Goal: Answer question/provide support: Share knowledge or assist other users

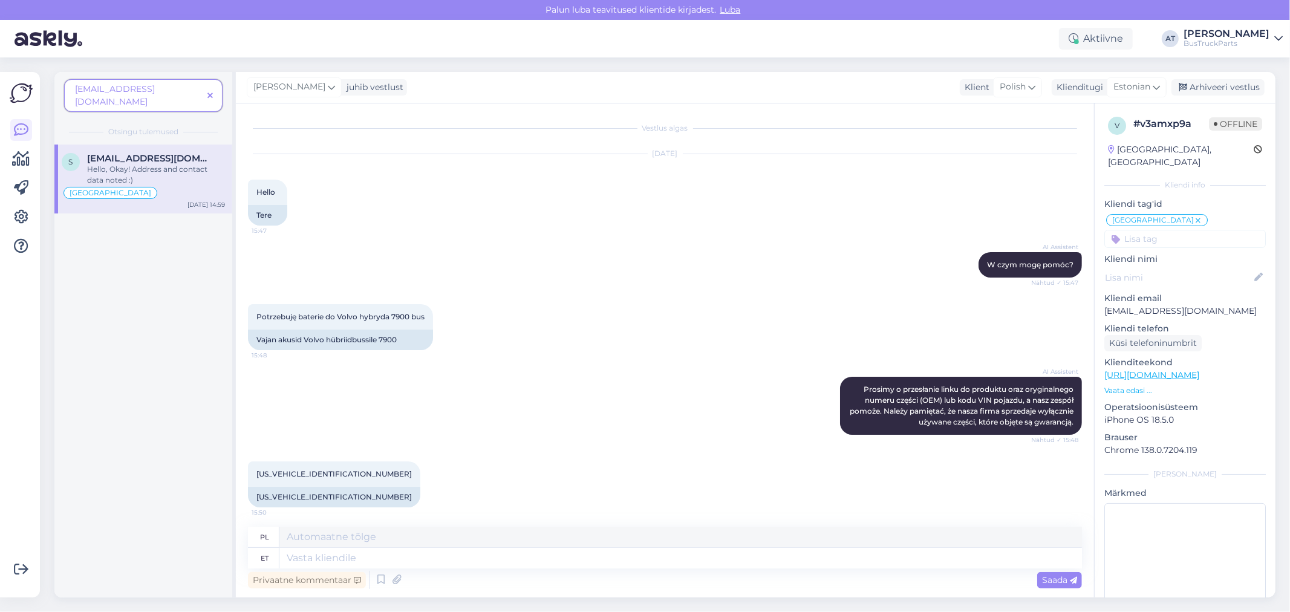
scroll to position [3390, 0]
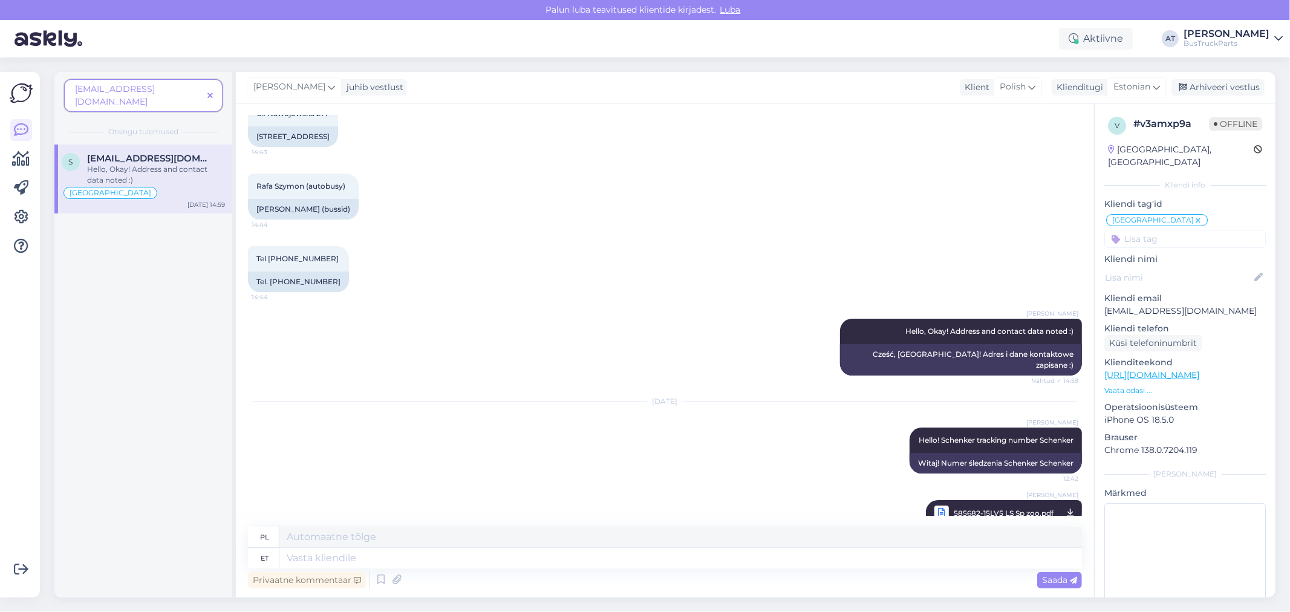
click at [210, 92] on icon at bounding box center [209, 96] width 5 height 8
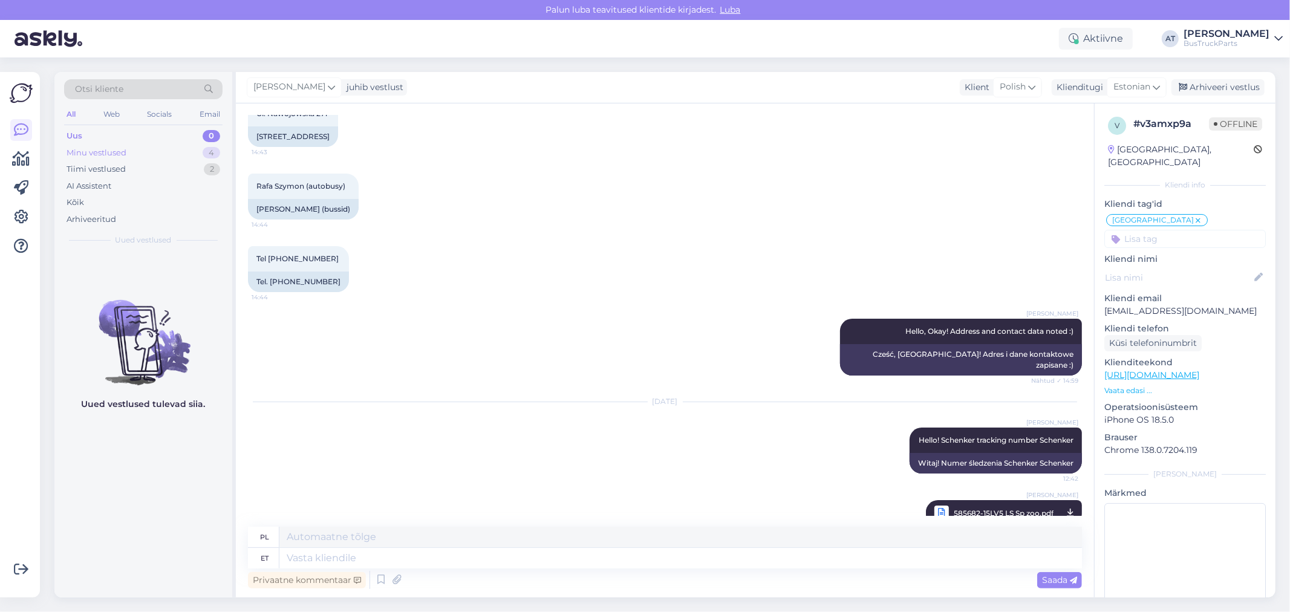
click at [112, 149] on div "Minu vestlused" at bounding box center [97, 153] width 60 height 12
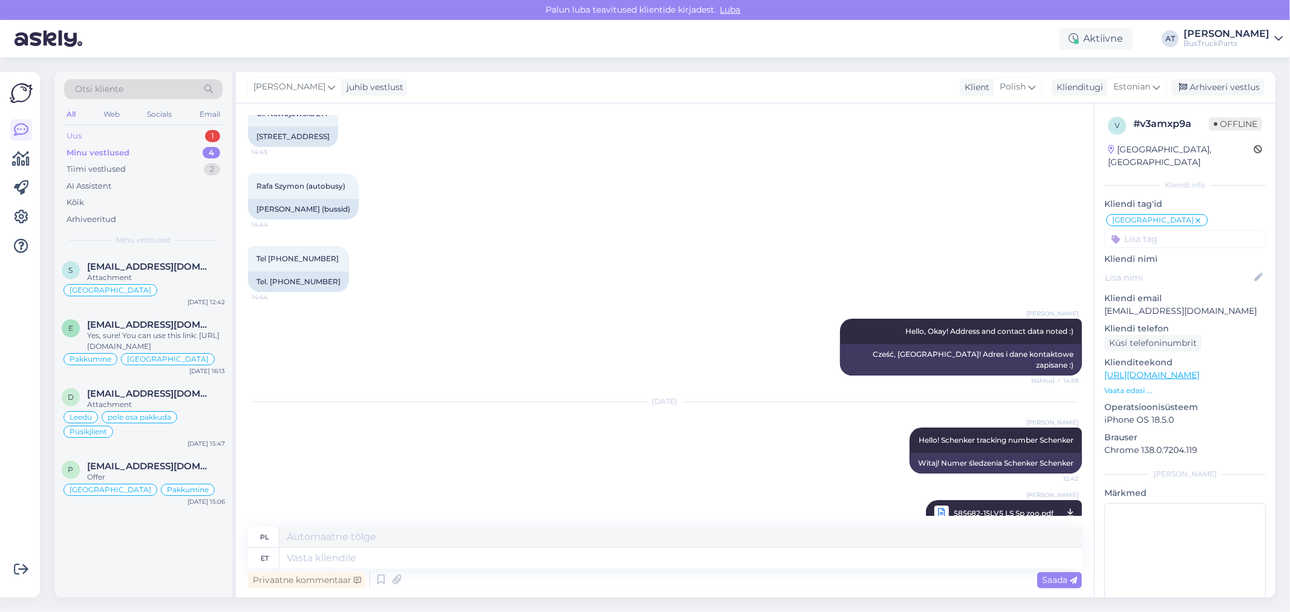
click at [135, 128] on div "Uus 1" at bounding box center [143, 136] width 158 height 17
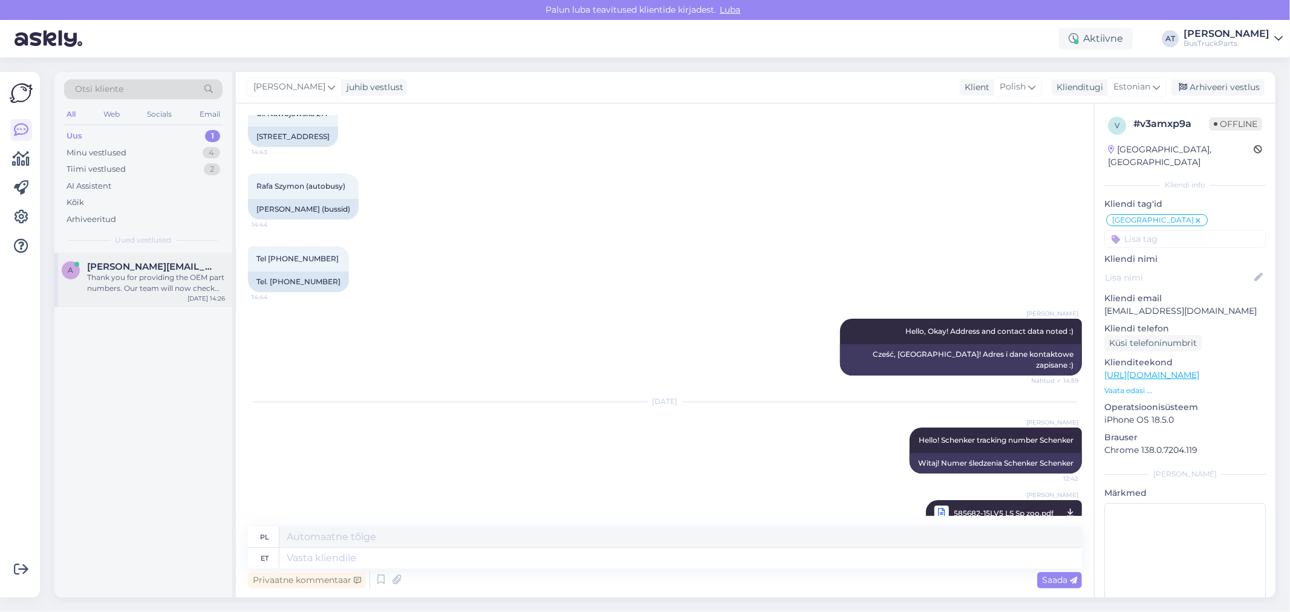
click at [171, 291] on div "Thank you for providing the OEM part numbers. Our team will now check for the a…" at bounding box center [156, 283] width 138 height 22
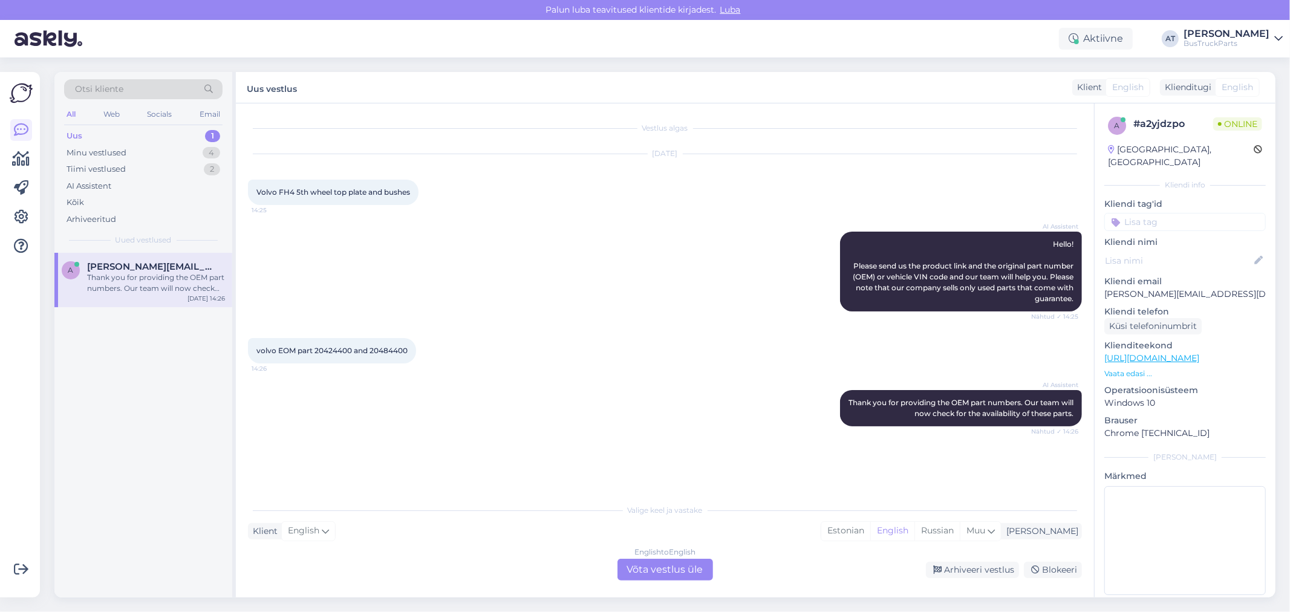
click at [322, 351] on span "volvo EOM part 20424400 and 20484400" at bounding box center [331, 350] width 151 height 9
copy span "20424400"
click at [388, 353] on span "volvo EOM part 20424400 and 20484400" at bounding box center [331, 350] width 151 height 9
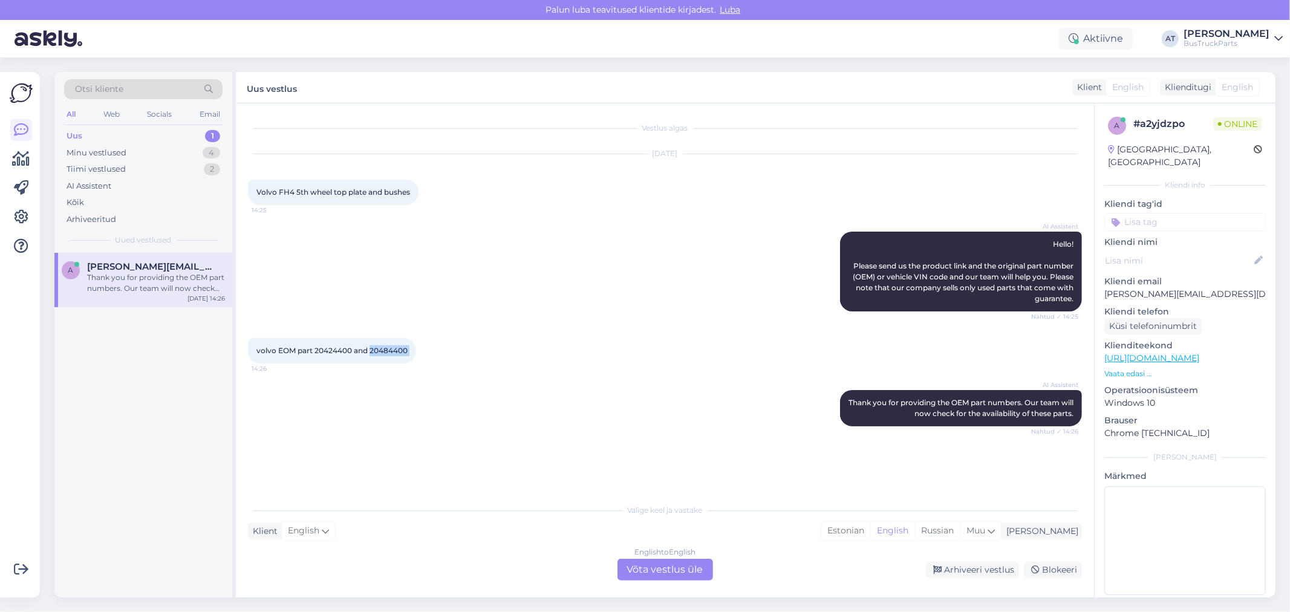
copy div "20484400 14:26"
click at [662, 566] on div "English to English Võta vestlus üle" at bounding box center [665, 570] width 96 height 22
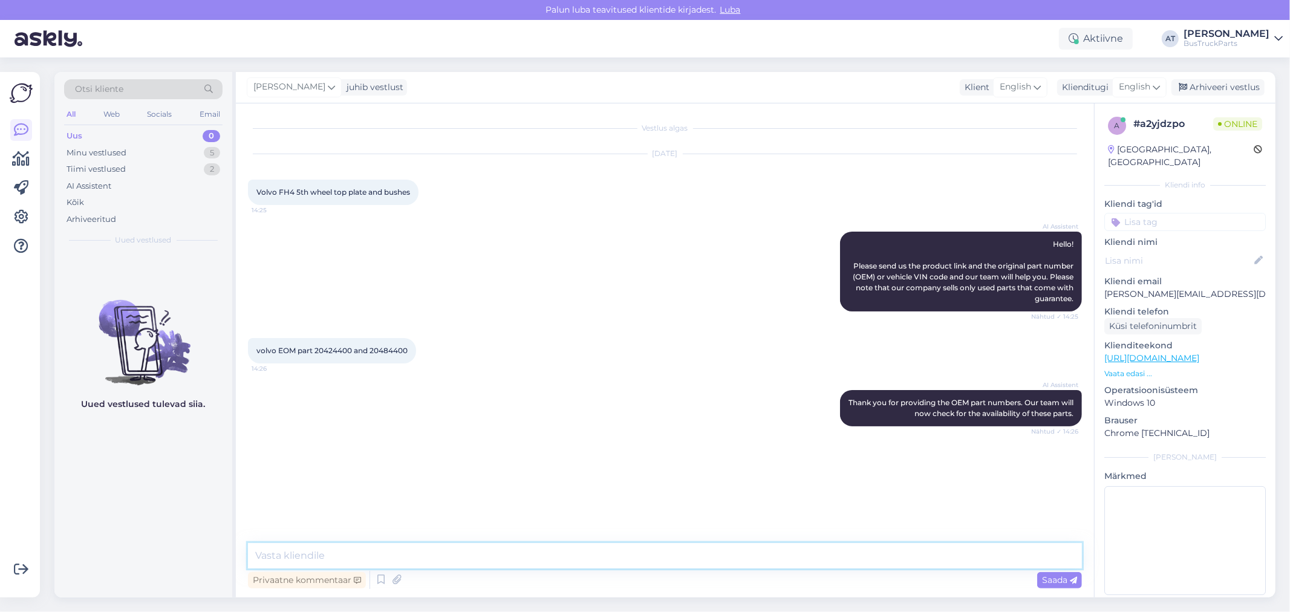
click at [649, 560] on textarea at bounding box center [665, 555] width 834 height 25
type textarea "Hello! We don´t have spare parts with such numbers. Sorry"
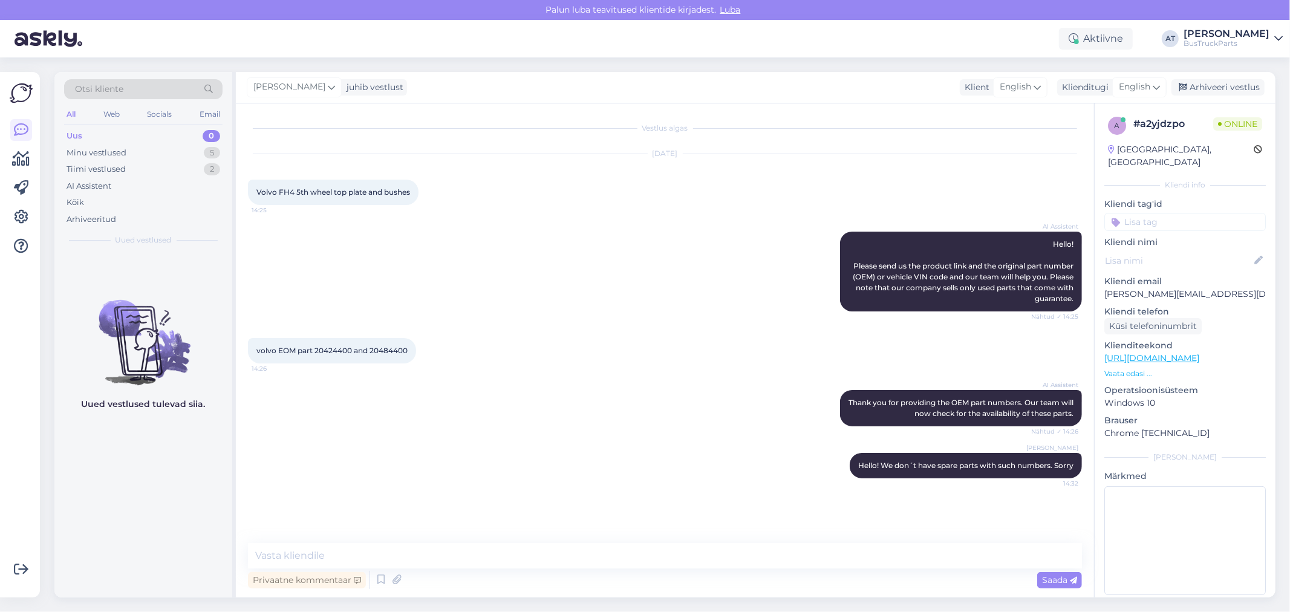
click at [400, 200] on div "Volvo FH4 5th wheel top plate and bushes 14:25" at bounding box center [333, 192] width 171 height 25
click at [394, 187] on span "Volvo FH4 5th wheel top plate and bushes" at bounding box center [333, 191] width 154 height 9
copy div "Volvo FH4 5th wheel top plate and bushes 14:25"
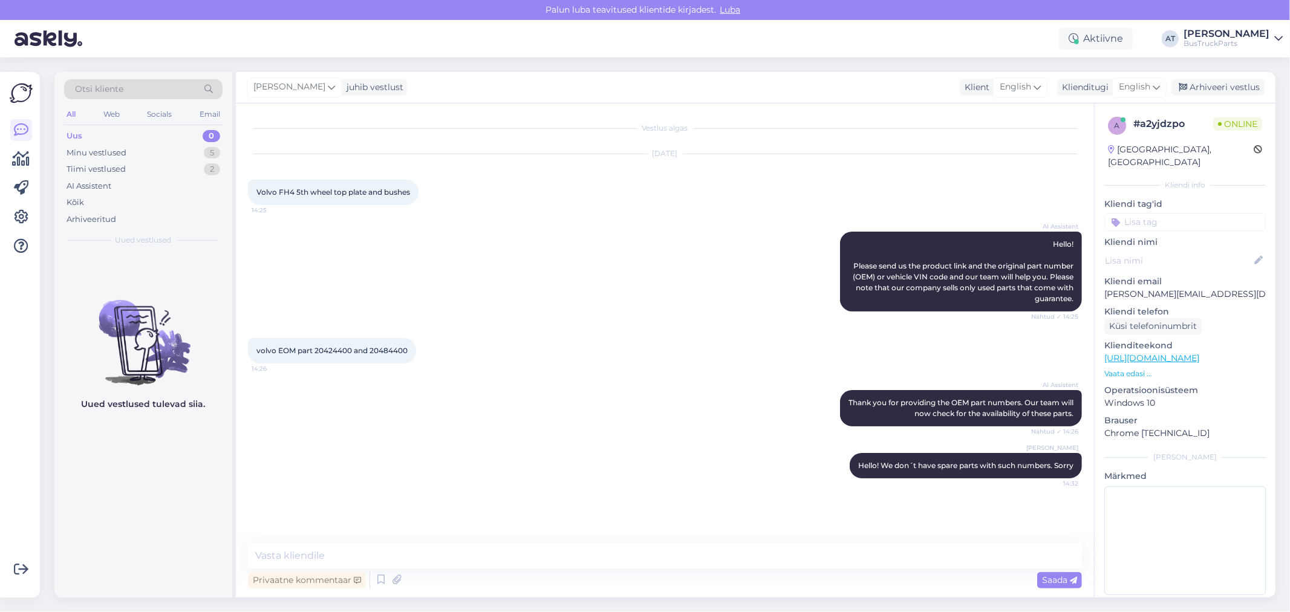
click at [336, 357] on div "volvo EOM part 20424400 and 20484400 14:26" at bounding box center [332, 350] width 168 height 25
click at [334, 350] on span "volvo EOM part 20424400 and 20484400" at bounding box center [331, 350] width 151 height 9
click at [329, 346] on span "volvo EOM part 20424400 and 20484400" at bounding box center [331, 350] width 151 height 9
copy span "20424400"
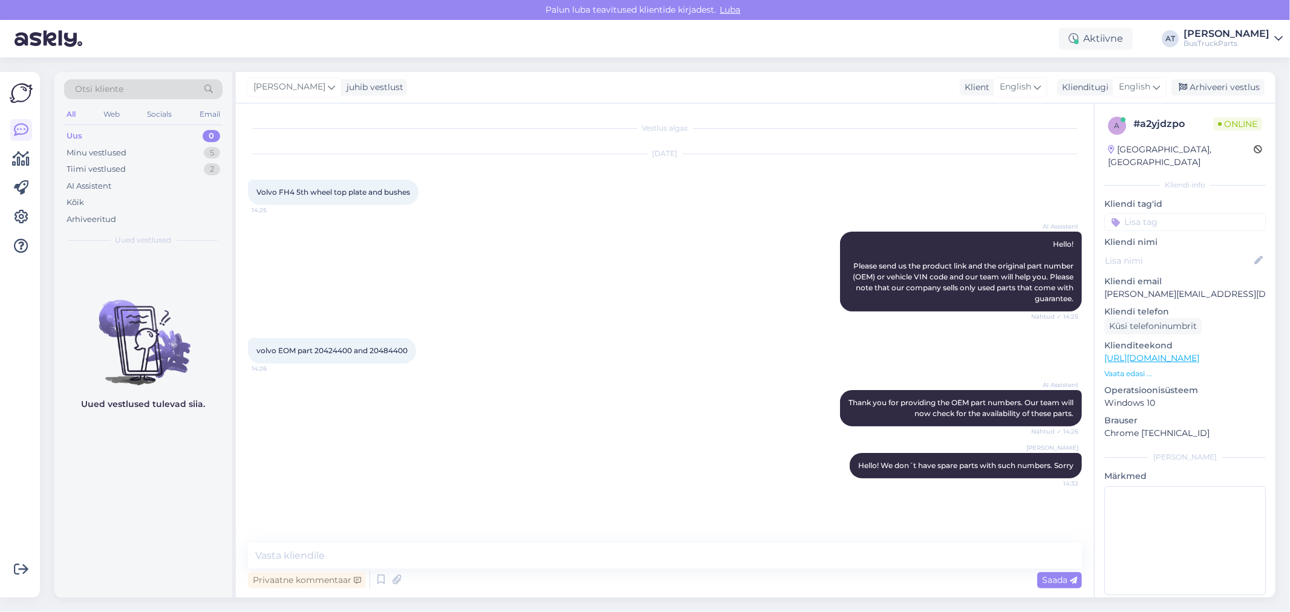
click at [385, 348] on span "volvo EOM part 20424400 and 20484400" at bounding box center [331, 350] width 151 height 9
copy div "20484400 14:26"
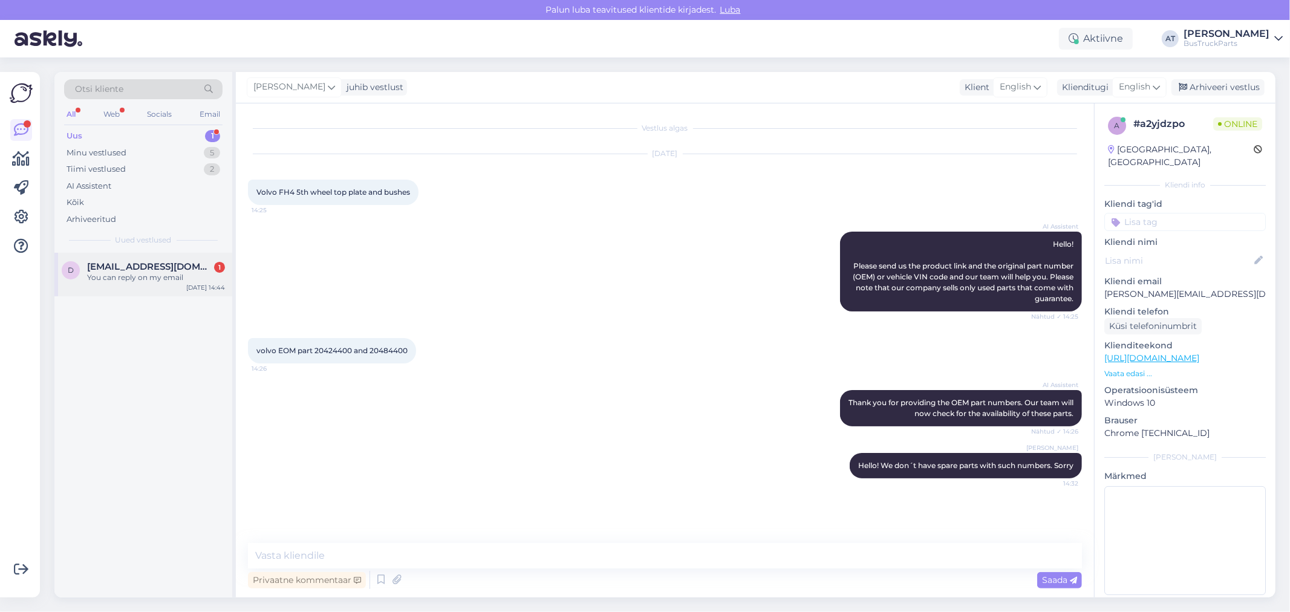
click at [119, 266] on span "[EMAIL_ADDRESS][DOMAIN_NAME]" at bounding box center [150, 266] width 126 height 11
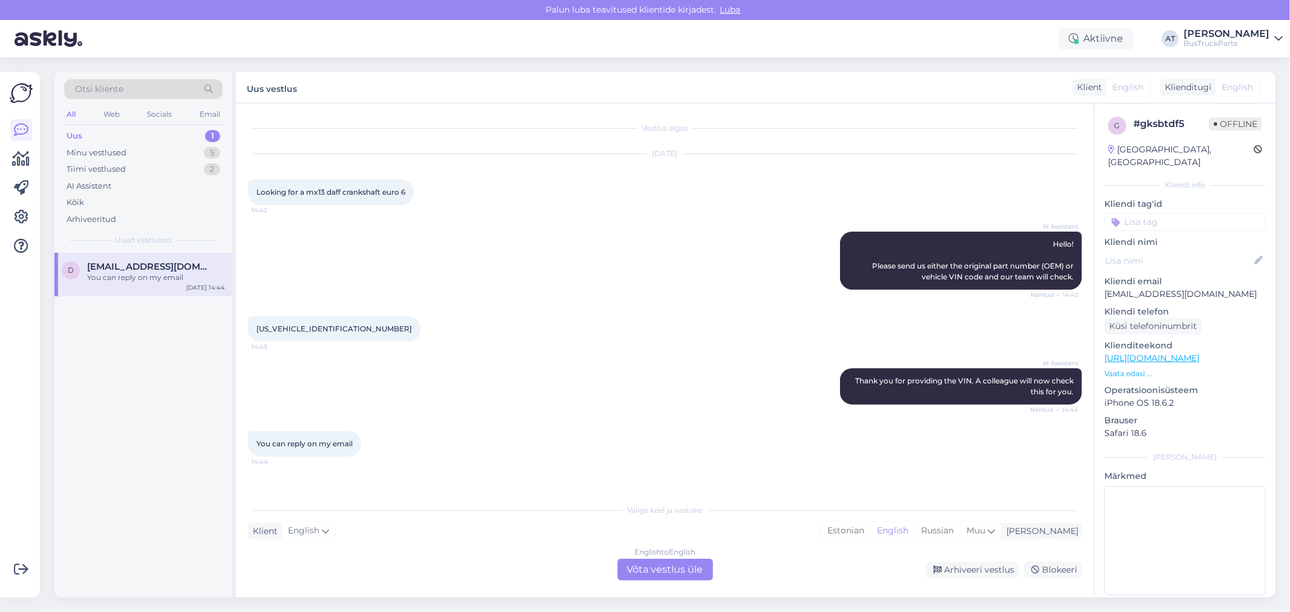
click at [287, 322] on div "XLRTGH4300G033600 14:43" at bounding box center [334, 328] width 172 height 25
click at [286, 329] on span "[US_VEHICLE_IDENTIFICATION_NUMBER]" at bounding box center [333, 328] width 155 height 9
copy div "XLRTGH4300G033600 14:43"
click at [365, 194] on span "Looking for a mx13 daff crankshaft euro 6" at bounding box center [330, 191] width 149 height 9
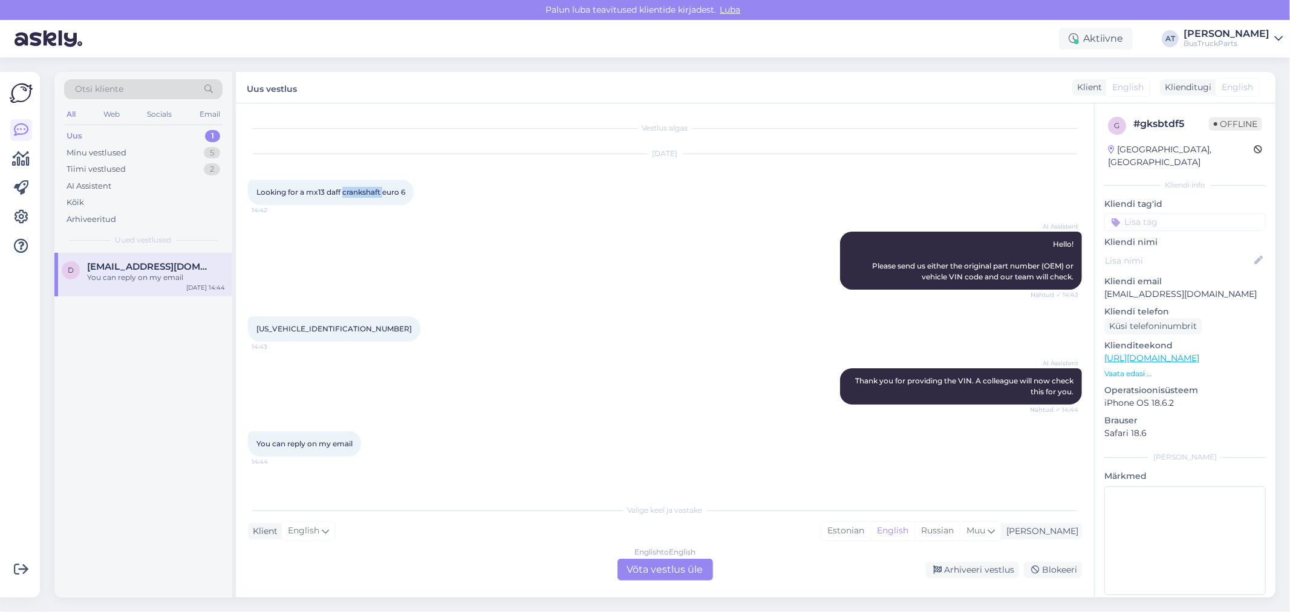
drag, startPoint x: 365, startPoint y: 194, endPoint x: 460, endPoint y: 213, distance: 96.3
click at [365, 194] on span "Looking for a mx13 daff crankshaft euro 6" at bounding box center [330, 191] width 149 height 9
copy span "crankshaft"
click at [681, 571] on div "English to English Võta vestlus üle" at bounding box center [665, 570] width 96 height 22
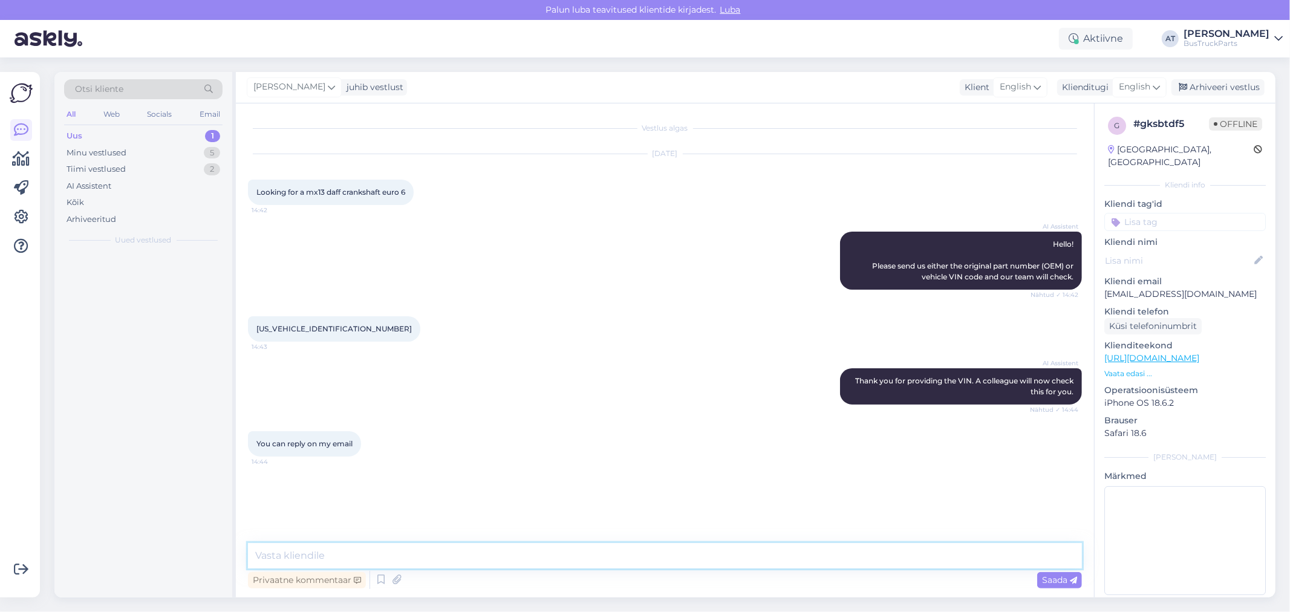
click at [614, 560] on textarea at bounding box center [665, 555] width 834 height 25
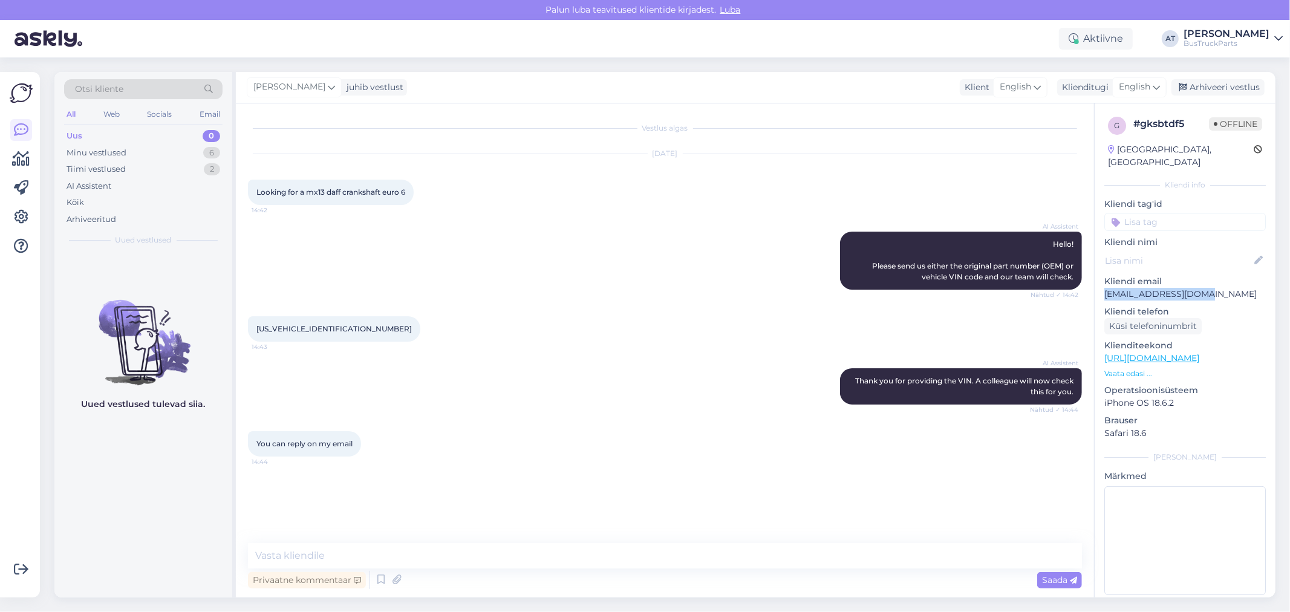
drag, startPoint x: 1174, startPoint y: 283, endPoint x: 1107, endPoint y: 286, distance: 67.8
click at [1107, 288] on p "[EMAIL_ADDRESS][DOMAIN_NAME]" at bounding box center [1184, 294] width 161 height 13
copy p "[EMAIL_ADDRESS][DOMAIN_NAME]"
click at [1134, 213] on input at bounding box center [1184, 222] width 161 height 18
type input "e-po"
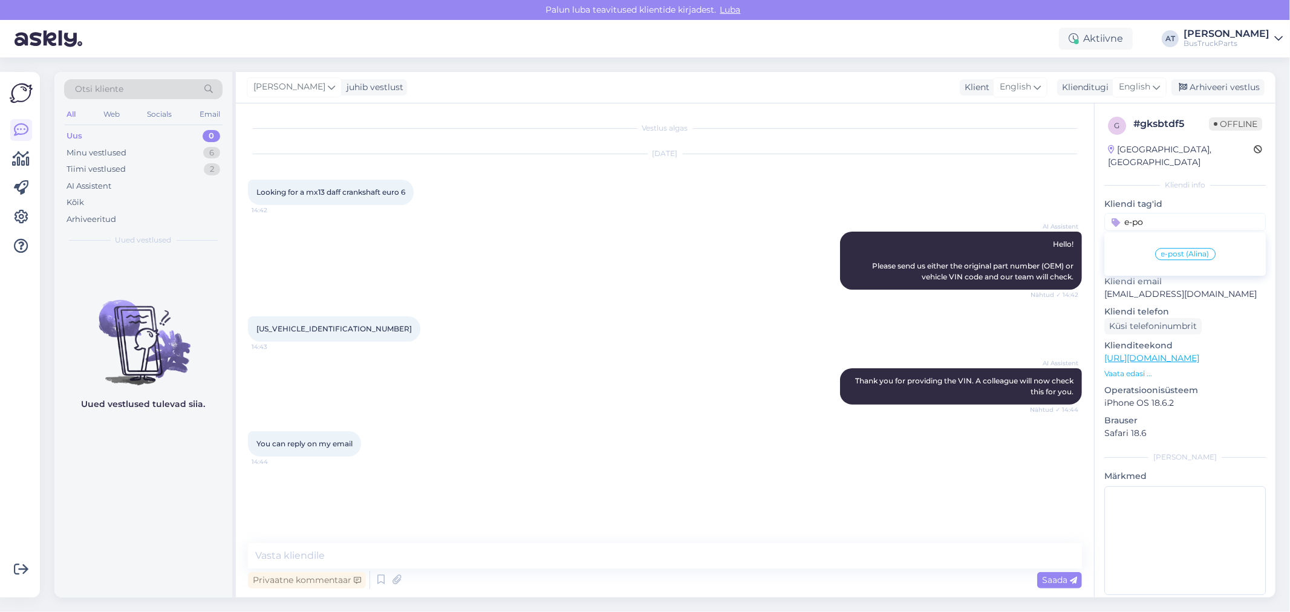
click at [1165, 248] on div "e-post (Alina)" at bounding box center [1185, 254] width 60 height 12
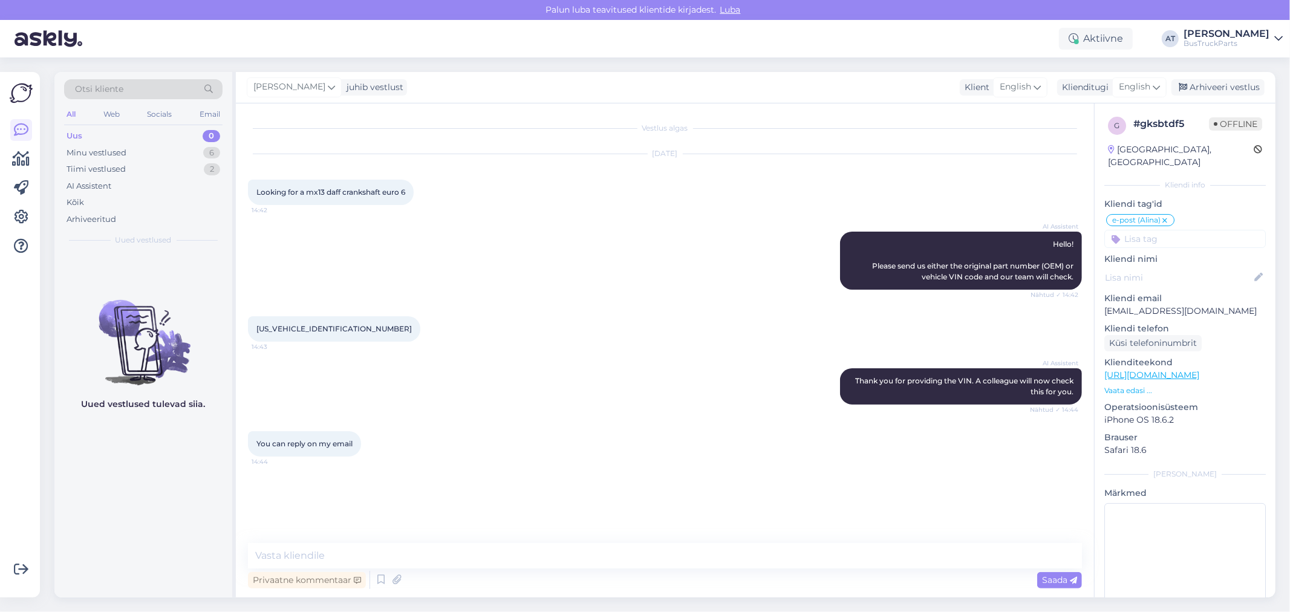
click at [1155, 305] on p "[EMAIL_ADDRESS][DOMAIN_NAME]" at bounding box center [1184, 311] width 161 height 13
copy p "[EMAIL_ADDRESS][DOMAIN_NAME]"
click at [760, 532] on div "Vestlus algas [DATE] Looking for a mx13 daff crankshaft euro 6 14:42 AI Assiste…" at bounding box center [670, 324] width 845 height 417
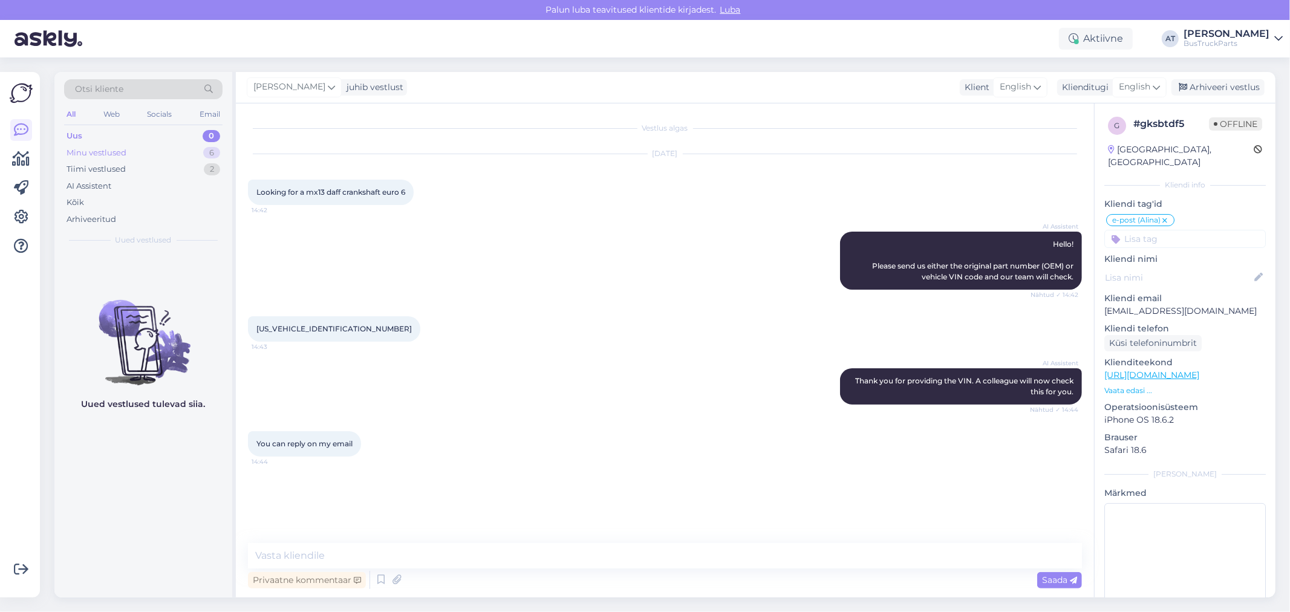
click at [77, 157] on div "Minu vestlused" at bounding box center [97, 153] width 60 height 12
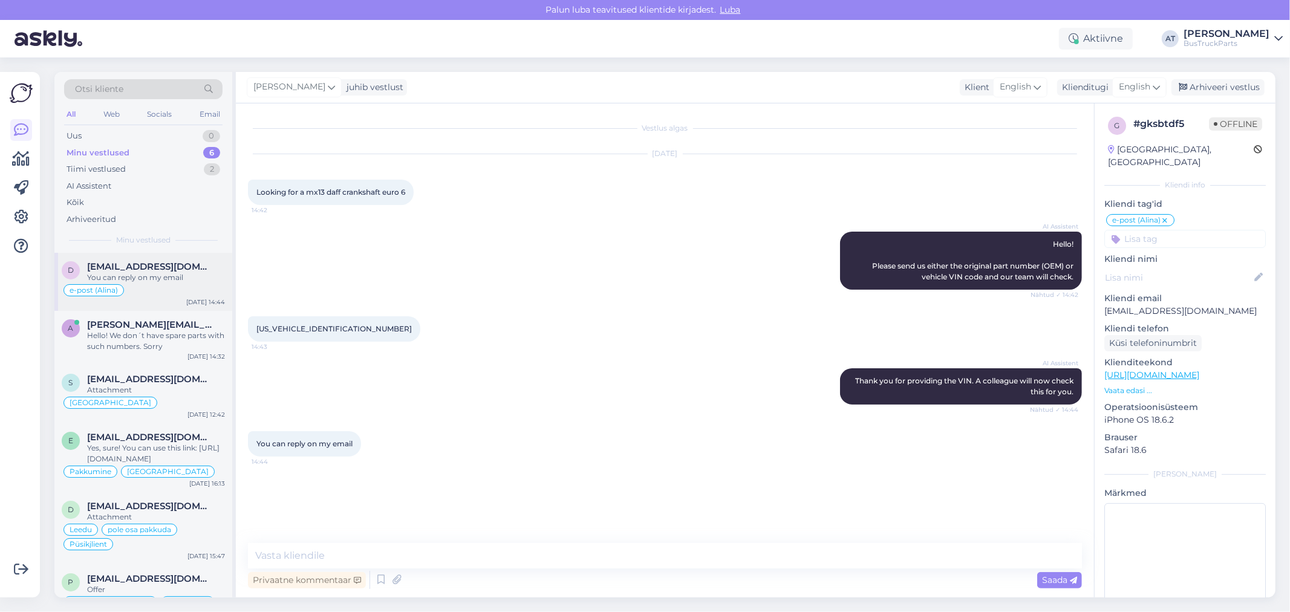
click at [143, 277] on div "You can reply on my email" at bounding box center [156, 277] width 138 height 11
click at [152, 324] on span "[EMAIL_ADDRESS][DOMAIN_NAME]" at bounding box center [150, 324] width 126 height 11
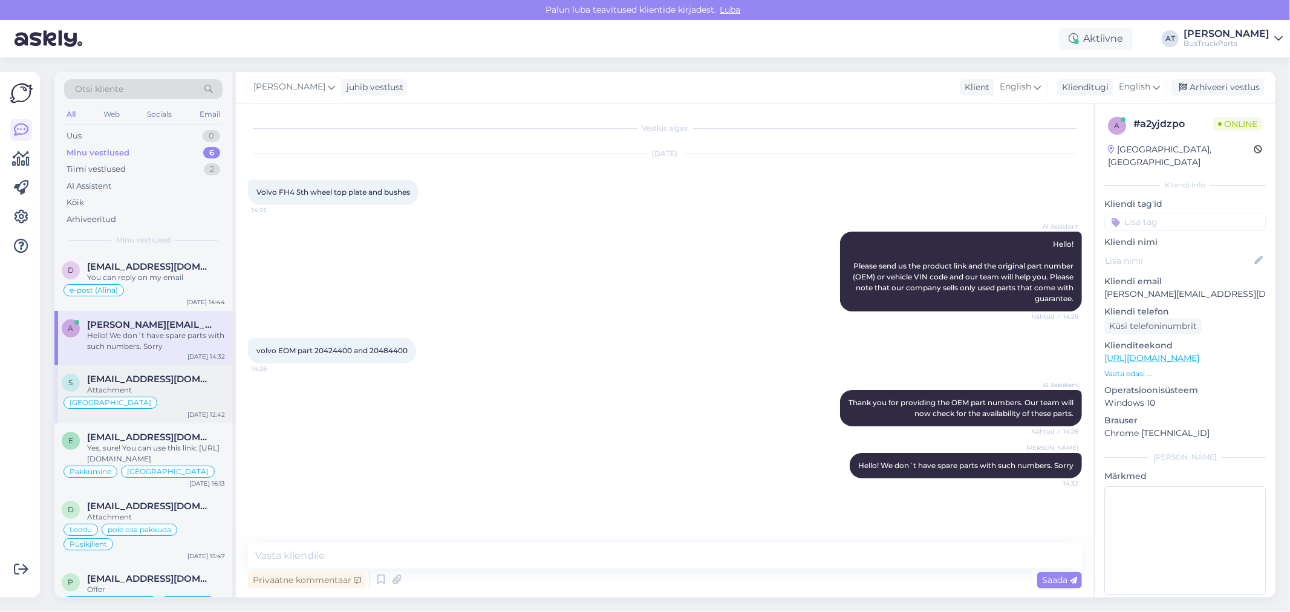
click at [153, 365] on div "d dmmawarire@gmail.com You can reply on my email e-post (Alina) Sep 24 14:44 a …" at bounding box center [143, 438] width 178 height 370
click at [158, 388] on div "Attachment" at bounding box center [156, 390] width 138 height 11
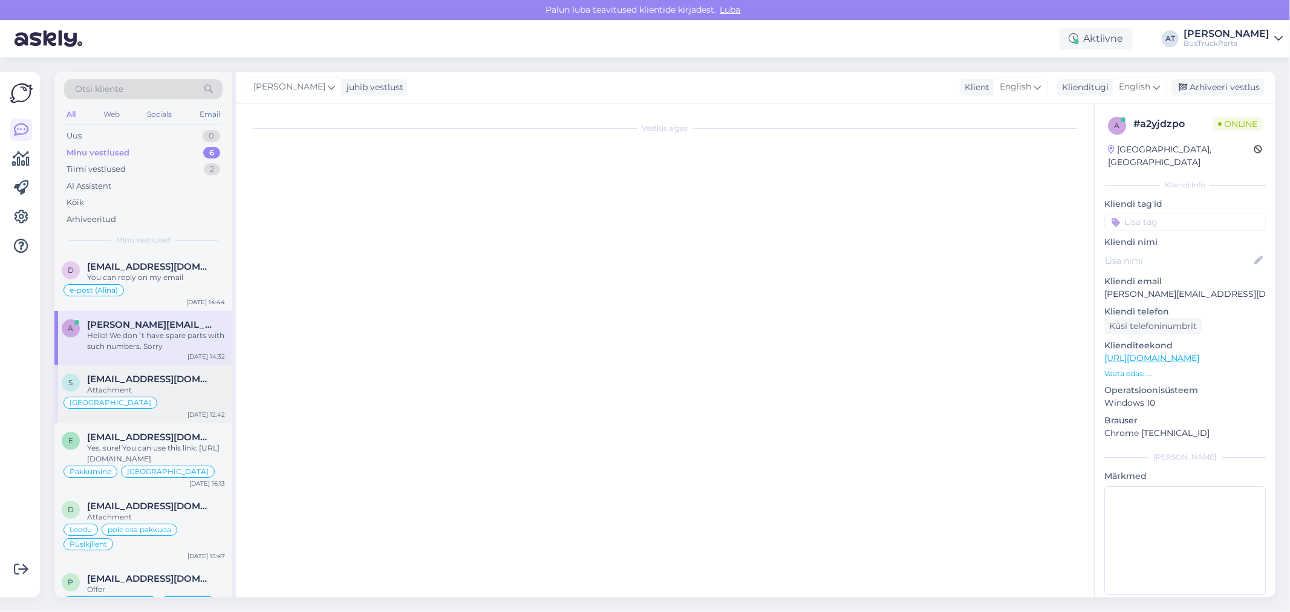
scroll to position [3390, 0]
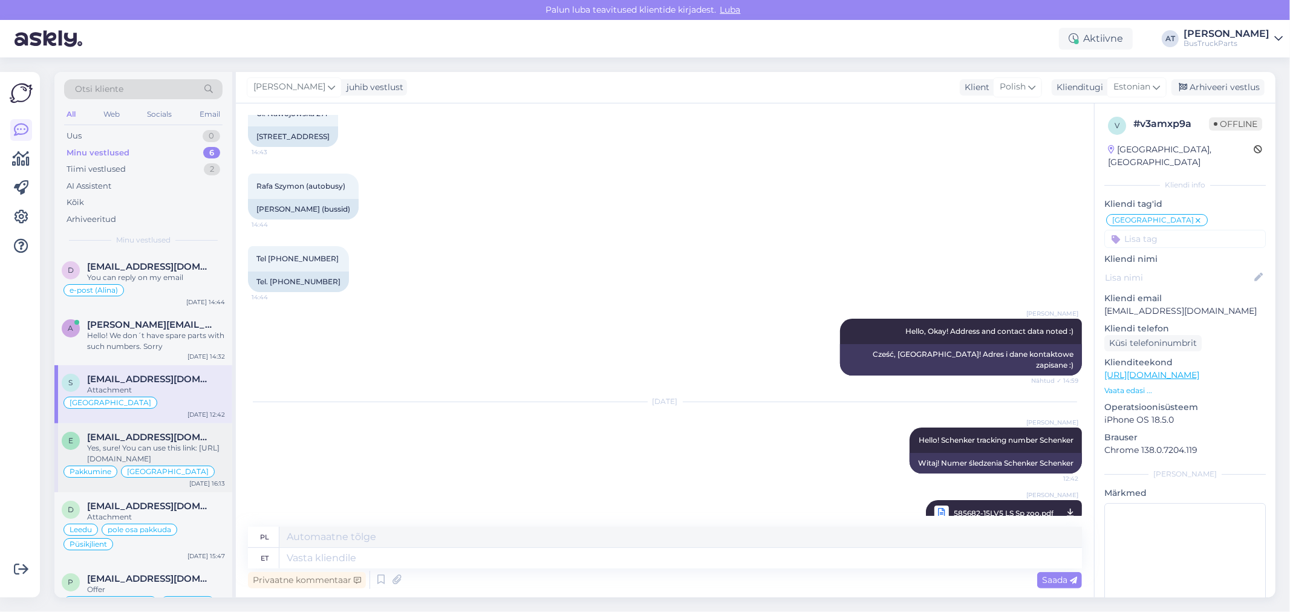
click at [163, 445] on div "Yes, sure! You can use this link: [URL][DOMAIN_NAME]" at bounding box center [156, 454] width 138 height 22
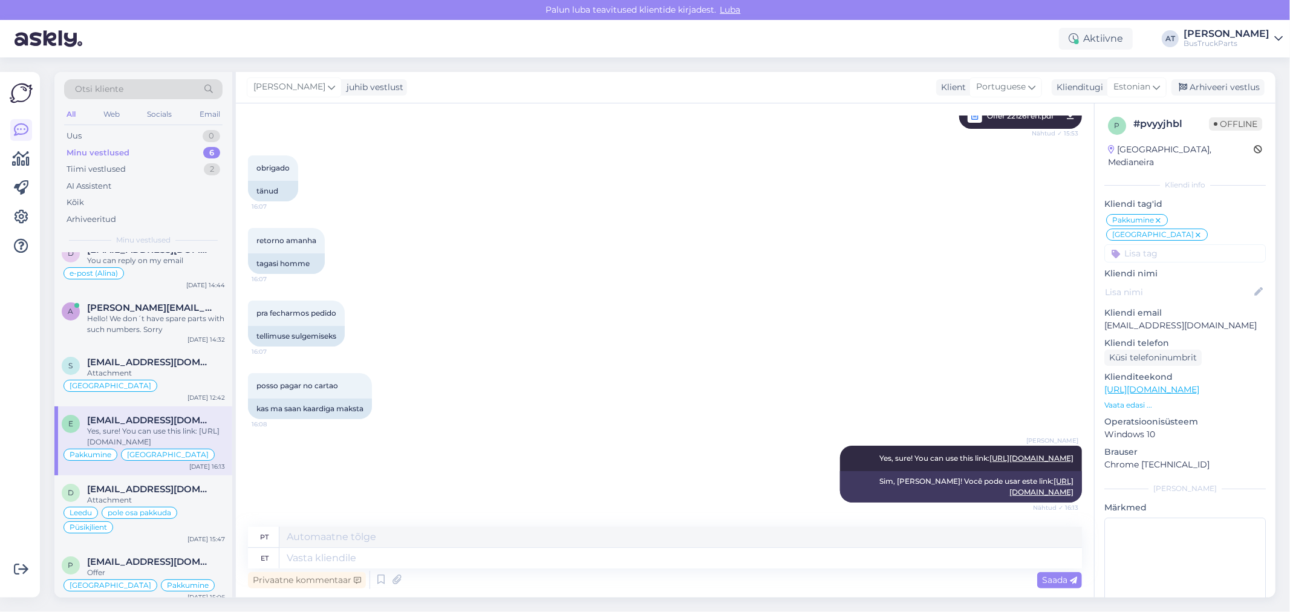
scroll to position [26, 0]
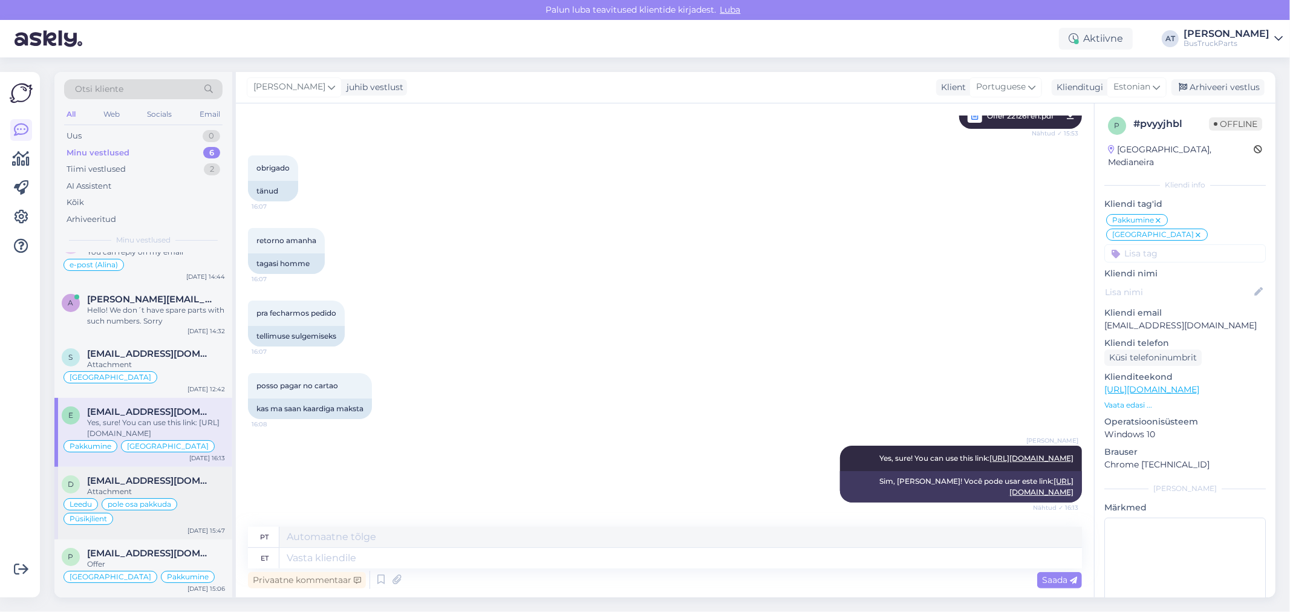
click at [192, 478] on div "[EMAIL_ADDRESS][DOMAIN_NAME]" at bounding box center [156, 480] width 138 height 11
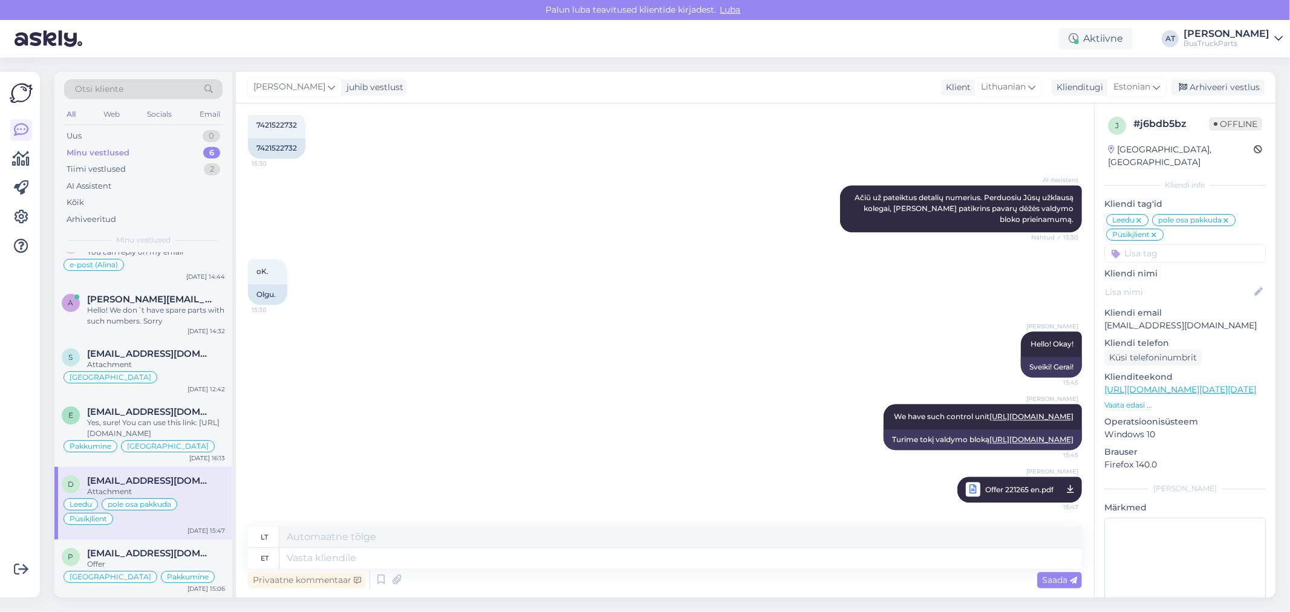
scroll to position [2297, 0]
click at [167, 562] on div "Offer" at bounding box center [156, 564] width 138 height 11
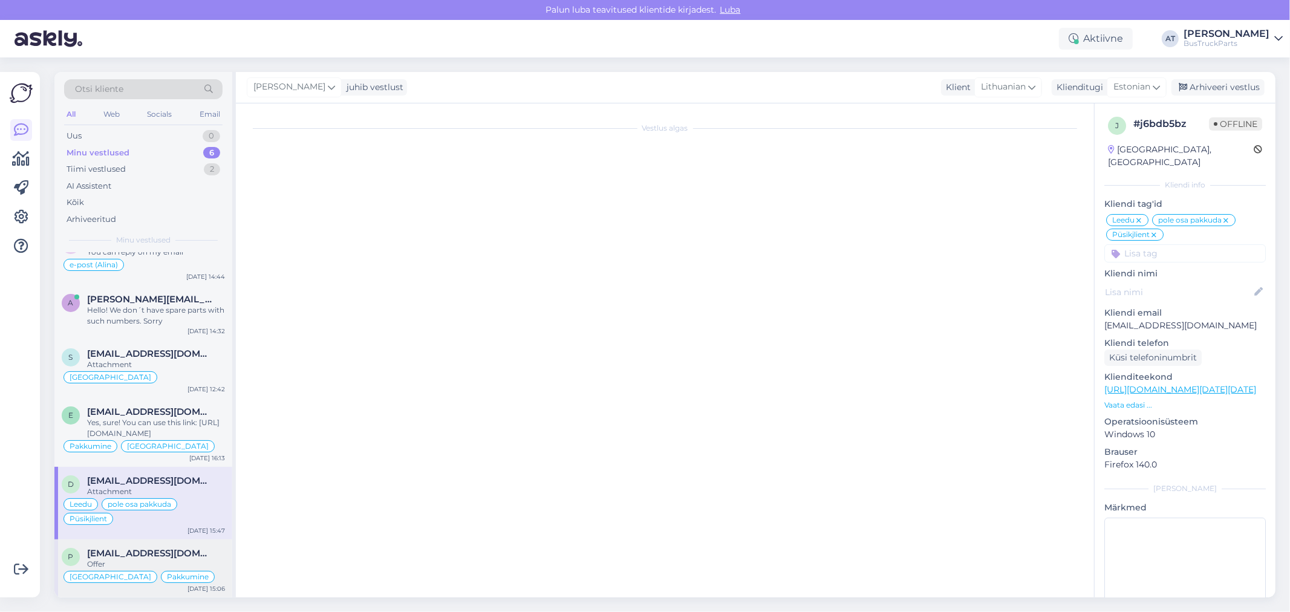
scroll to position [1110, 0]
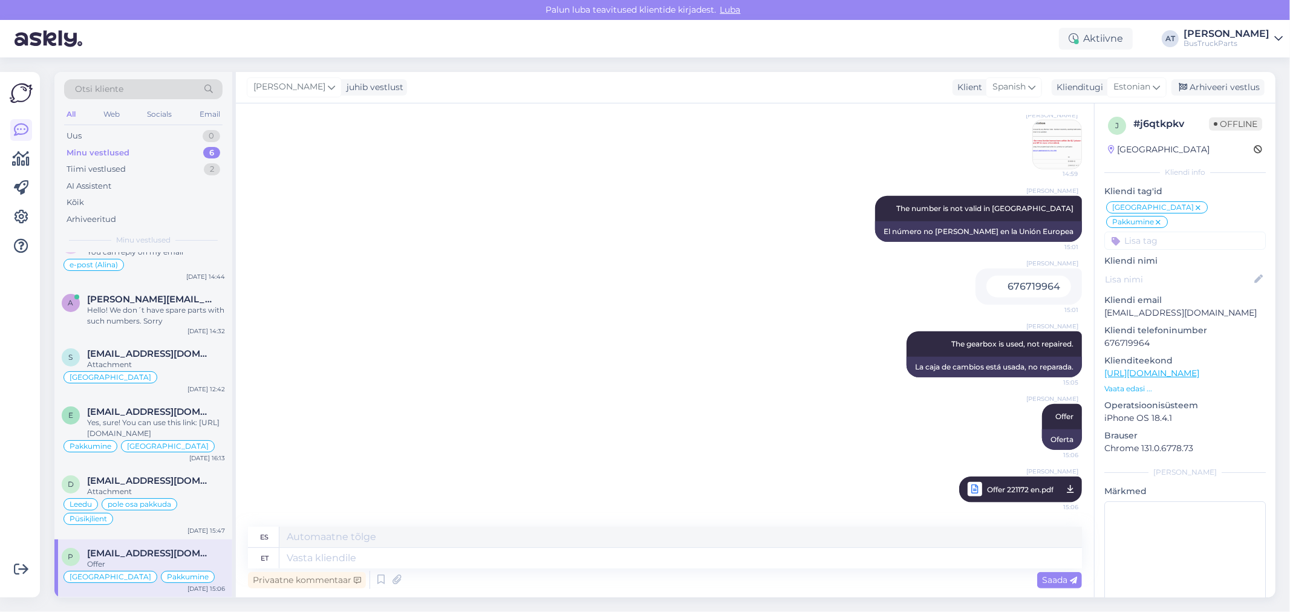
click at [145, 156] on div "Minu vestlused 6" at bounding box center [143, 153] width 158 height 17
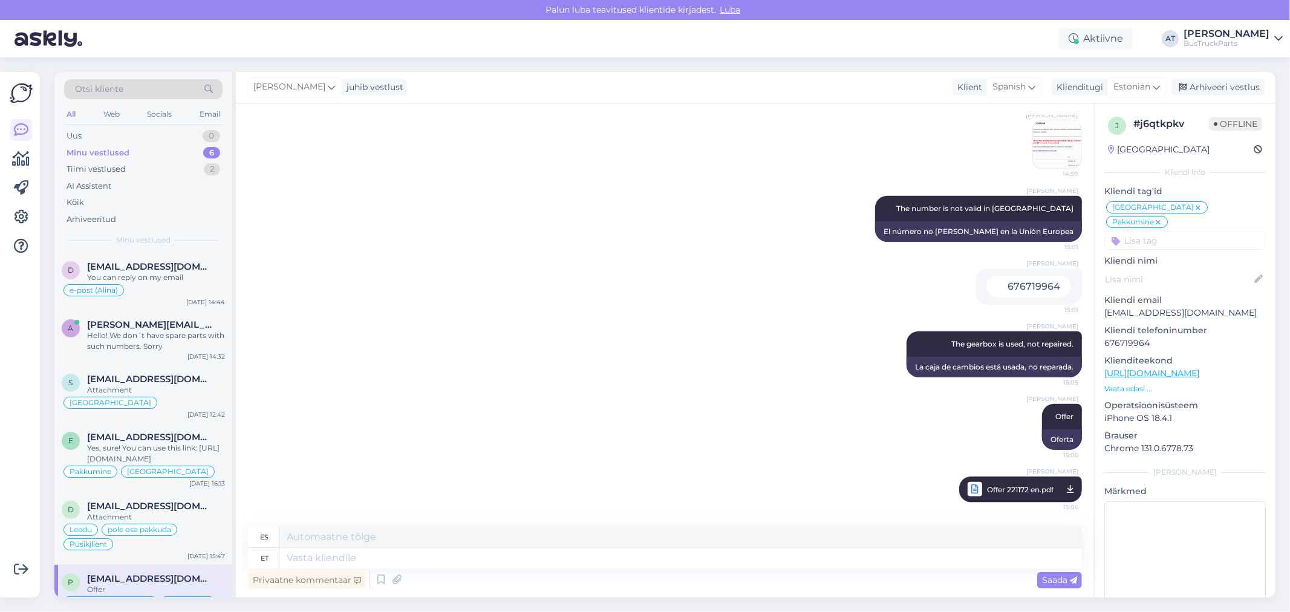
click at [132, 145] on div "Minu vestlused 6" at bounding box center [143, 153] width 158 height 17
click at [96, 128] on div "Uus 0" at bounding box center [143, 136] width 158 height 17
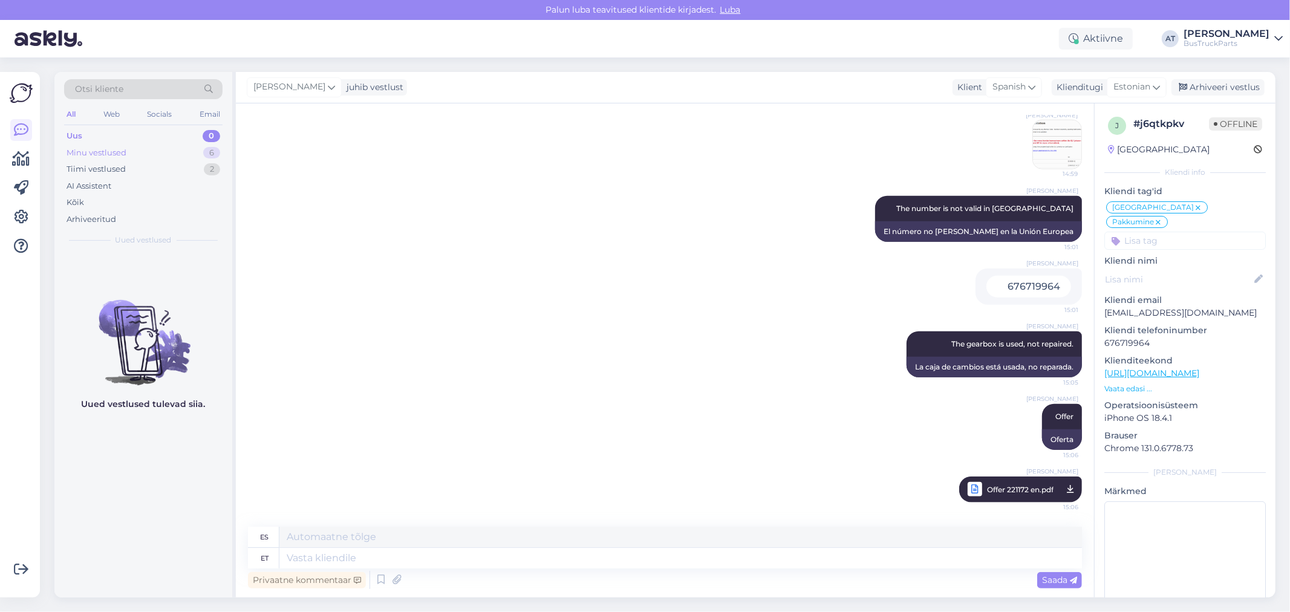
click at [104, 148] on div "Minu vestlused" at bounding box center [97, 153] width 60 height 12
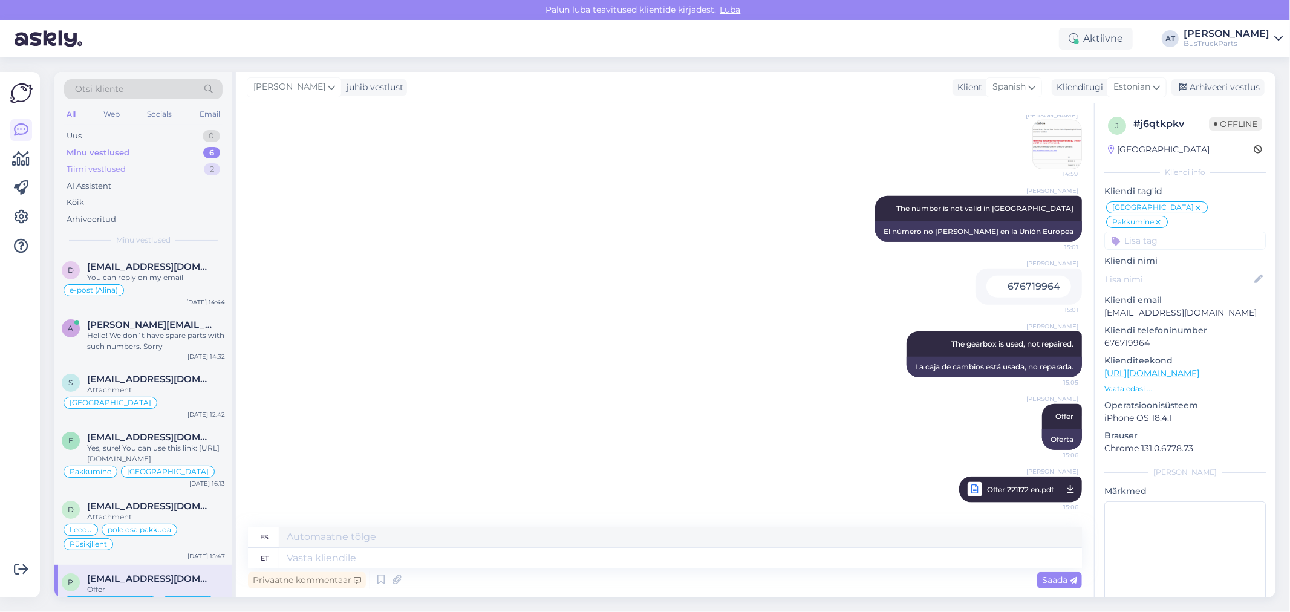
click at [106, 174] on div "Tiimi vestlused" at bounding box center [96, 169] width 59 height 12
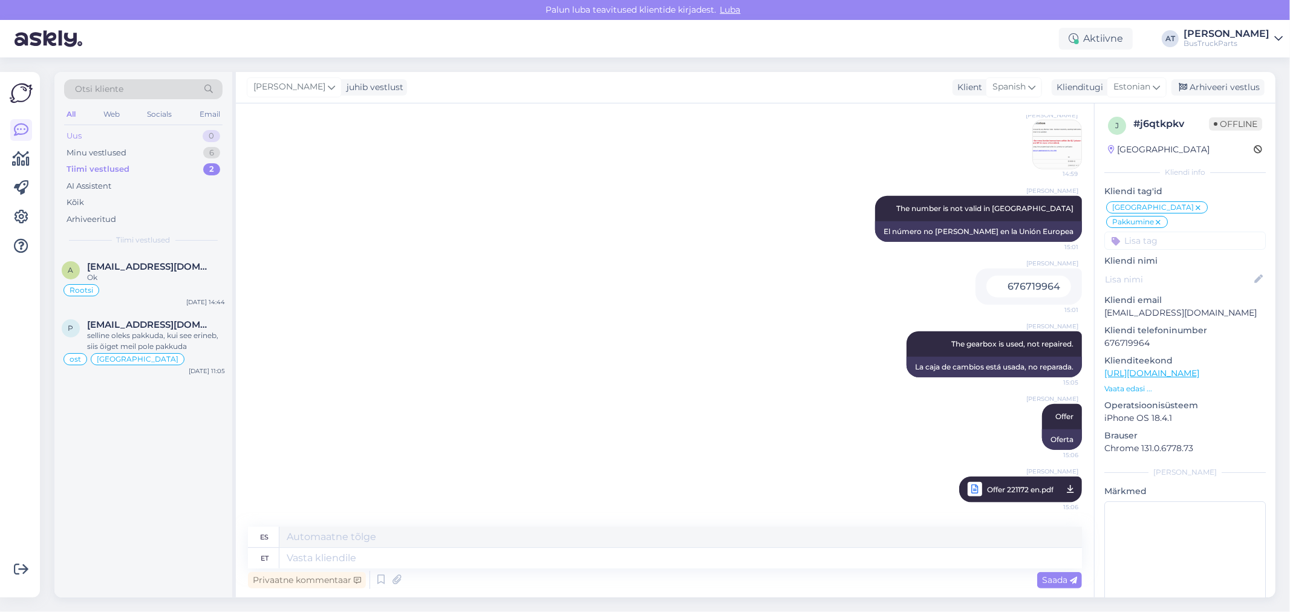
click at [143, 134] on div "Uus 0" at bounding box center [143, 136] width 158 height 17
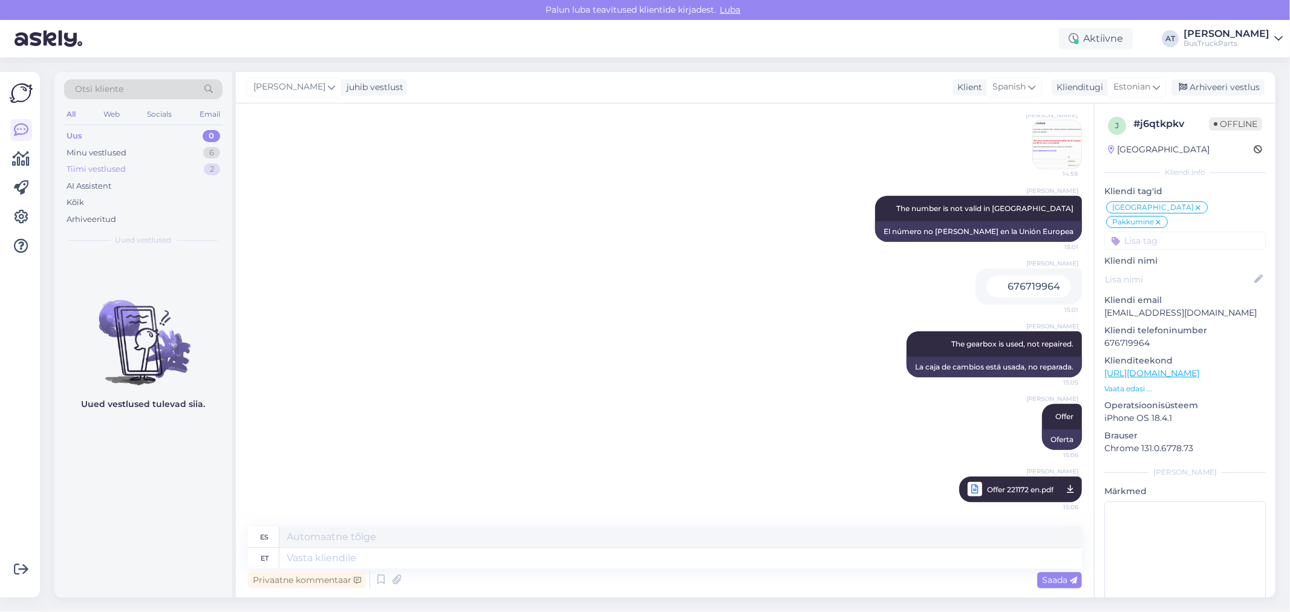
click at [134, 161] on div "Tiimi vestlused 2" at bounding box center [143, 169] width 158 height 17
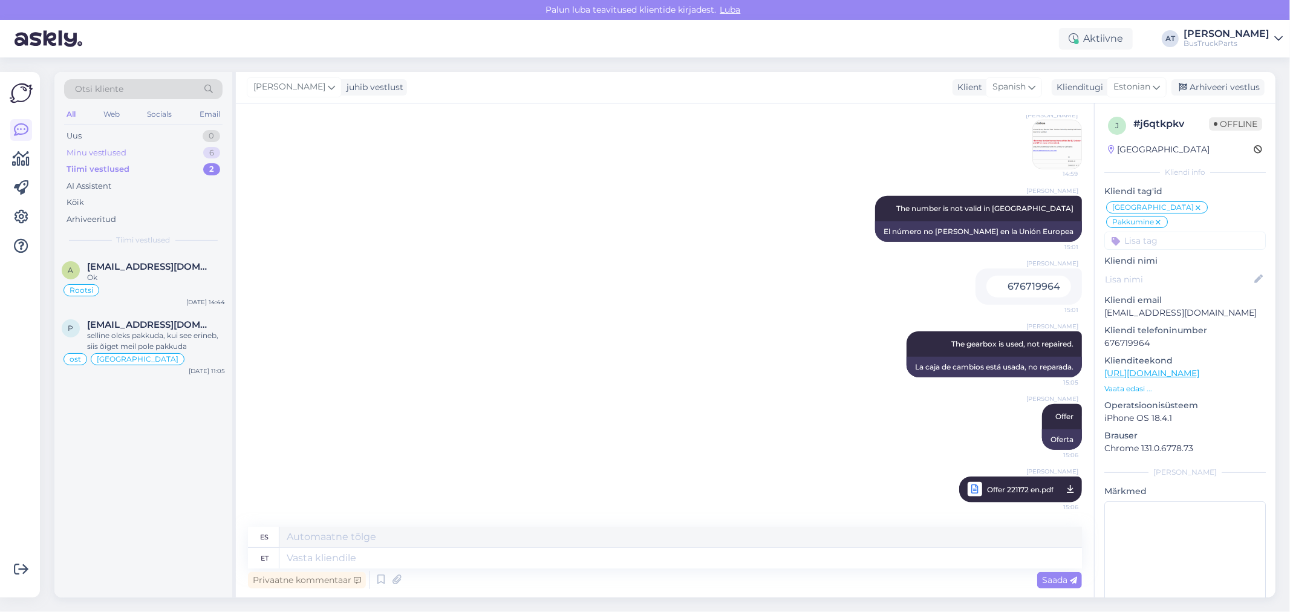
click at [127, 152] on div "Minu vestlused 6" at bounding box center [143, 153] width 158 height 17
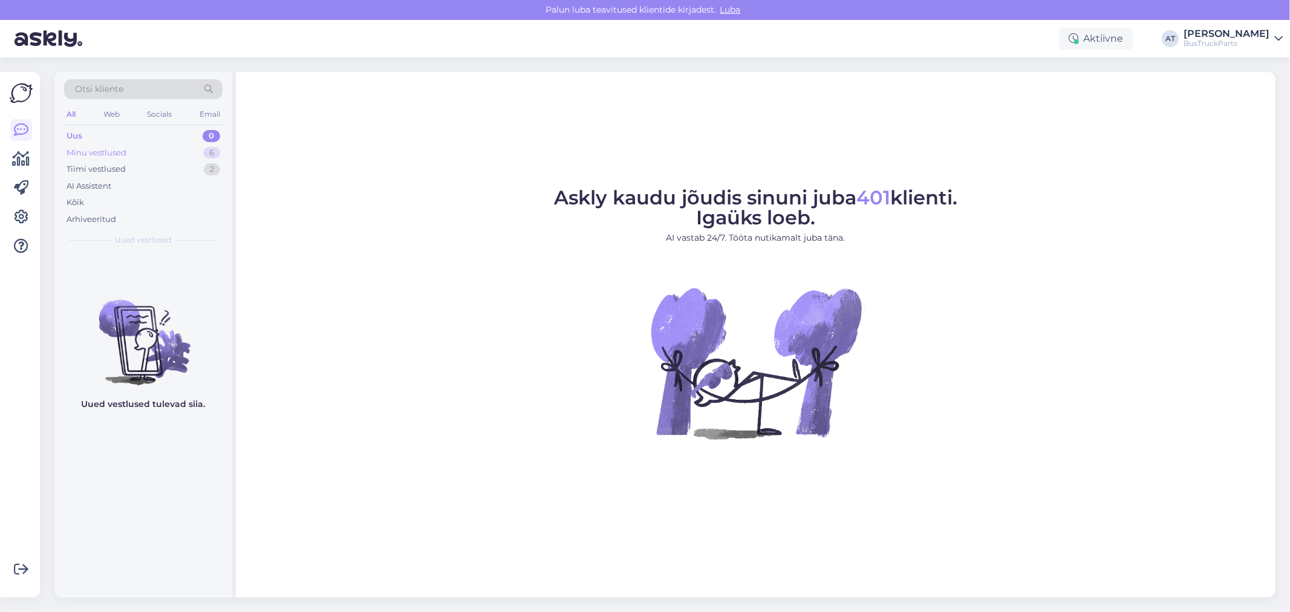
click at [91, 151] on div "Minu vestlused" at bounding box center [97, 153] width 60 height 12
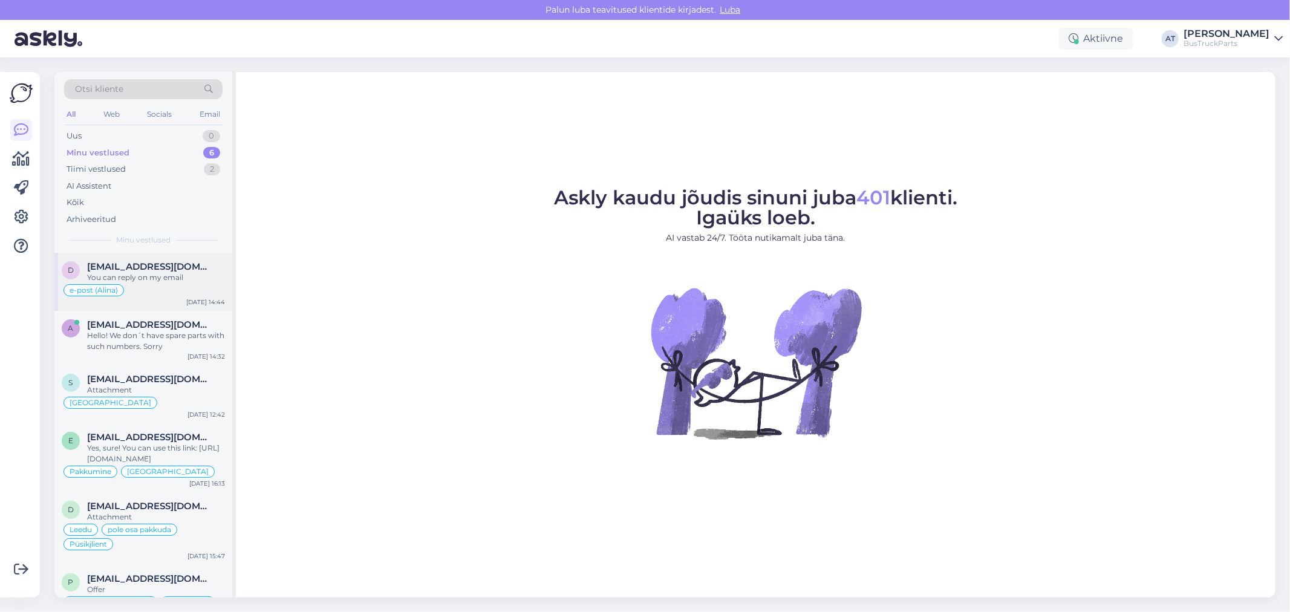
click at [158, 255] on div "d [EMAIL_ADDRESS][DOMAIN_NAME] You can reply on my email e-post ([PERSON_NAME])…" at bounding box center [143, 282] width 178 height 58
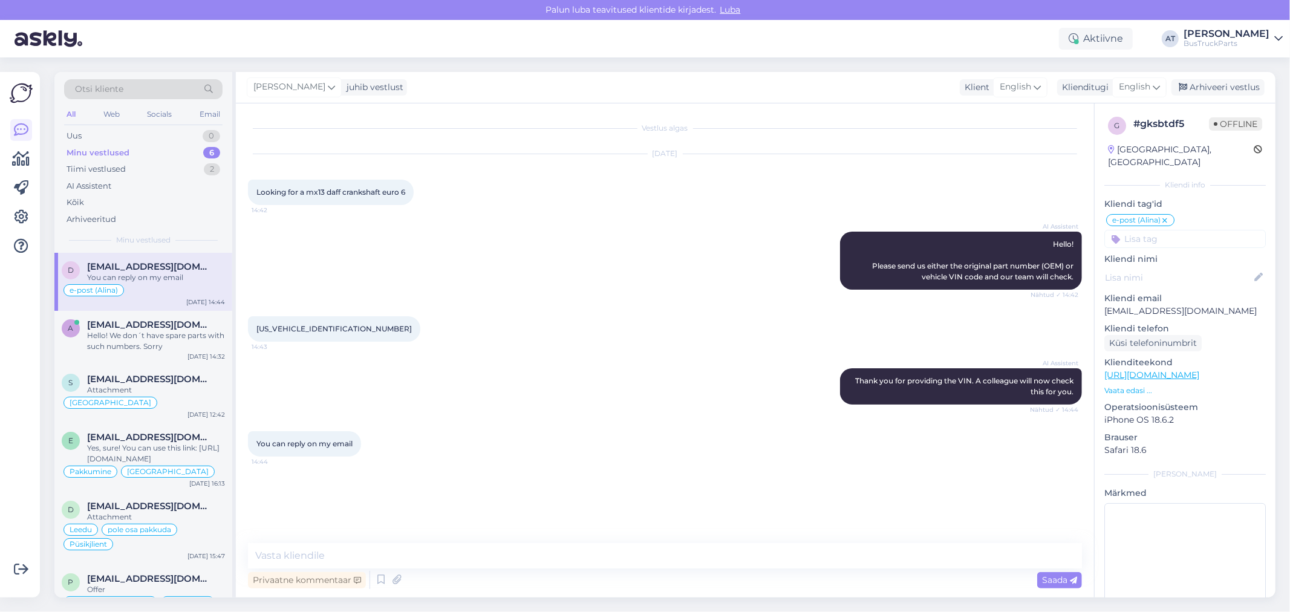
drag, startPoint x: 255, startPoint y: 440, endPoint x: 359, endPoint y: 448, distance: 103.7
click at [359, 448] on div "You can reply on my email 14:44" at bounding box center [304, 443] width 113 height 25
click at [287, 460] on span "14:44" at bounding box center [274, 461] width 45 height 9
click at [271, 447] on span "You can reply on my email" at bounding box center [304, 443] width 96 height 9
click at [289, 446] on span "You can reply on my email" at bounding box center [304, 443] width 96 height 9
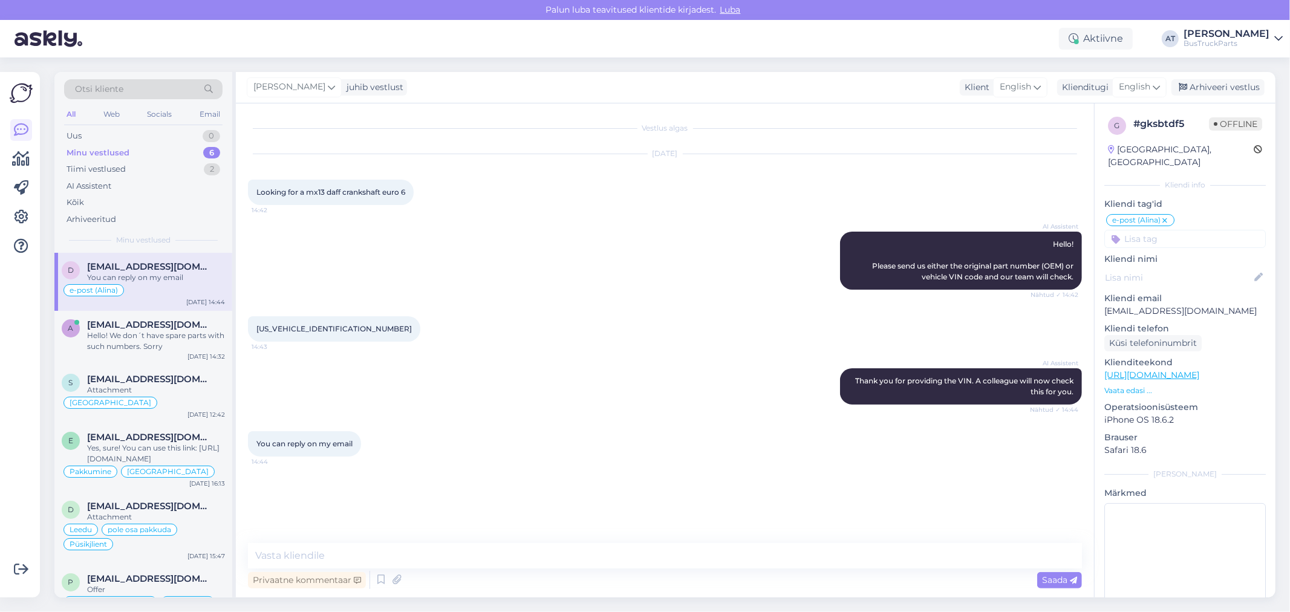
drag, startPoint x: 265, startPoint y: 443, endPoint x: 444, endPoint y: 451, distance: 179.8
click at [443, 452] on div "You can reply on my email 14:44" at bounding box center [665, 444] width 834 height 52
click at [456, 441] on div "You can reply on my email 14:44" at bounding box center [665, 444] width 834 height 52
click at [463, 439] on div "You can reply on my email 14:44" at bounding box center [665, 444] width 834 height 52
drag, startPoint x: 1176, startPoint y: 186, endPoint x: 1102, endPoint y: 189, distance: 73.2
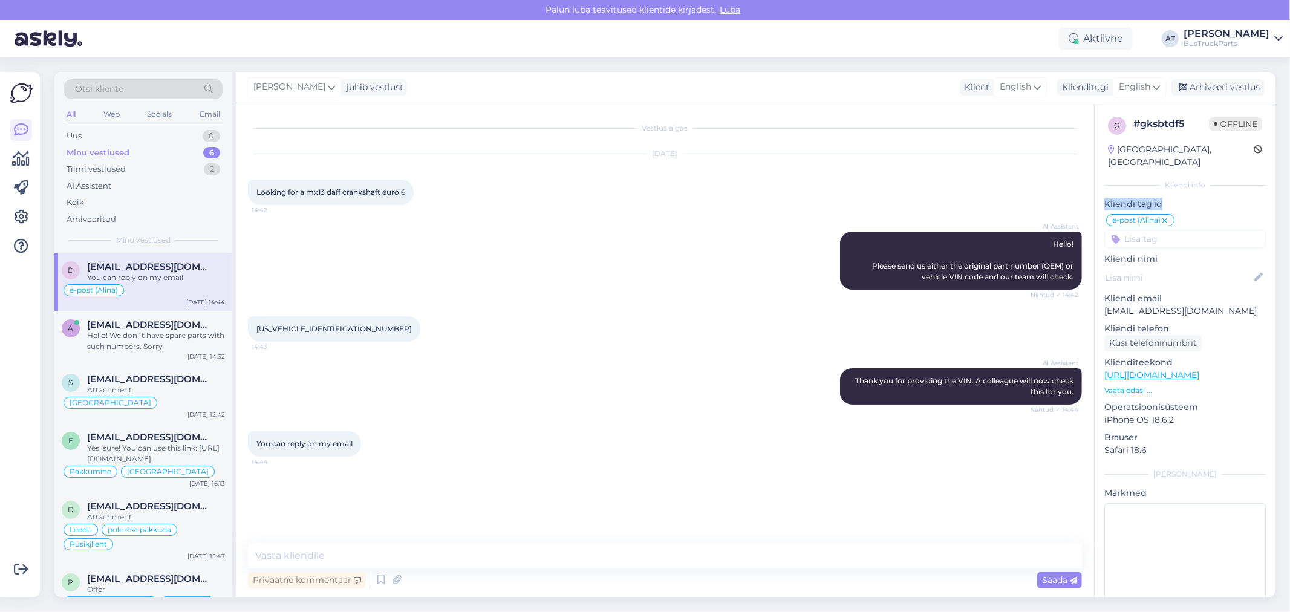
click at [1102, 189] on div "g # gksbtdf5 Offline [GEOGRAPHIC_DATA], [GEOGRAPHIC_DATA] Kliendi info Kliendi …" at bounding box center [1185, 366] width 181 height 527
click at [1135, 232] on input at bounding box center [1184, 239] width 161 height 18
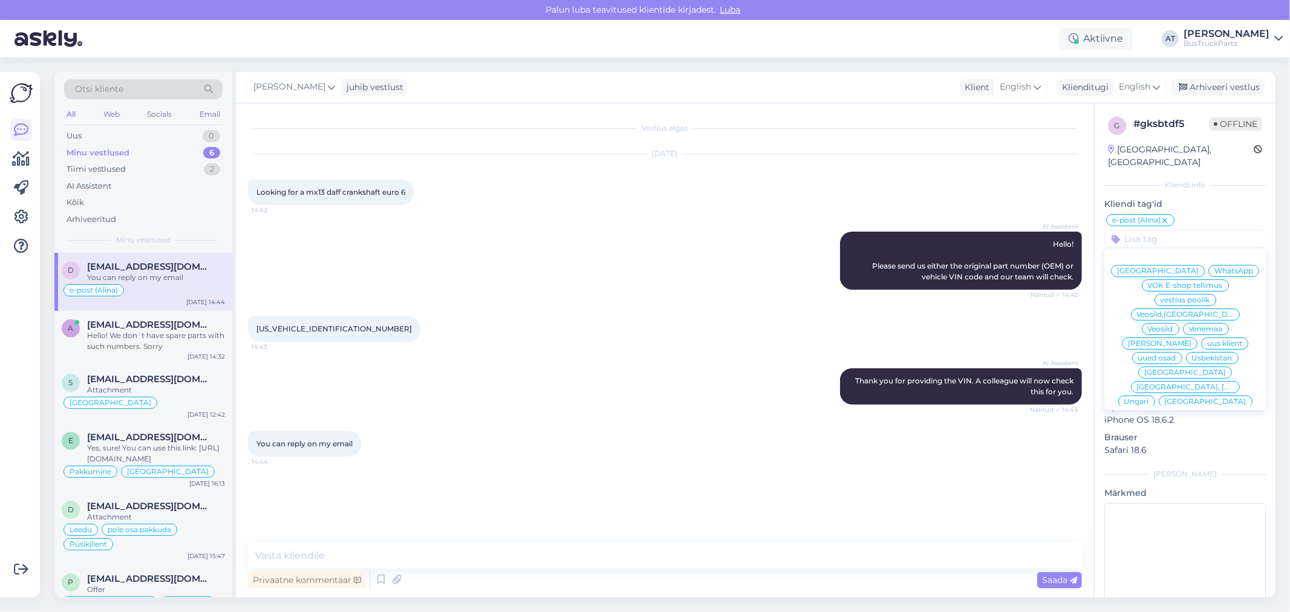
click at [948, 190] on div "[DATE] Looking for a mx13 daff crankshaft euro 6 14:42" at bounding box center [665, 179] width 834 height 77
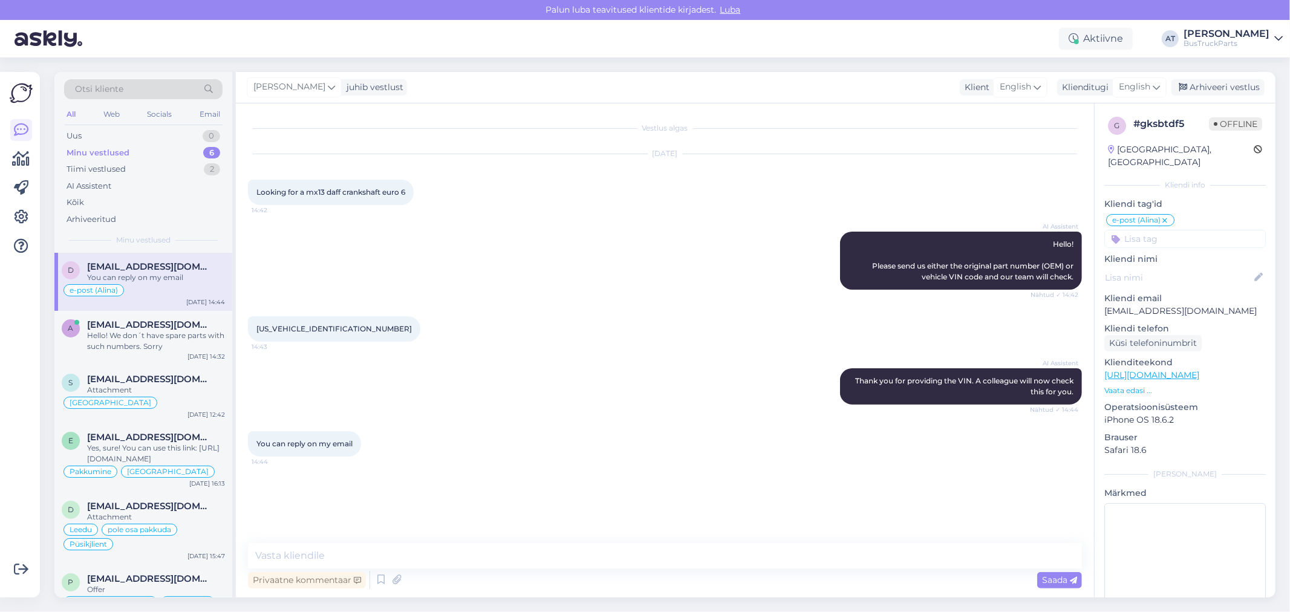
click at [1151, 230] on input at bounding box center [1184, 239] width 161 height 18
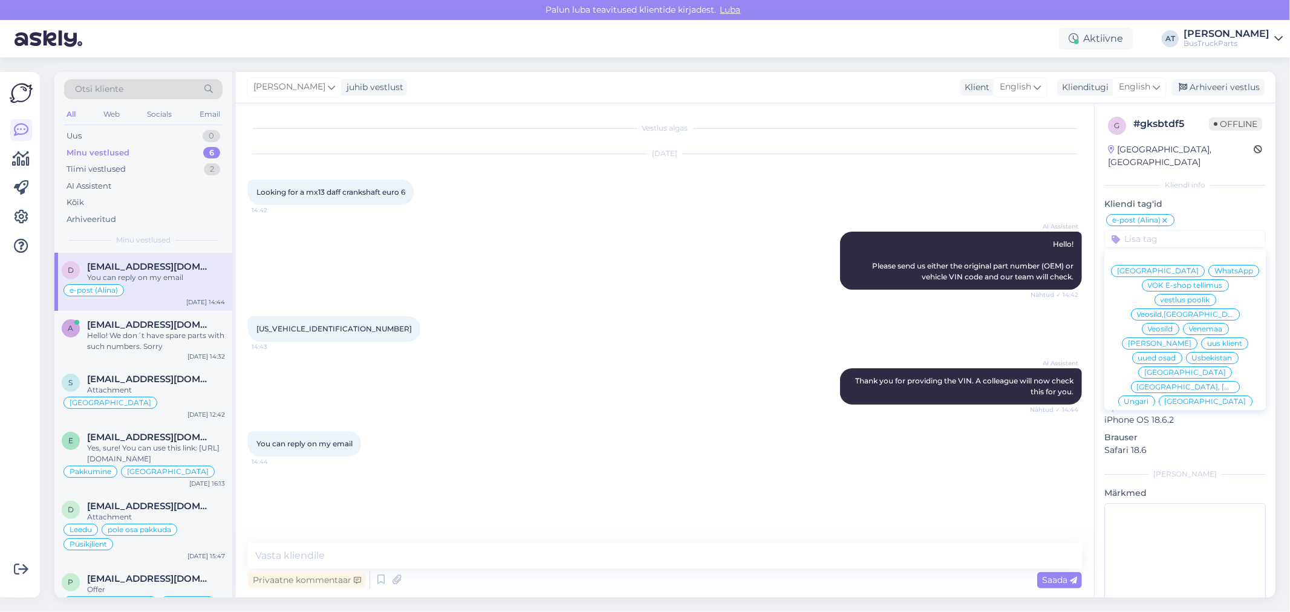
click at [1151, 230] on input at bounding box center [1184, 239] width 161 height 18
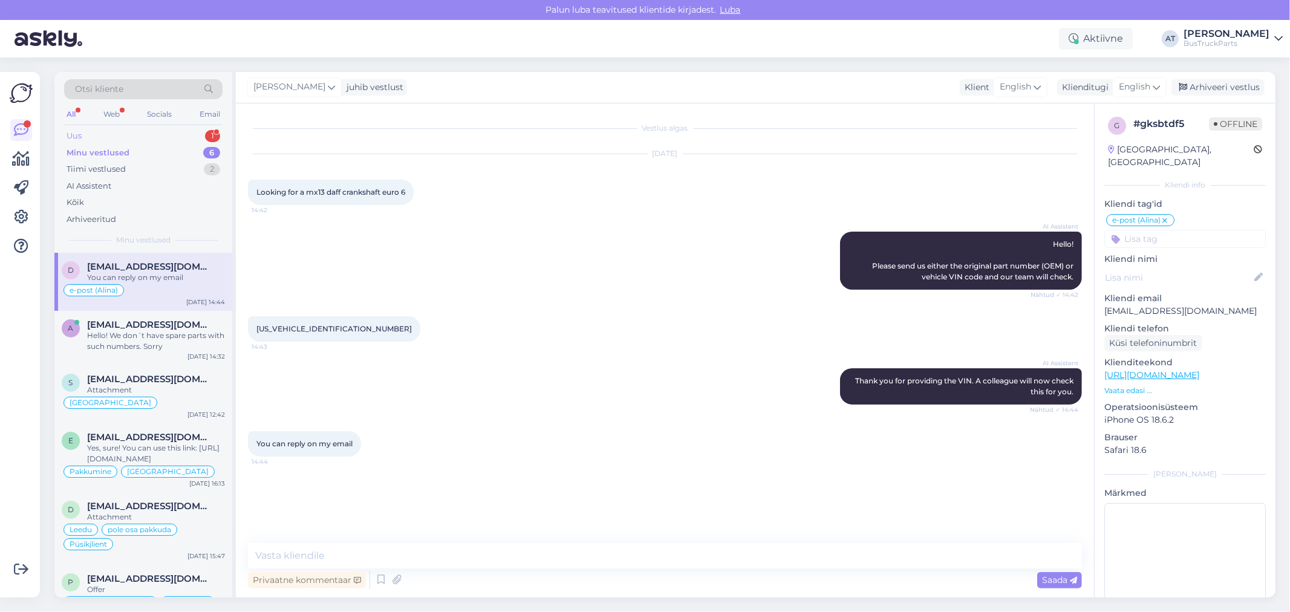
click at [131, 136] on div "Uus 1" at bounding box center [143, 136] width 158 height 17
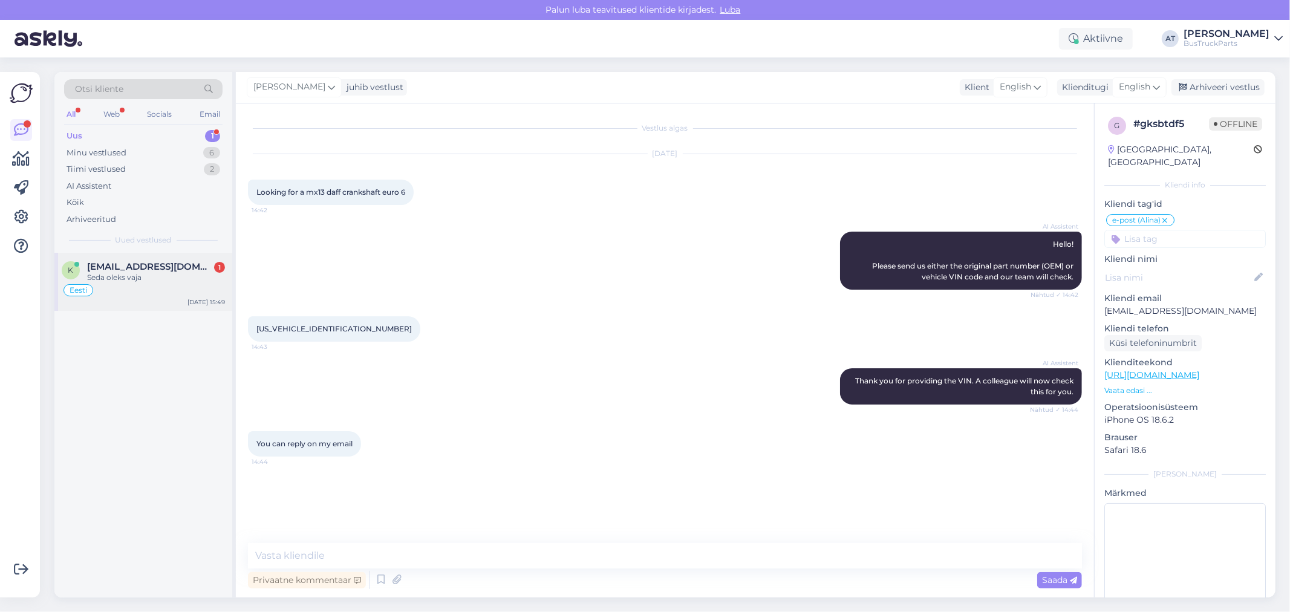
click at [162, 275] on div "Seda oleks vaja" at bounding box center [156, 277] width 138 height 11
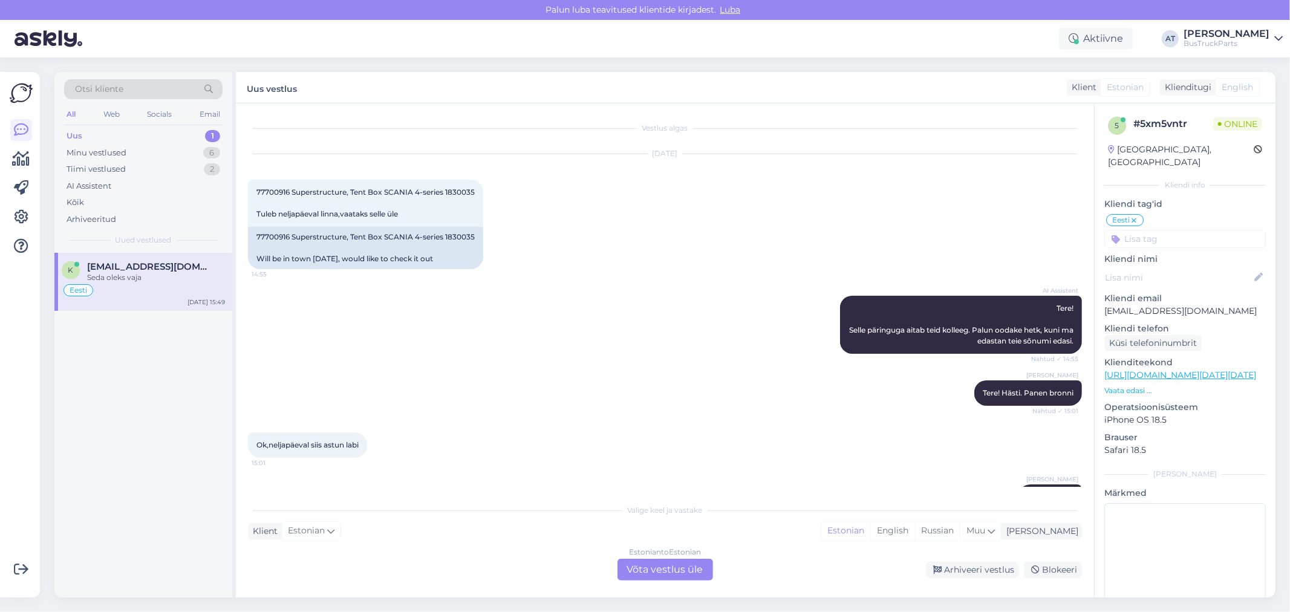
scroll to position [1180, 0]
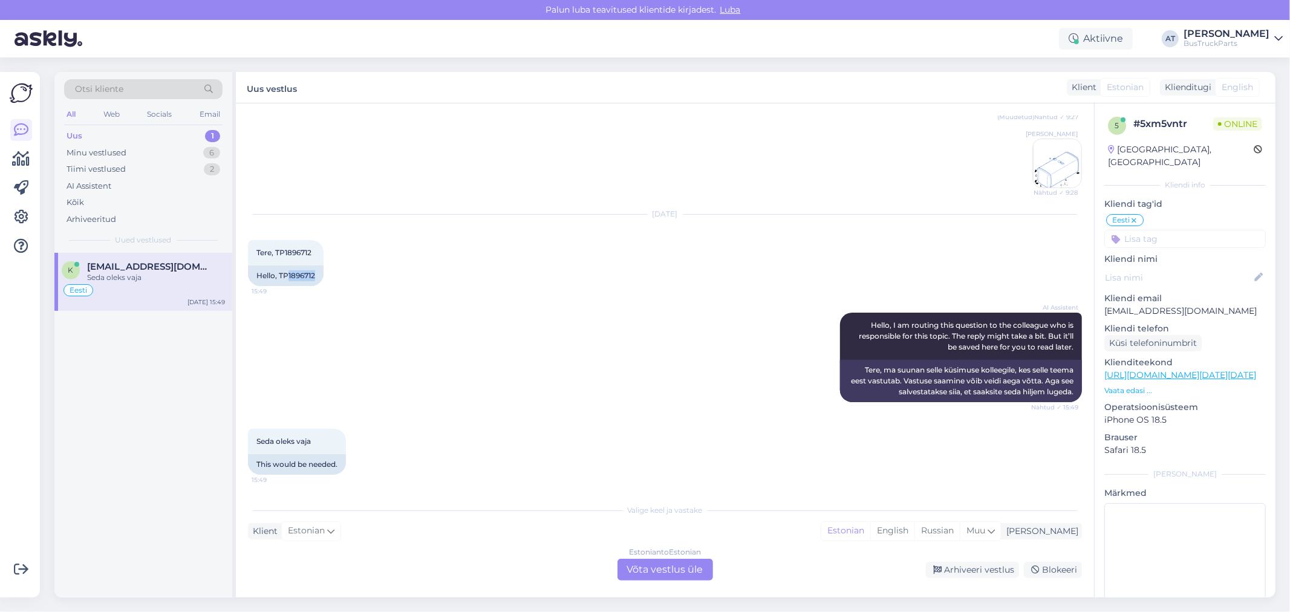
drag, startPoint x: 289, startPoint y: 272, endPoint x: 377, endPoint y: 285, distance: 88.6
click at [363, 283] on div "[DATE] Tere, TP1896712 15:49 Hello, TP1896712" at bounding box center [665, 250] width 834 height 98
copy div "1896712"
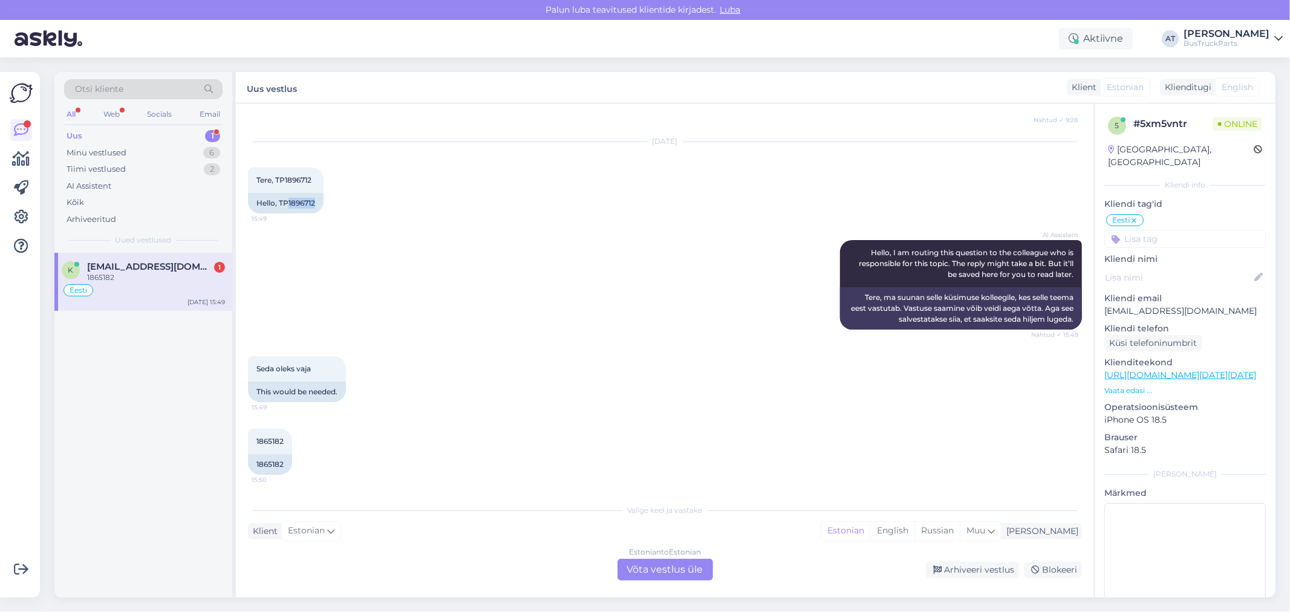
click at [692, 573] on div "Estonian to Estonian Võta vestlus üle" at bounding box center [665, 570] width 96 height 22
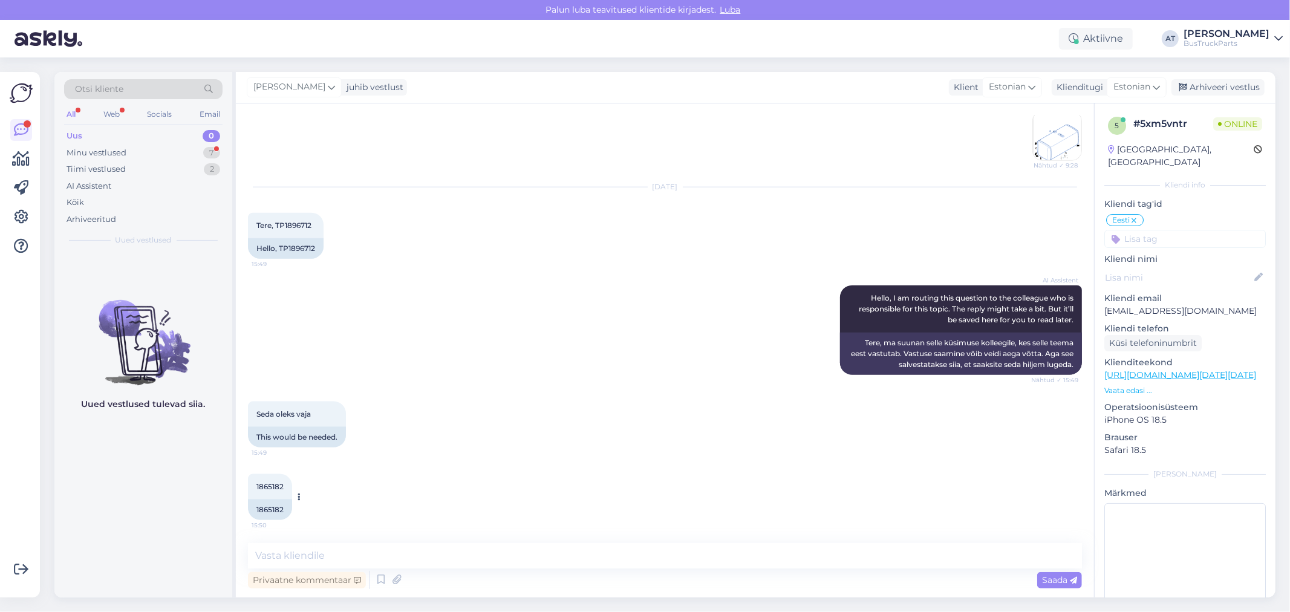
click at [261, 503] on div "1865182" at bounding box center [270, 510] width 44 height 21
copy div "1865182"
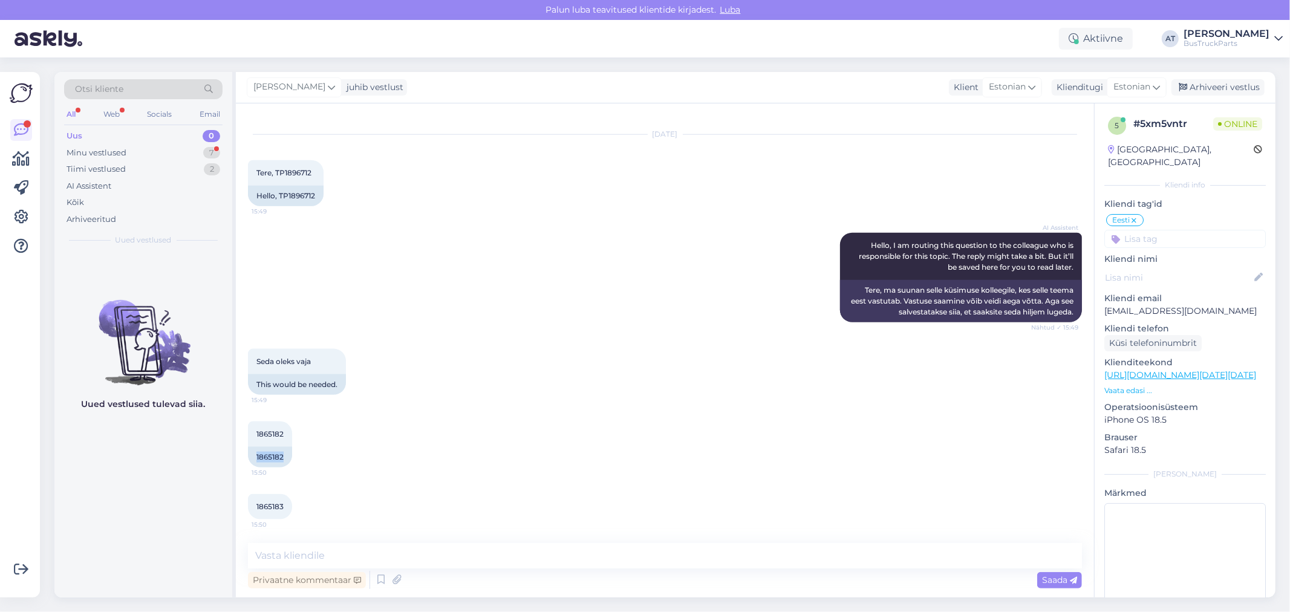
click at [270, 508] on span "1865183" at bounding box center [269, 506] width 27 height 9
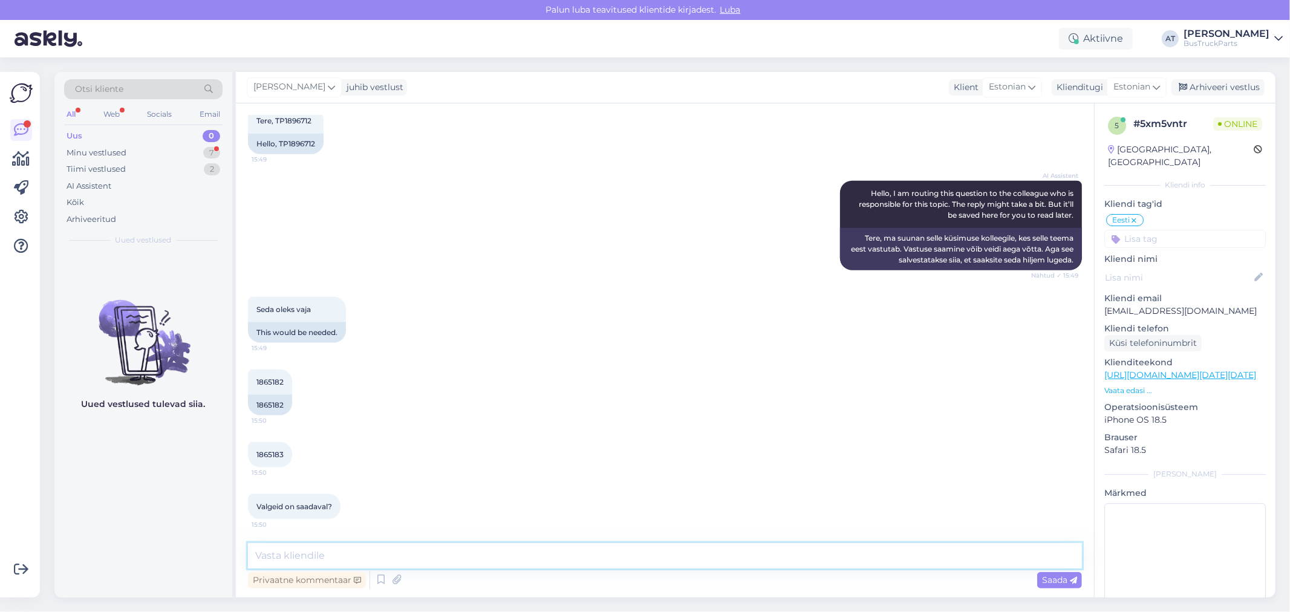
click at [538, 562] on textarea at bounding box center [665, 555] width 834 height 25
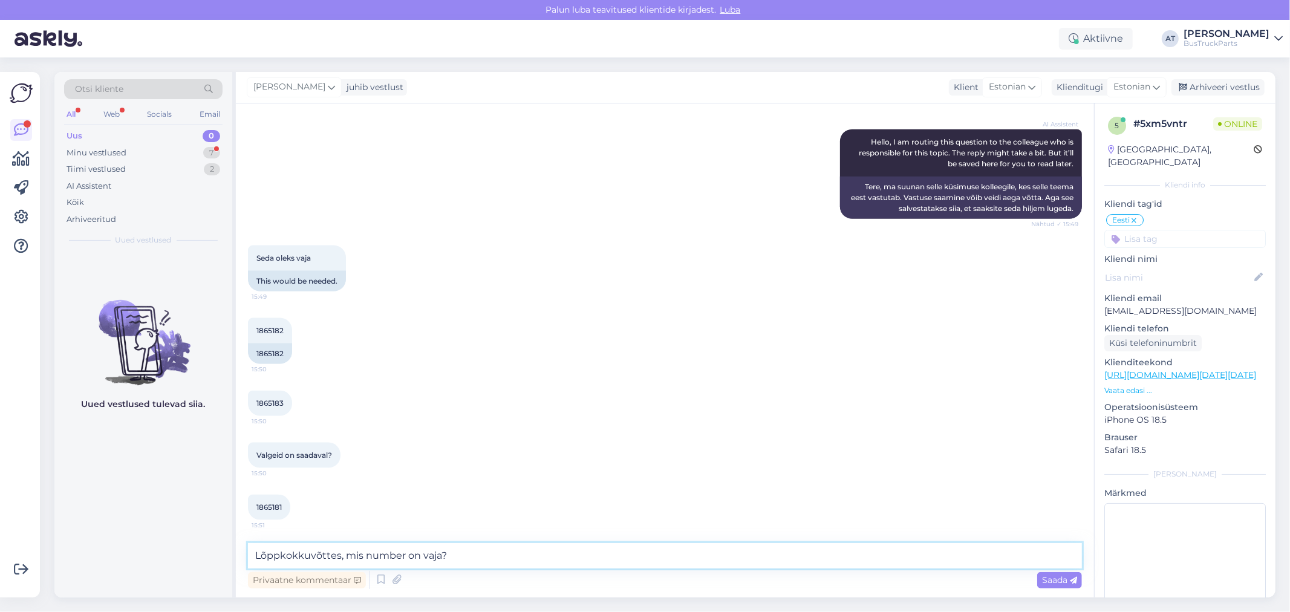
click at [284, 556] on textarea "Lõppkokkuvõttes, mis number on vaja?" at bounding box center [665, 555] width 834 height 25
type textarea "Lõppkokkuvõttes, mis number on vaja?"
click at [1061, 589] on div "Privaatne kommentaar Saada" at bounding box center [665, 579] width 834 height 23
click at [1056, 585] on div "Saada" at bounding box center [1059, 580] width 45 height 16
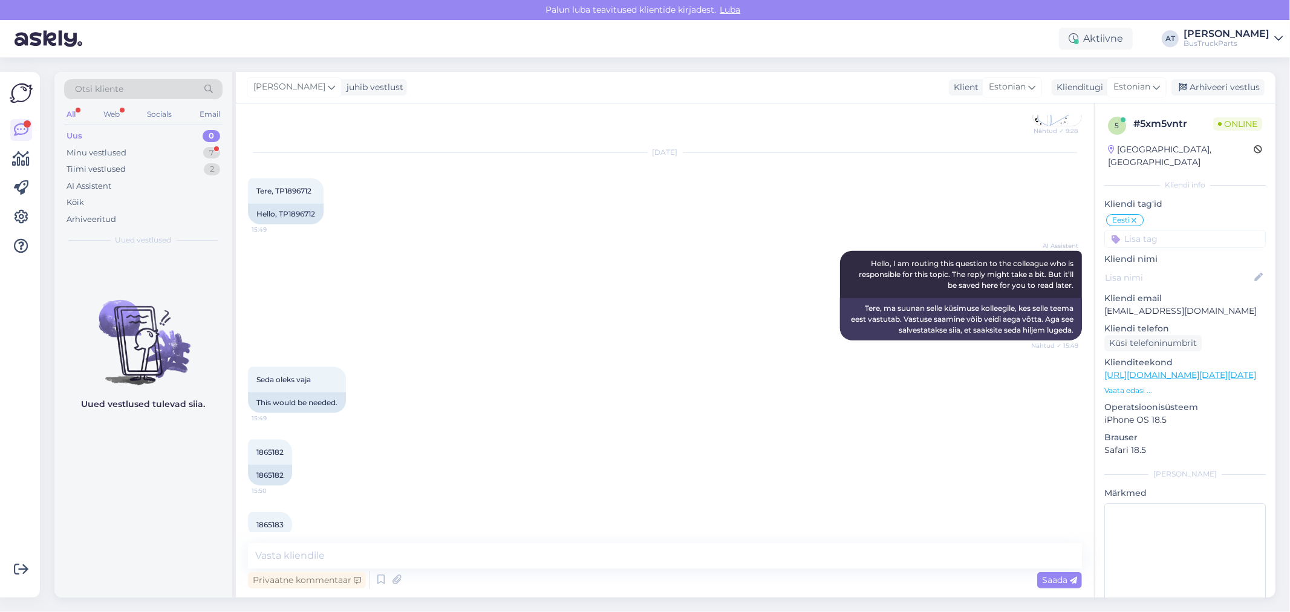
scroll to position [1199, 0]
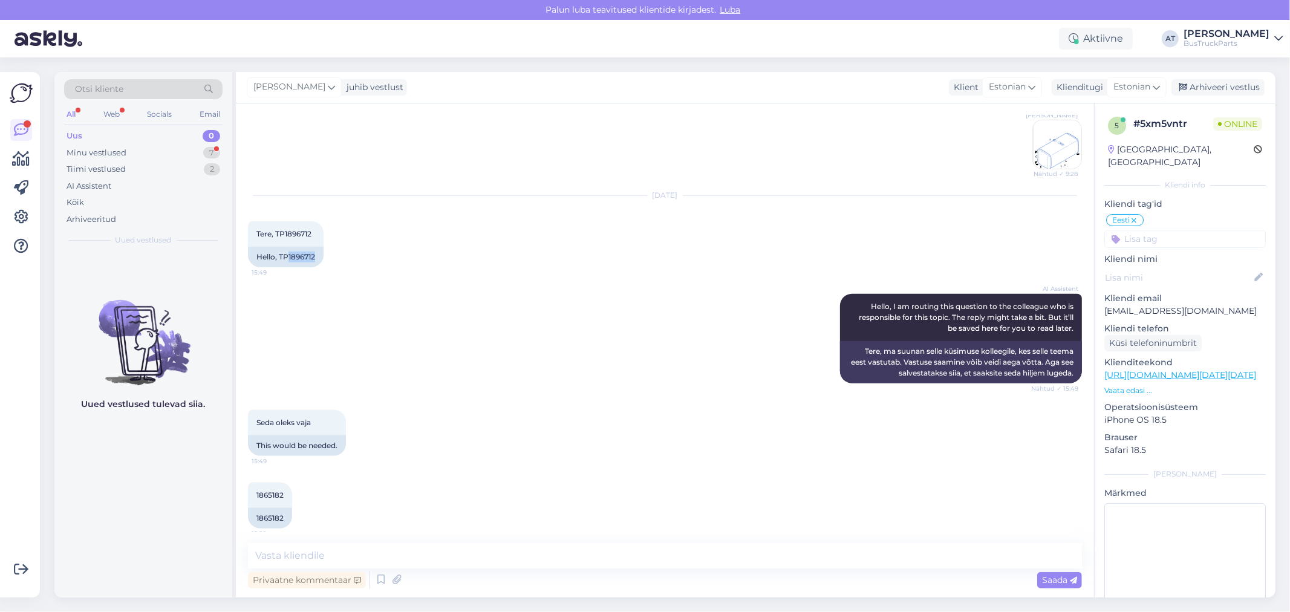
drag, startPoint x: 287, startPoint y: 256, endPoint x: 437, endPoint y: 275, distance: 151.1
click at [383, 257] on div "[DATE] Tere, TP1896712 15:49 Hello, TP1896712" at bounding box center [665, 232] width 834 height 98
copy div "Tere, TP1896712 15:49 Hello, TP"
click at [481, 289] on div "AI Assistent Hello, I am routing this question to the colleague who is responsi…" at bounding box center [665, 339] width 834 height 116
drag, startPoint x: 286, startPoint y: 255, endPoint x: 339, endPoint y: 254, distance: 52.6
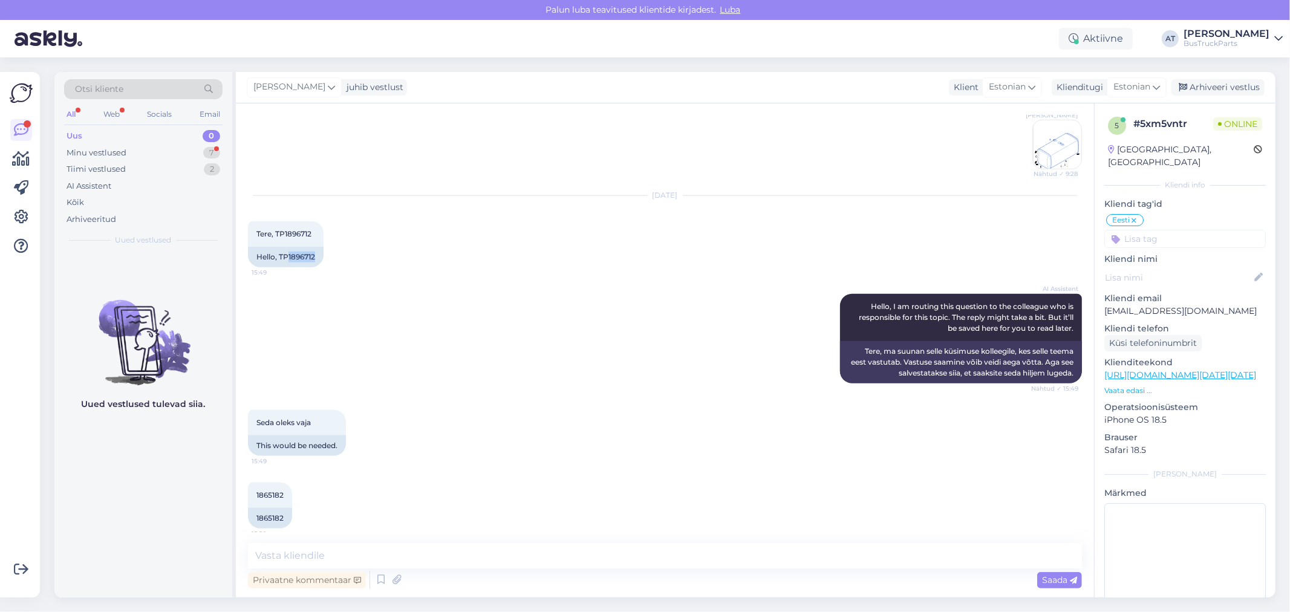
click at [337, 254] on div "[DATE] Tere, TP1896712 15:49 Hello, TP1896712" at bounding box center [665, 232] width 834 height 98
copy div "1896712"
click at [469, 558] on textarea at bounding box center [665, 555] width 834 height 25
paste textarea "1896712"
click at [460, 552] on textarea "TP1896712 -" at bounding box center [665, 555] width 834 height 25
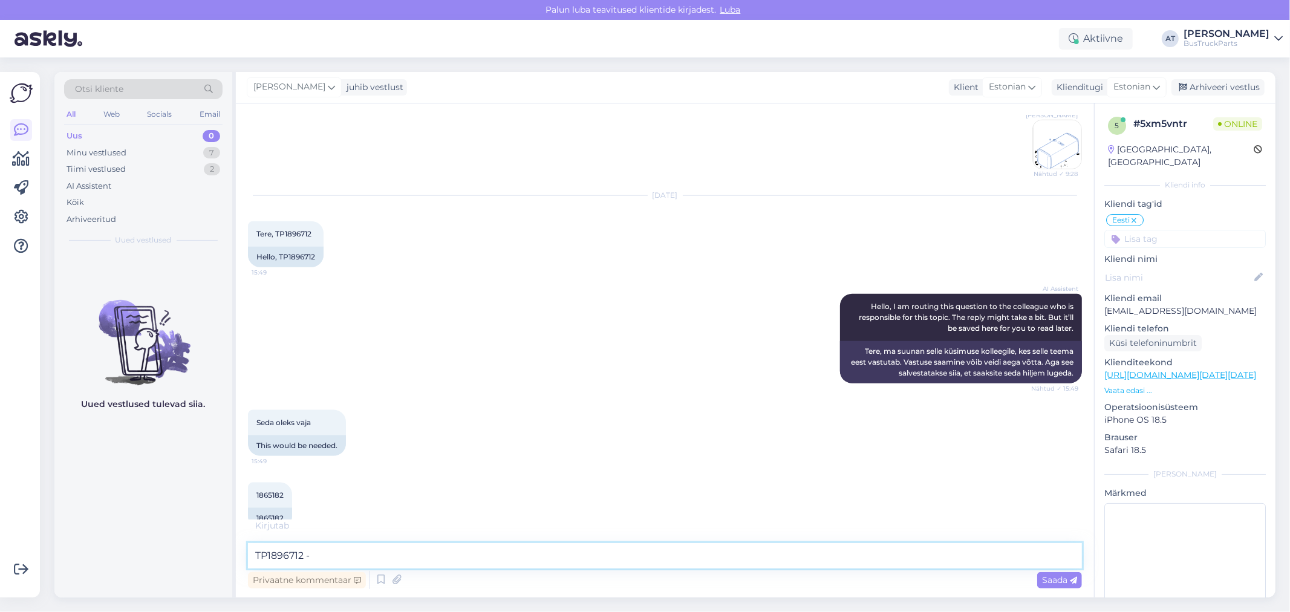
paste textarea "Ühes kinnituses pragu"
type textarea "TP1896712 - Ühes kinnituses pragu"
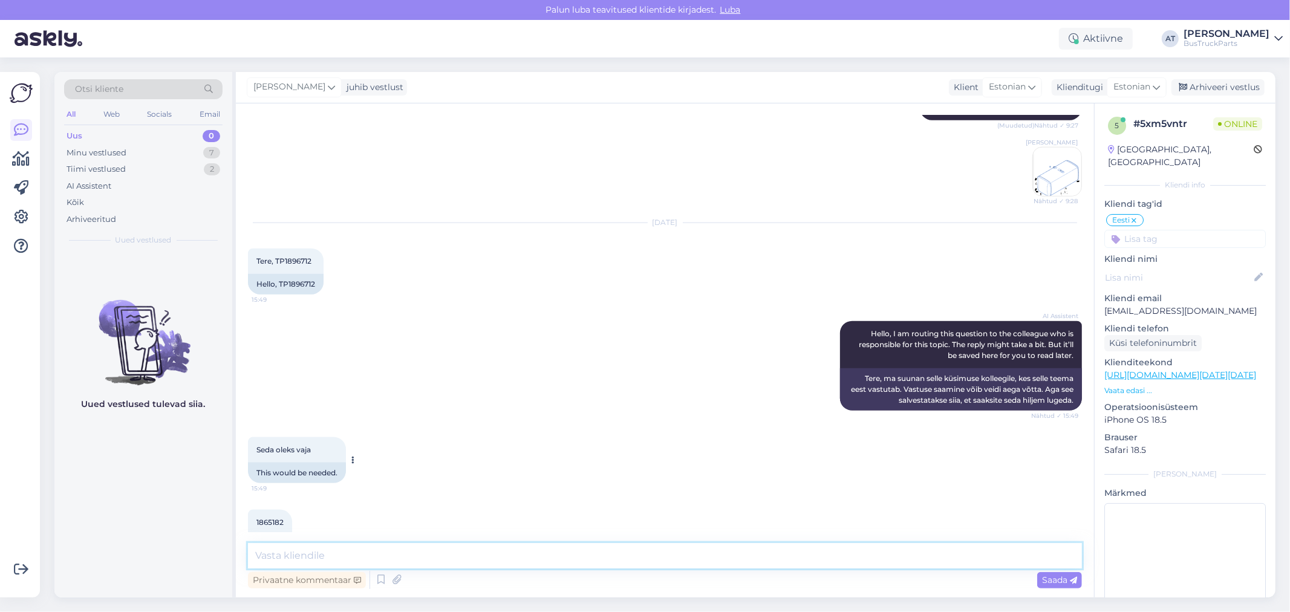
scroll to position [1252, 0]
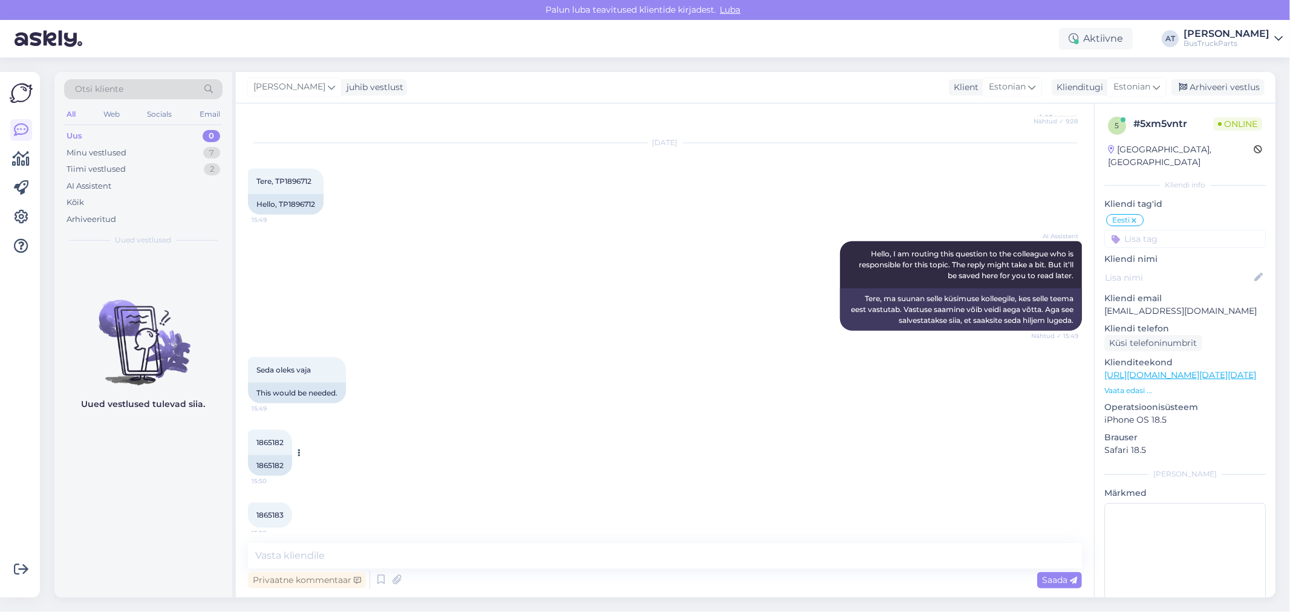
click at [271, 468] on div "1865182" at bounding box center [270, 465] width 44 height 21
copy div "1865182"
click at [702, 541] on div "Vestlus algas [DATE] 77700916 Superstructure, Tent Box SCANIA 4-series 1830035 …" at bounding box center [665, 350] width 858 height 494
click at [702, 562] on textarea at bounding box center [665, 555] width 834 height 25
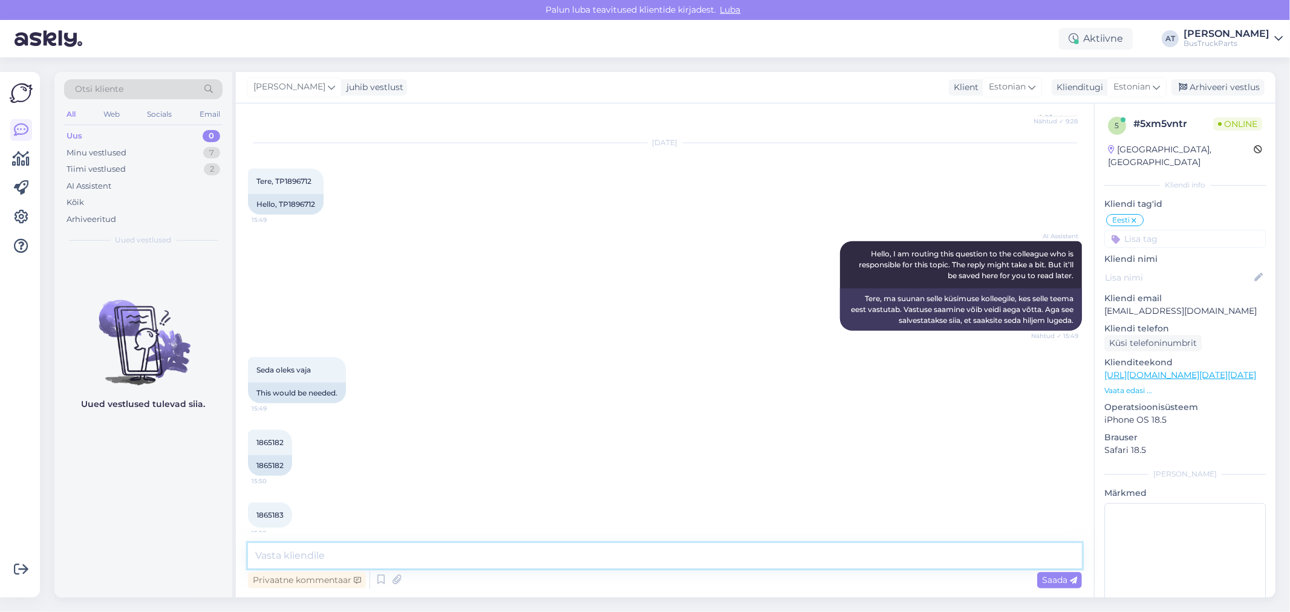
paste textarea "1865182"
click at [475, 557] on textarea "1865182 - ainult roheline on saadaval -" at bounding box center [665, 555] width 834 height 25
paste textarea "[URL][DOMAIN_NAME]"
type textarea "1865182 - ainult roheline on saadaval - [URL][DOMAIN_NAME]"
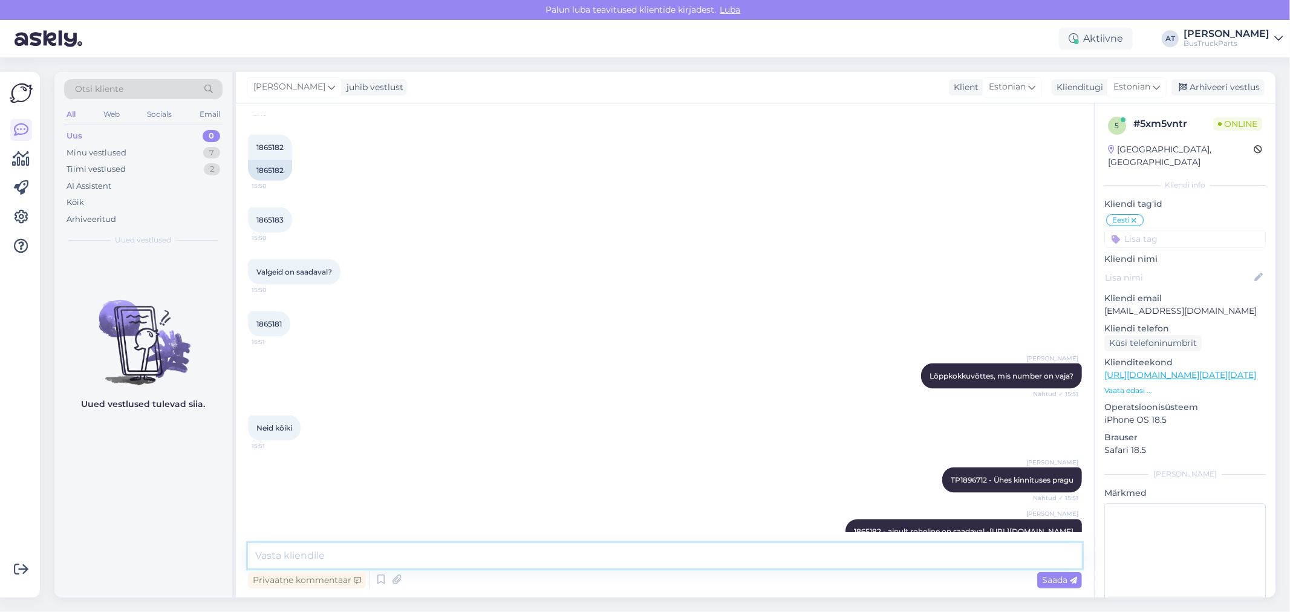
scroll to position [1526, 0]
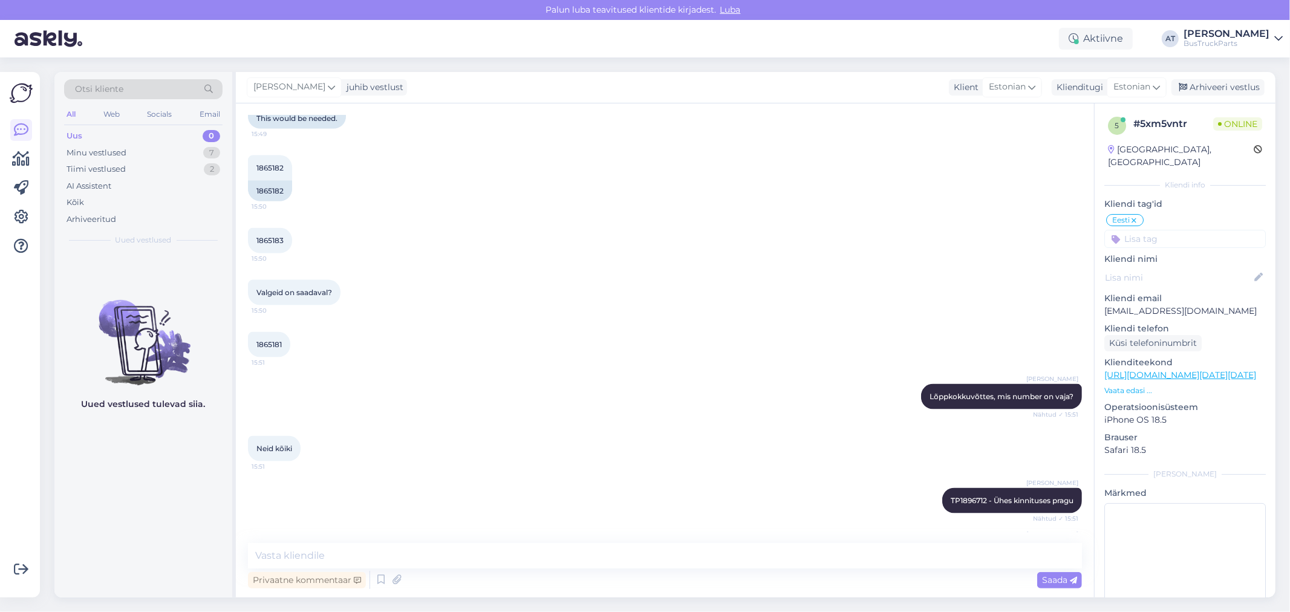
click at [273, 237] on span "1865183" at bounding box center [269, 240] width 27 height 9
drag, startPoint x: 273, startPoint y: 237, endPoint x: 316, endPoint y: 242, distance: 43.9
click at [273, 239] on span "1865183" at bounding box center [269, 240] width 27 height 9
copy div "1865183 15:50"
click at [764, 551] on textarea at bounding box center [665, 555] width 834 height 25
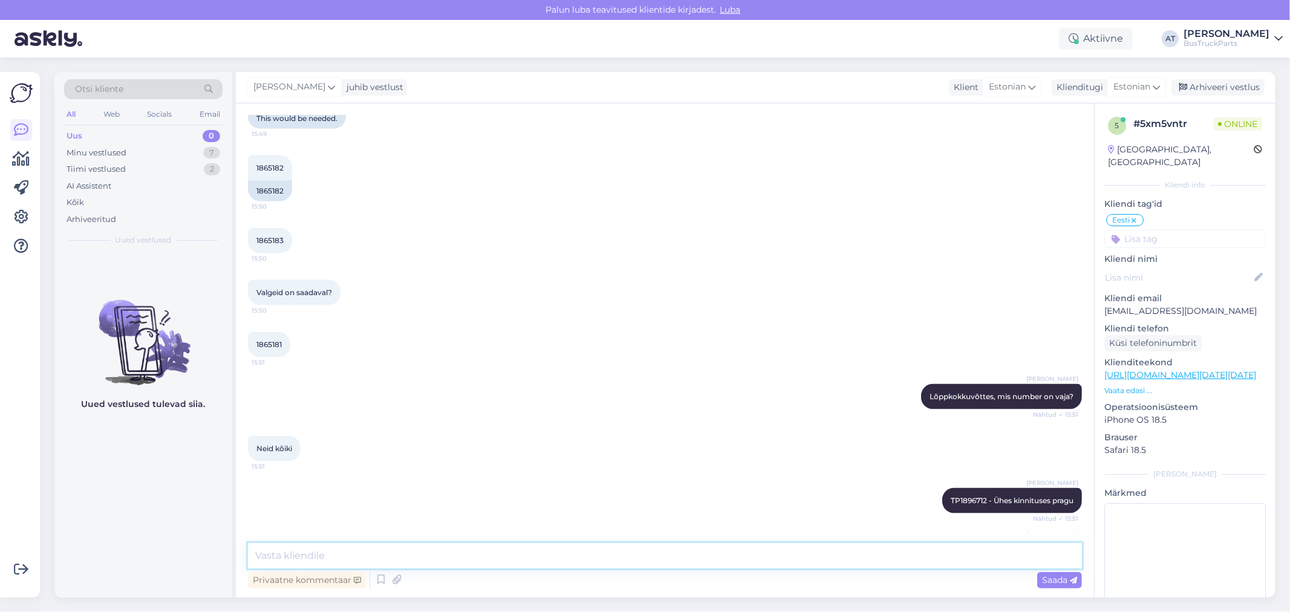
paste textarea "1865183"
click at [405, 535] on textarea "1865183" at bounding box center [665, 549] width 834 height 40
type textarea "1865183 - ei [PERSON_NAME]"
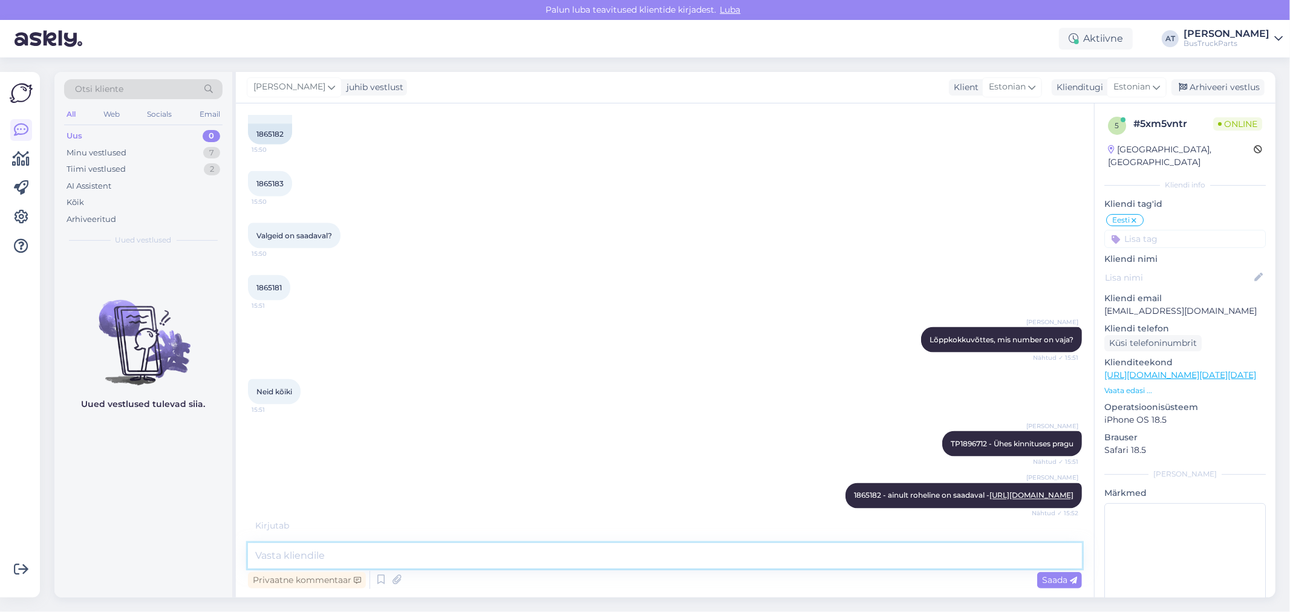
scroll to position [1670, 0]
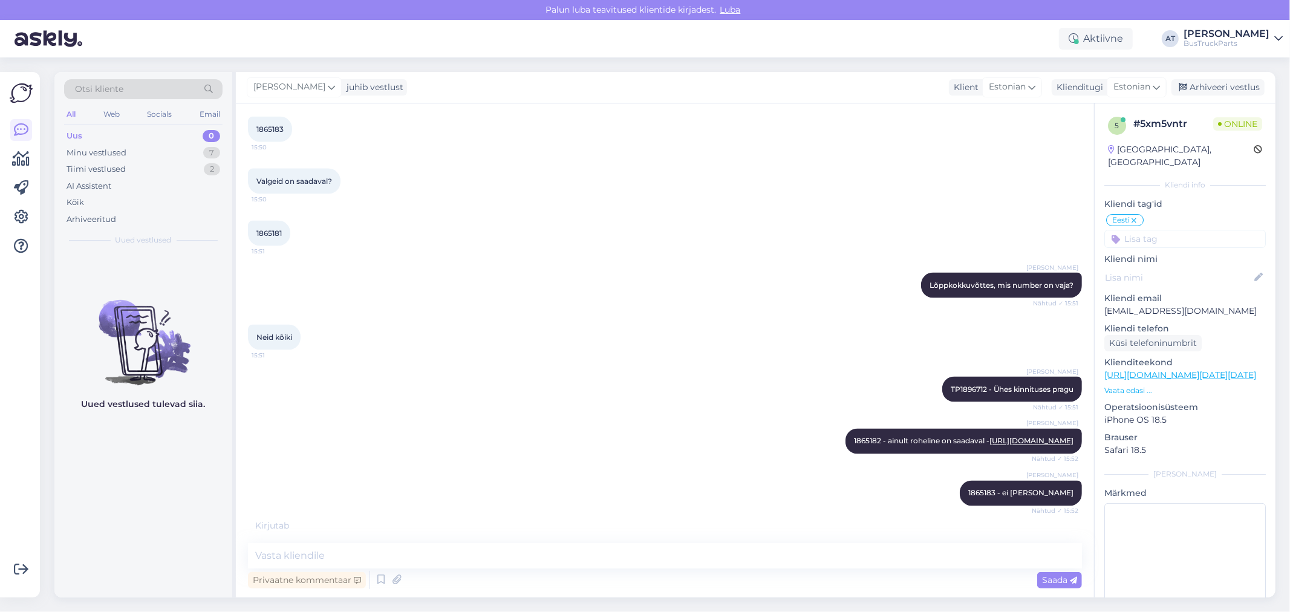
click at [262, 229] on span "1865181" at bounding box center [268, 233] width 25 height 9
copy div "1865181 15:51"
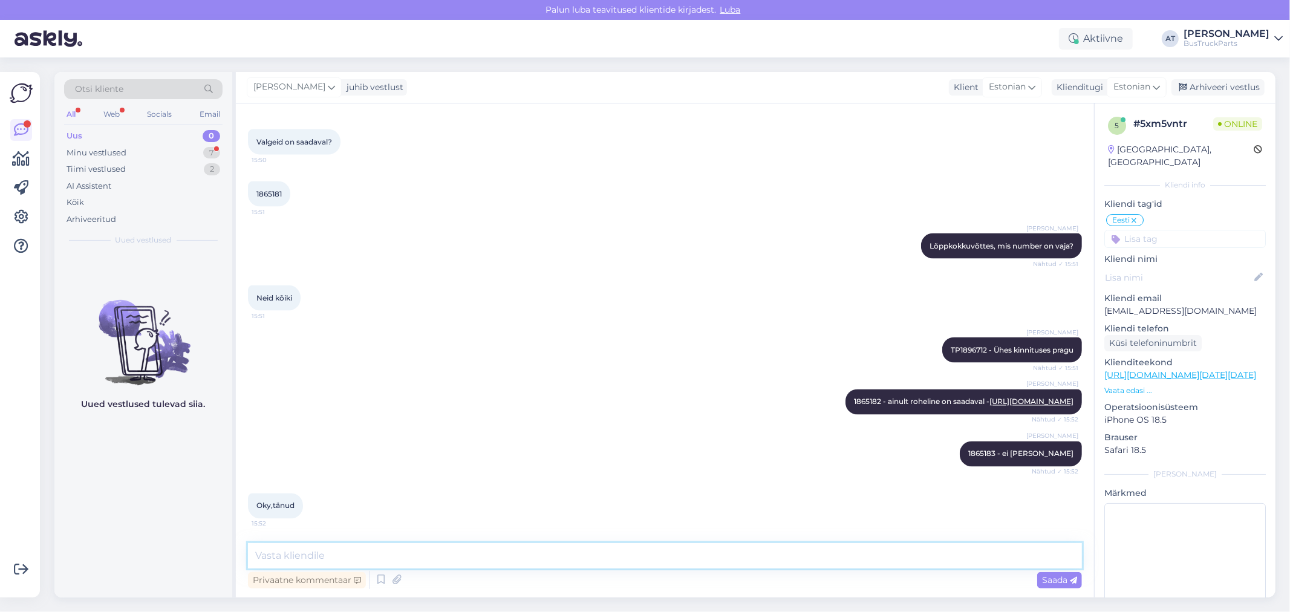
click at [492, 546] on textarea at bounding box center [665, 555] width 834 height 25
click at [76, 148] on div "Minu vestlused" at bounding box center [97, 153] width 60 height 12
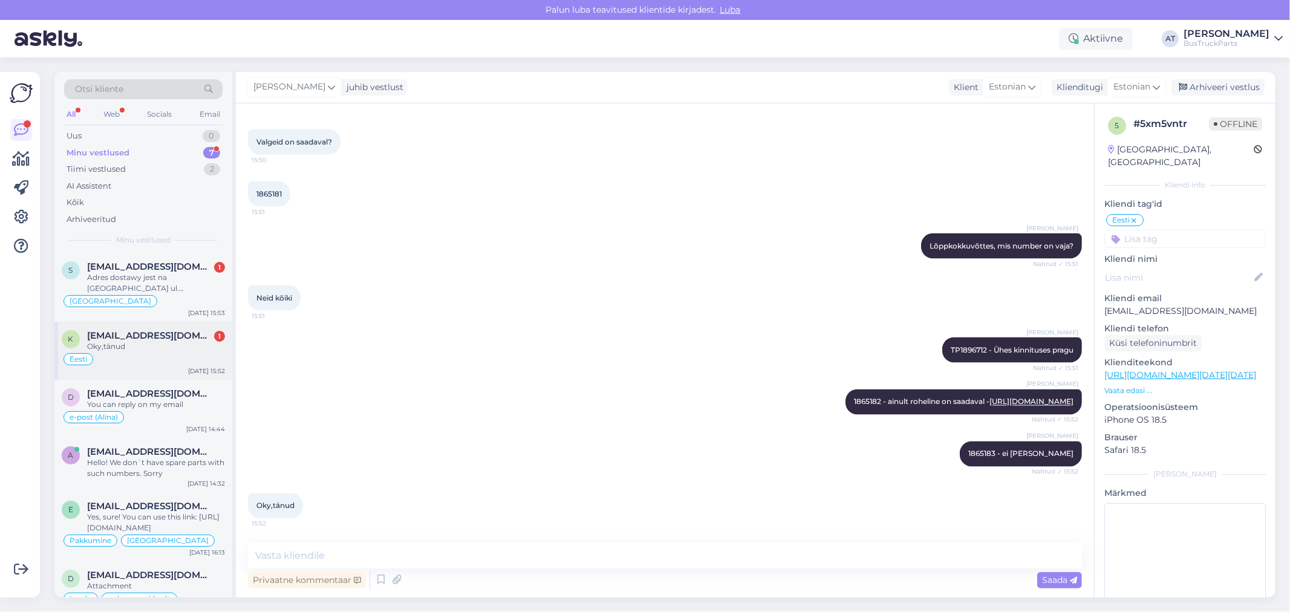
click at [160, 328] on div "k [EMAIL_ADDRESS][DOMAIN_NAME] 1 Oky,tänud Eesti [DATE] 15:52" at bounding box center [143, 351] width 178 height 58
drag, startPoint x: 474, startPoint y: 555, endPoint x: 262, endPoint y: 372, distance: 279.6
click at [474, 553] on textarea at bounding box center [665, 555] width 834 height 25
click at [117, 256] on div "s [EMAIL_ADDRESS][DOMAIN_NAME] 1 Adres dostawy jest na [GEOGRAPHIC_DATA] ul. Na…" at bounding box center [143, 287] width 178 height 69
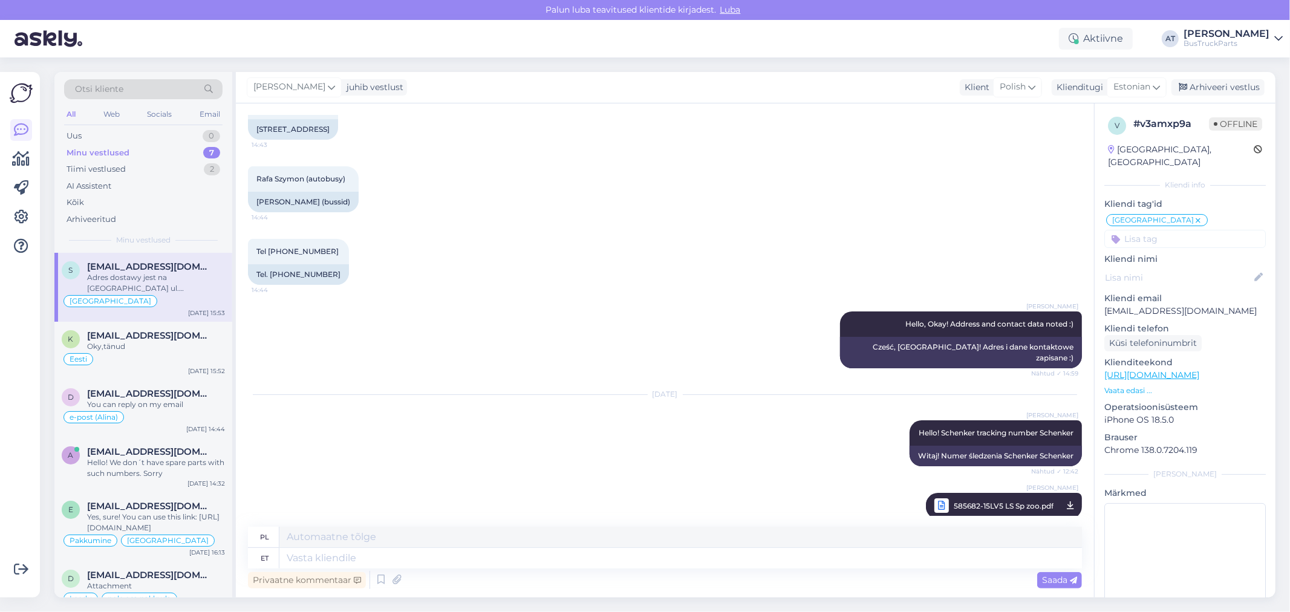
scroll to position [3462, 0]
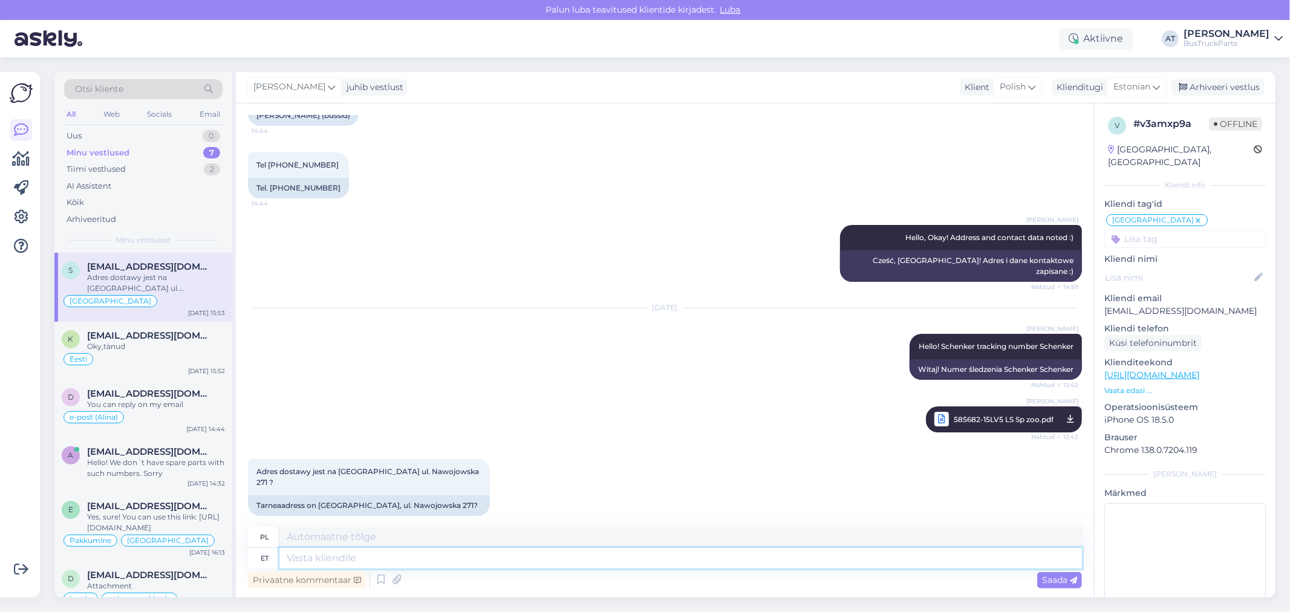
click at [497, 550] on textarea at bounding box center [680, 558] width 802 height 21
type textarea "yes"
type textarea "Tak"
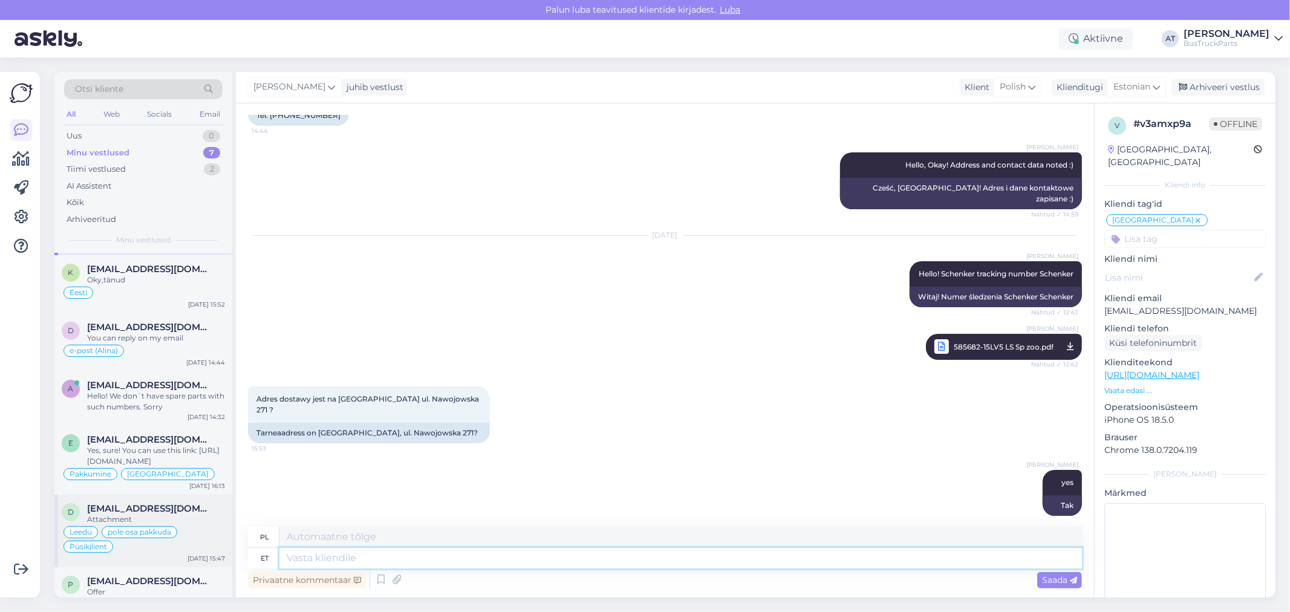
scroll to position [83, 0]
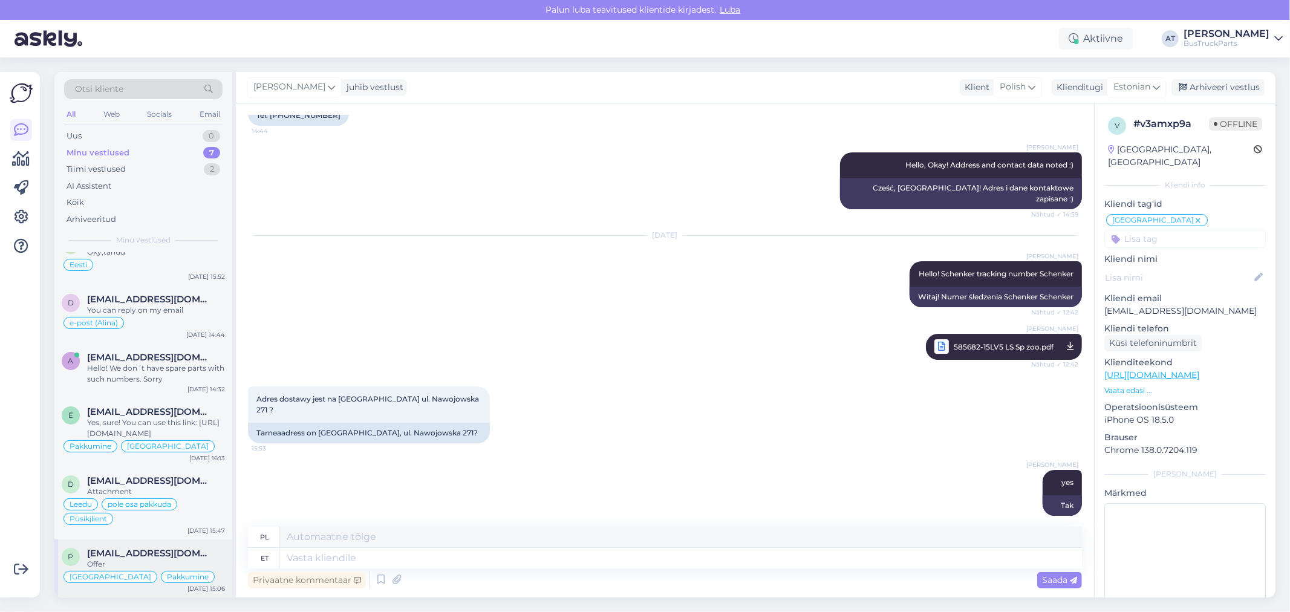
click at [177, 548] on span "[EMAIL_ADDRESS][DOMAIN_NAME]" at bounding box center [150, 553] width 126 height 11
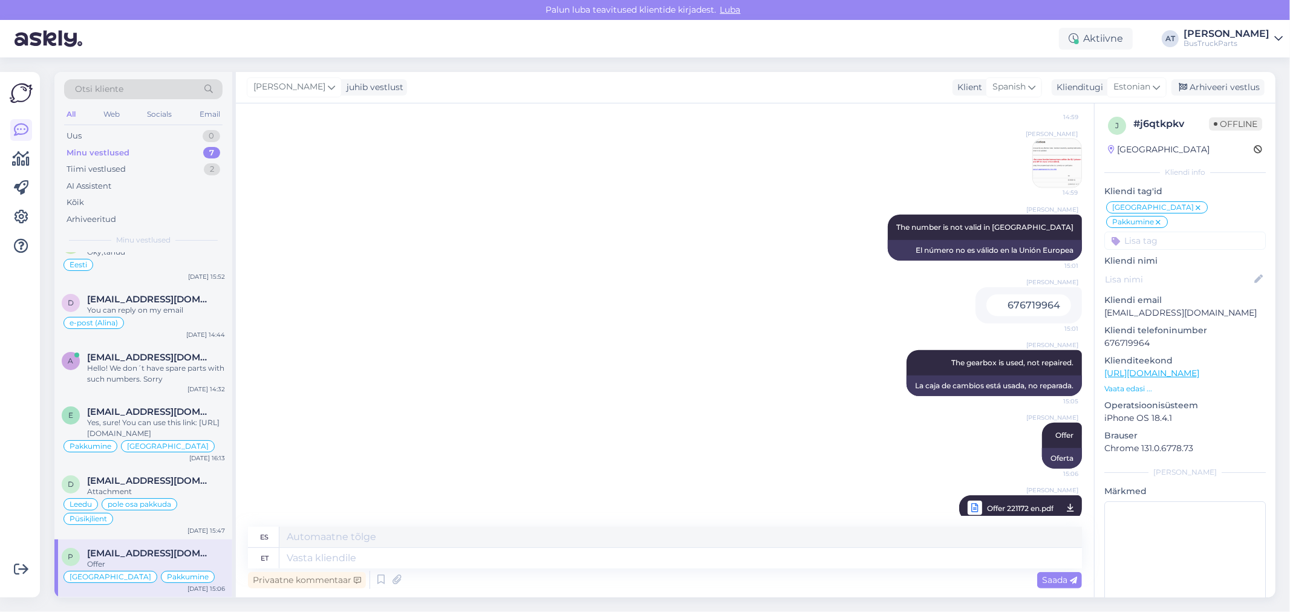
scroll to position [1110, 0]
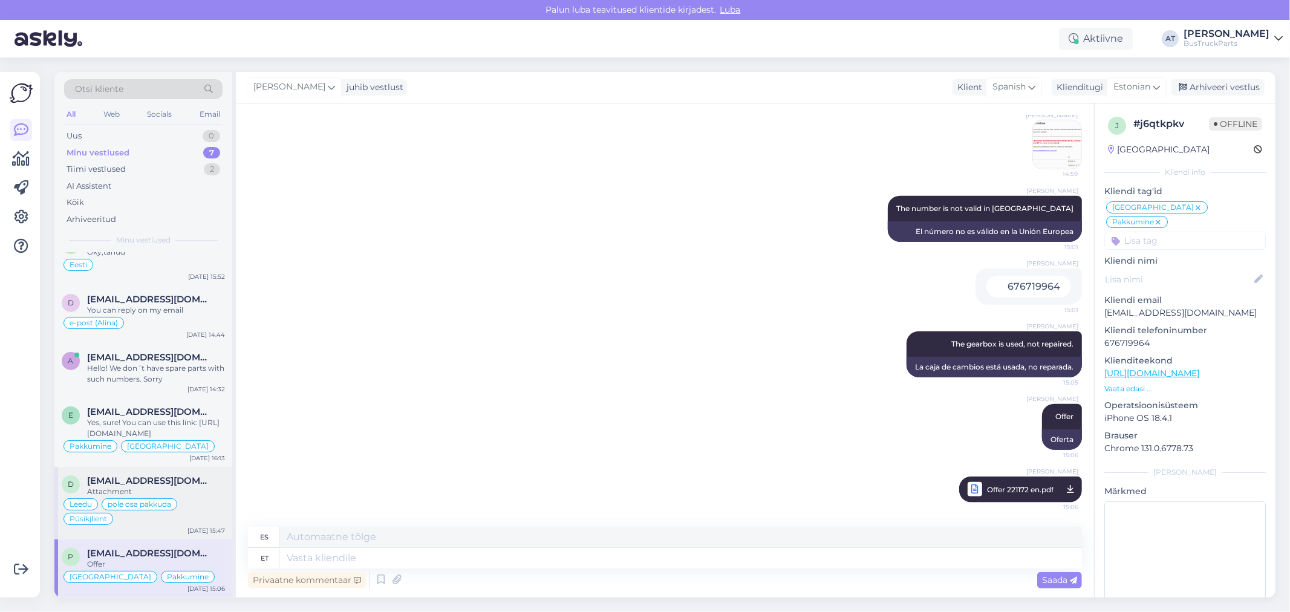
click at [185, 484] on div "[EMAIL_ADDRESS][DOMAIN_NAME]" at bounding box center [156, 480] width 138 height 11
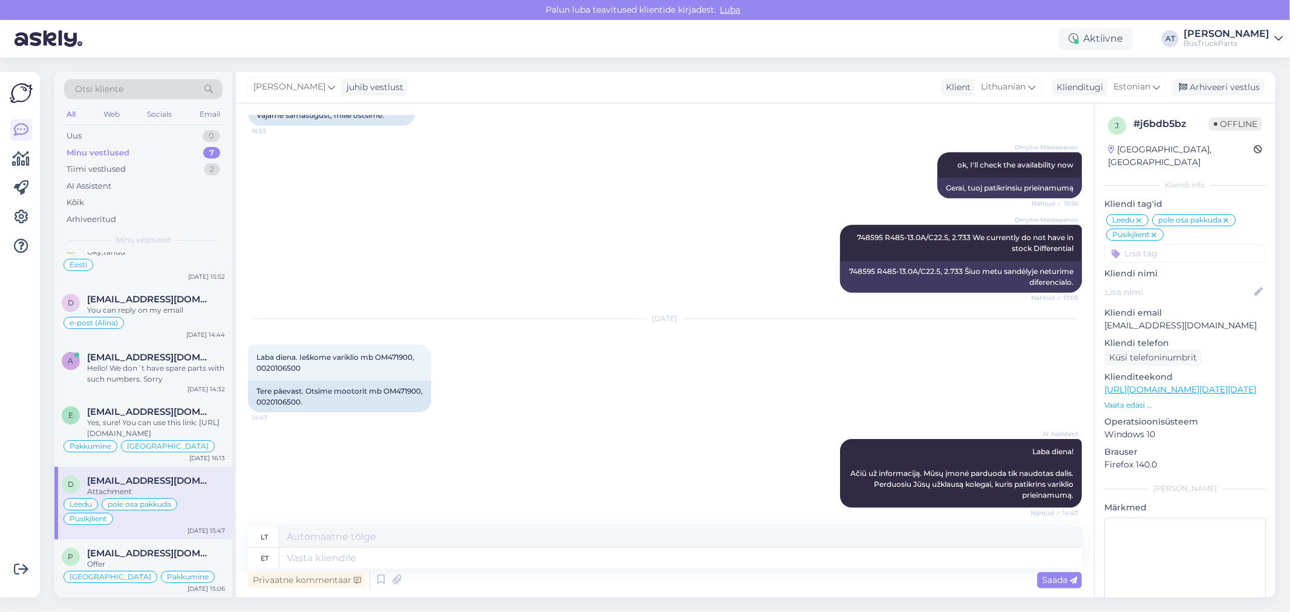
scroll to position [2297, 0]
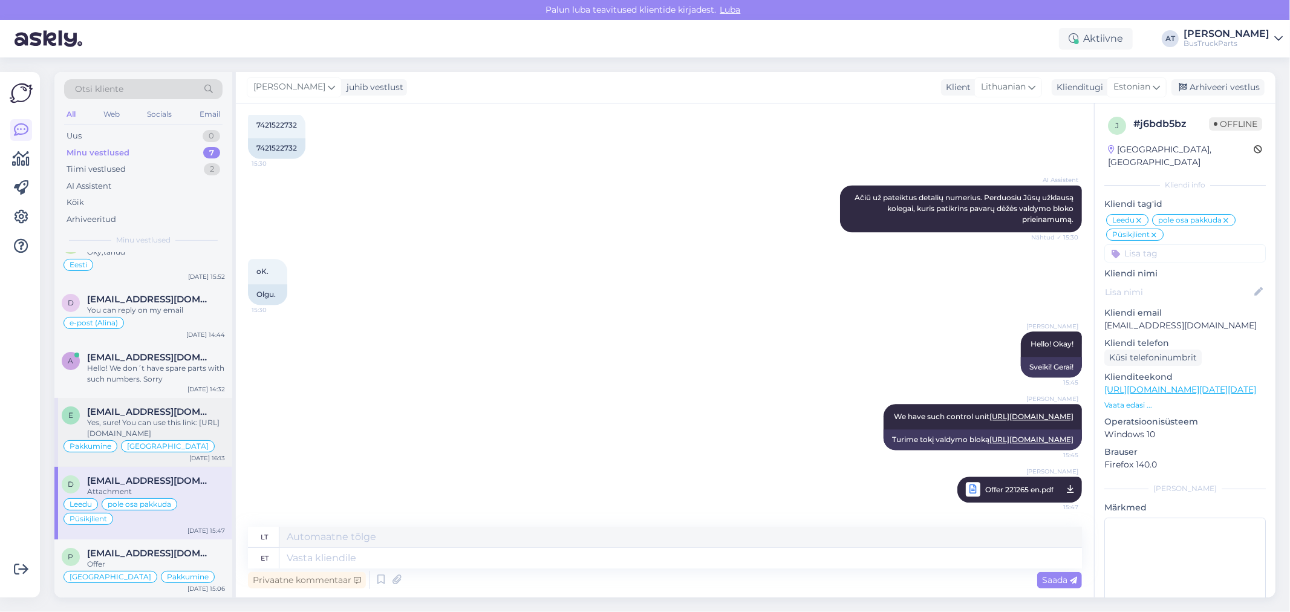
click at [179, 423] on div "Yes, sure! You can use this link: [URL][DOMAIN_NAME]" at bounding box center [156, 428] width 138 height 22
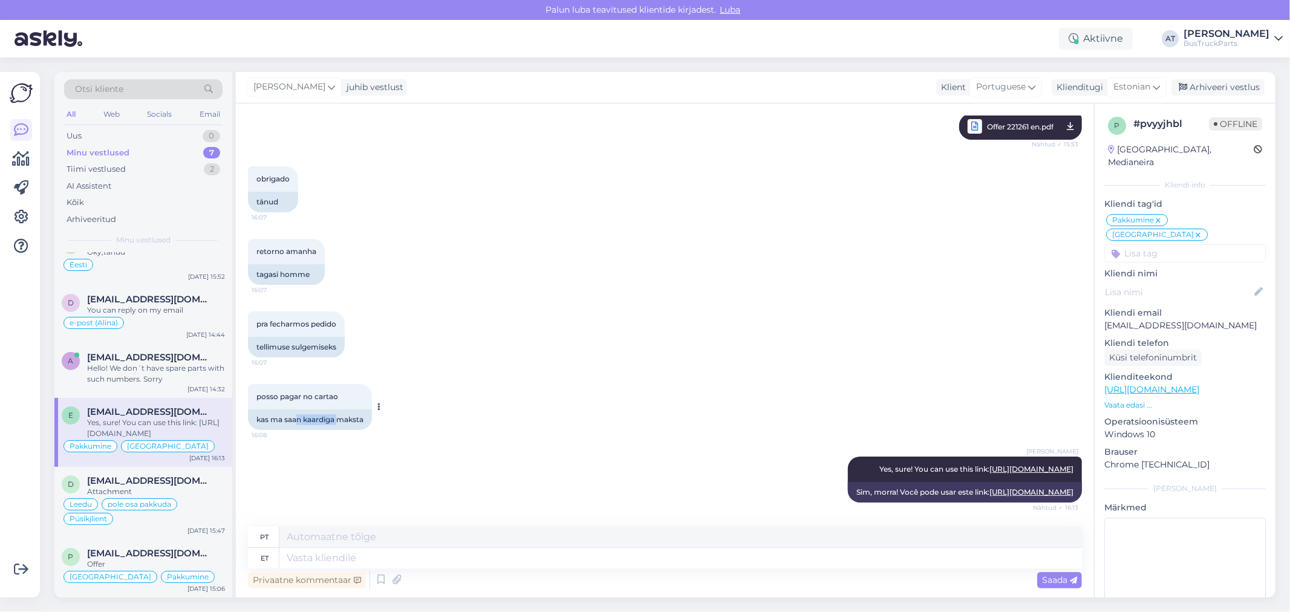
drag, startPoint x: 297, startPoint y: 394, endPoint x: 376, endPoint y: 395, distance: 79.2
click at [372, 394] on div "posso pagar no cartao 16:08 kas ma saan kaardiga maksta" at bounding box center [310, 407] width 124 height 46
click at [488, 402] on div "posso pagar no cartao 16:08 kas ma saan kaardiga maksta" at bounding box center [665, 407] width 834 height 73
click at [178, 369] on div "Hello! We don´t have spare parts with such numbers. Sorry" at bounding box center [156, 374] width 138 height 22
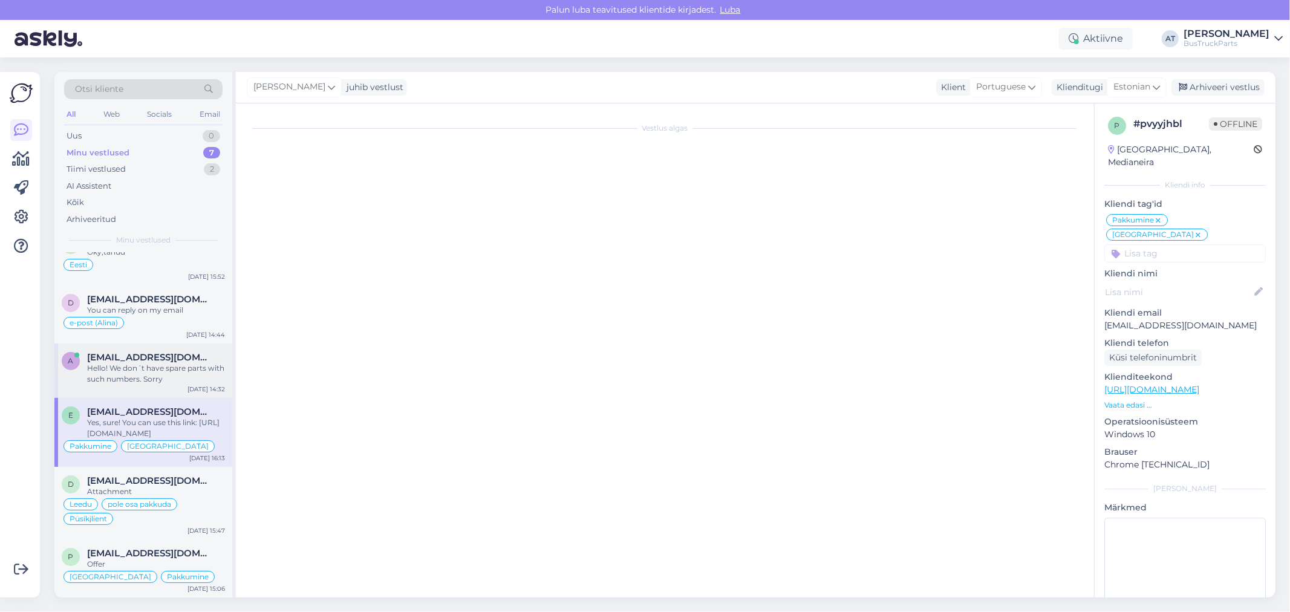
scroll to position [0, 0]
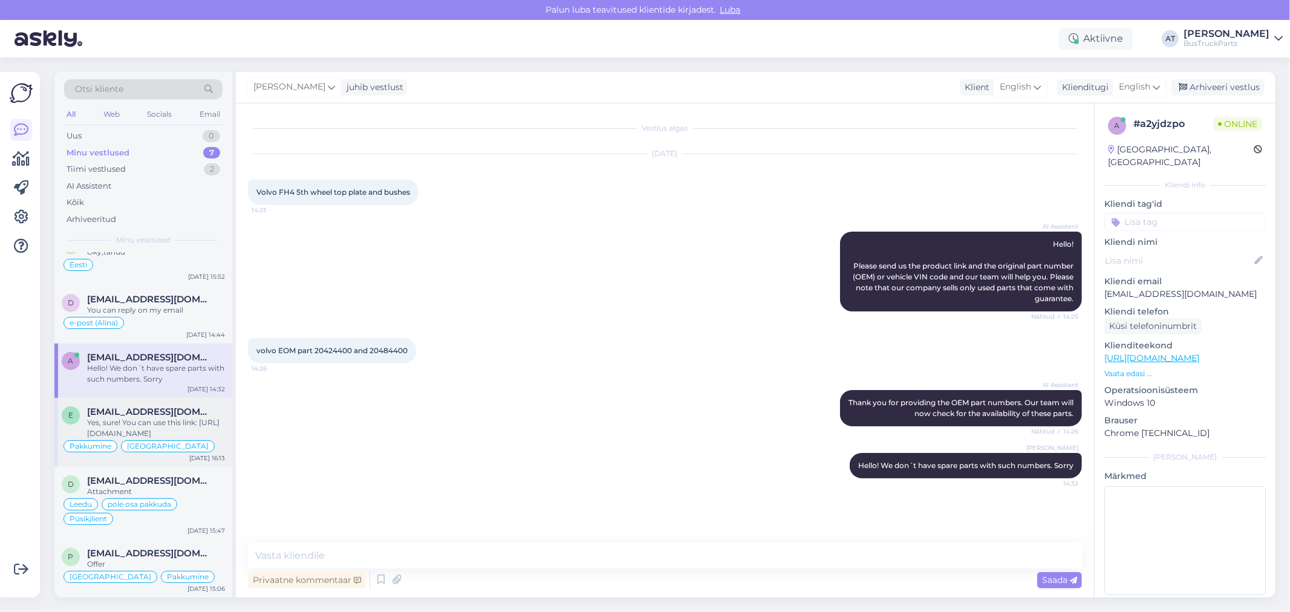
click at [163, 418] on div "Yes, sure! You can use this link: [URL][DOMAIN_NAME]" at bounding box center [156, 428] width 138 height 22
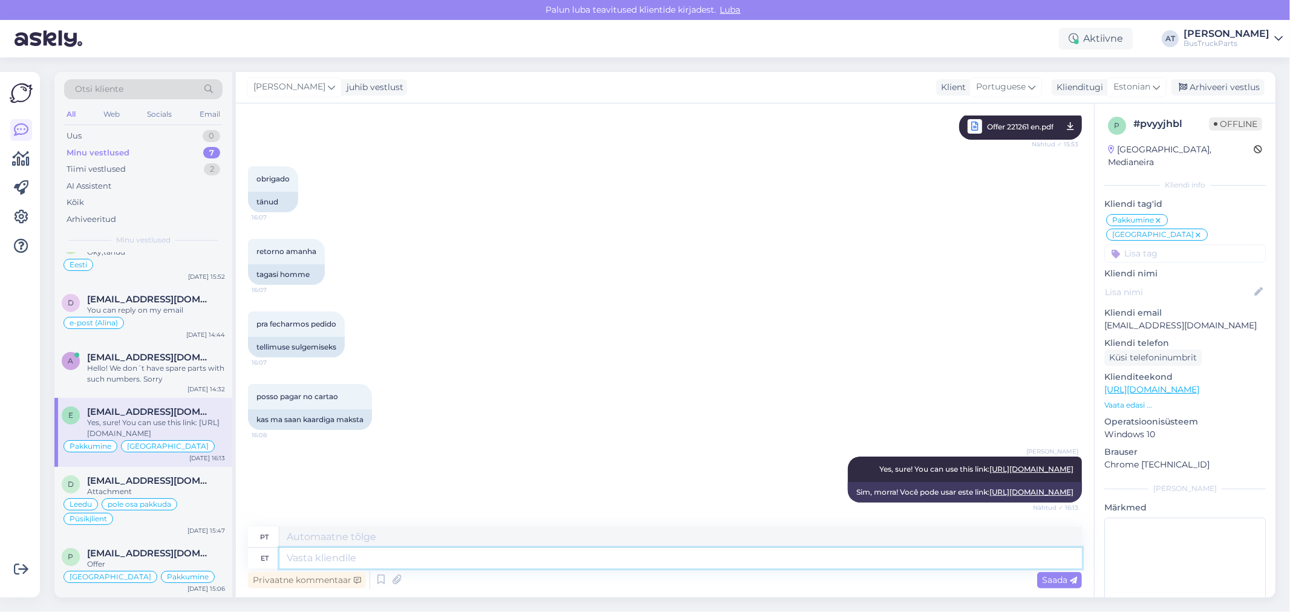
click at [548, 554] on textarea at bounding box center [680, 558] width 802 height 21
type textarea "Hello."
type textarea "Olá."
type textarea "Hello. We"
type textarea "Olá. Nós"
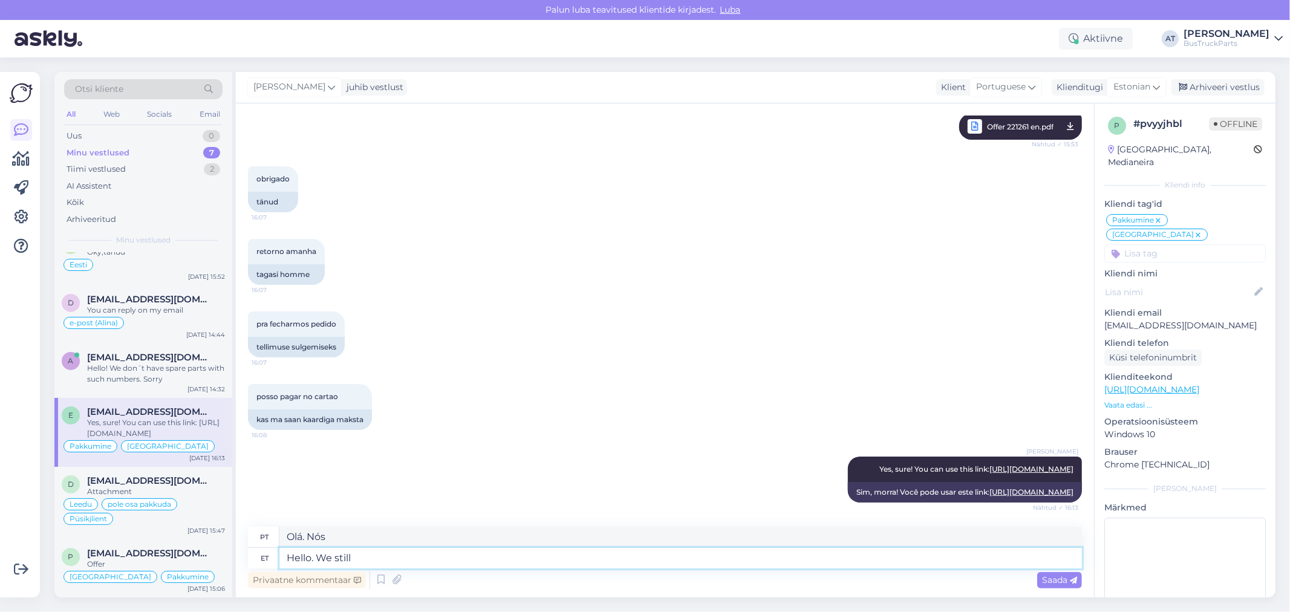
type textarea "Hello. We still"
type textarea "Olá. Nós ainda"
type textarea "Hello. We still didn´"
type textarea "Olá. Ainda não fizemos"
type textarea "Hello. We still didn´t received"
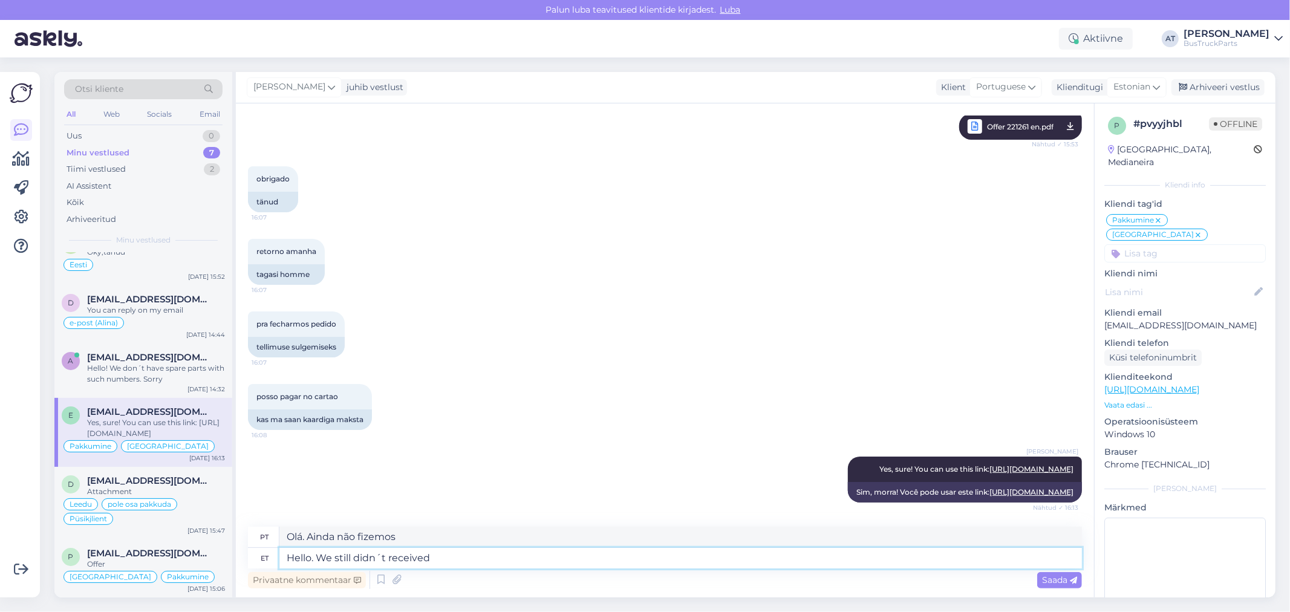
type textarea "Olá. Ainda não recebemos"
type textarea "Hello. We still didn´t received payment"
type textarea "Olá. Ainda não recebemos o pagamento"
type textarea "Hello. We still didn´t received payment from Y"
type textarea "Olá. Ainda não recebemos o pagamento de"
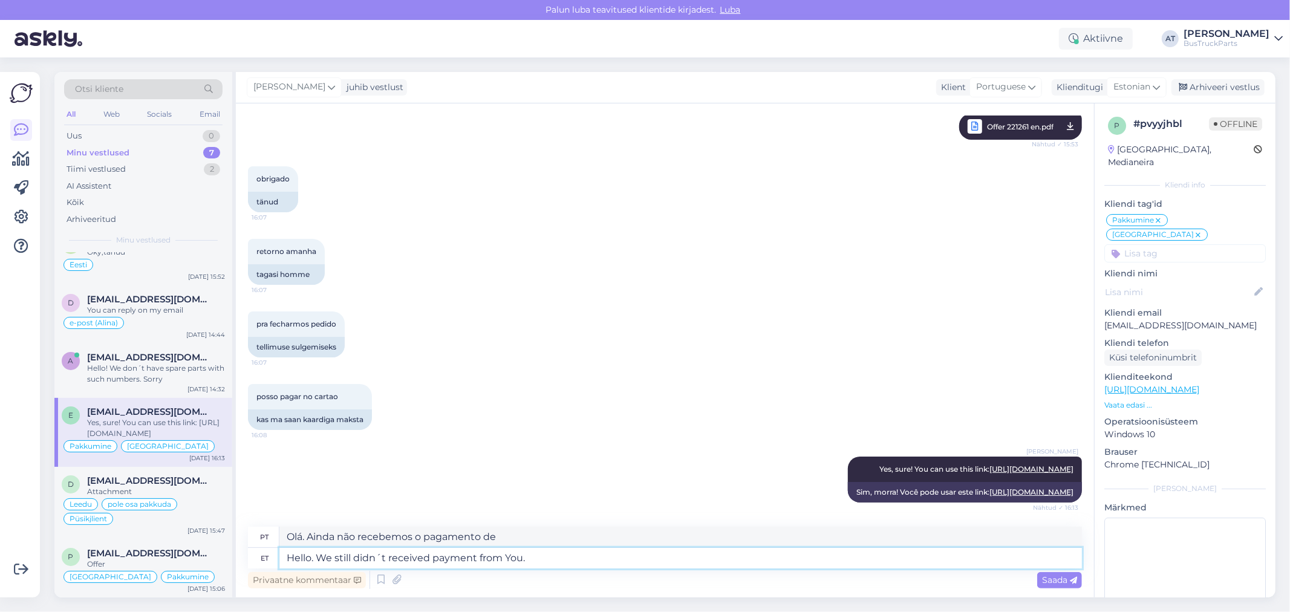
type textarea "Hello. We still didn´t received payment from You."
type textarea "Olá. Ainda não recebemos seu pagamento."
type textarea "Hello. We still didn´t received payment from You. Are Yo"
type textarea "Olá. Ainda não recebemos o pagamento de você."
type textarea "Hello. We still didn´t received payment from You. Are You in"
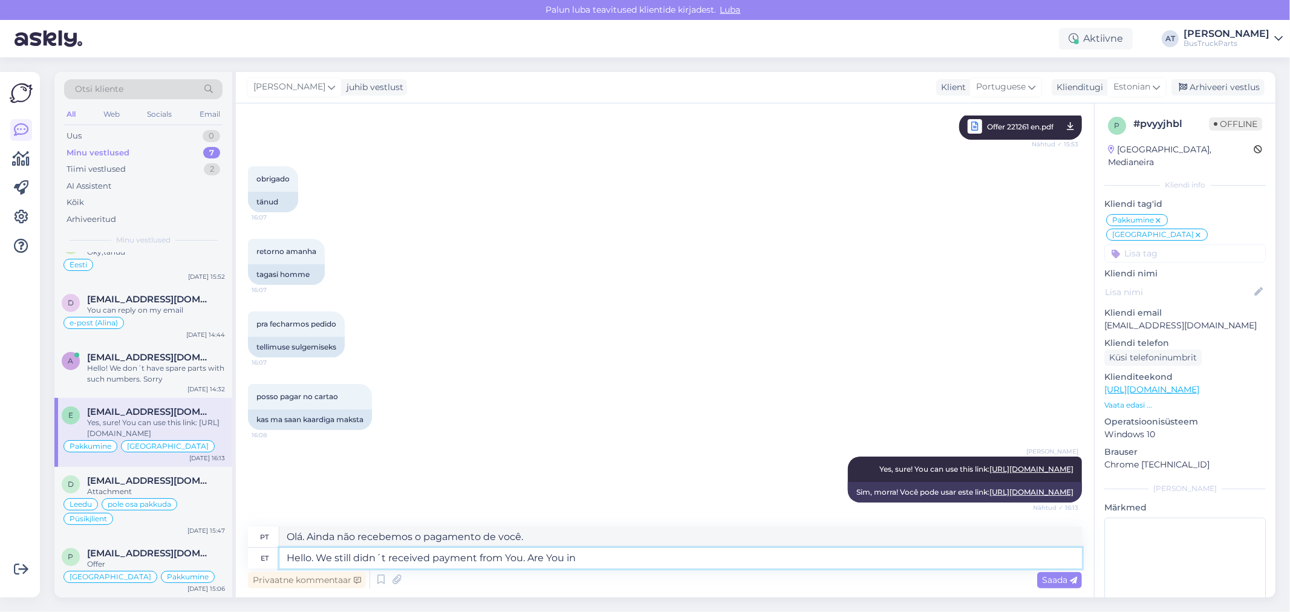
type textarea "Olá. Ainda não recebemos o seu pagamento. [GEOGRAPHIC_DATA] está"
type textarea "Hello. We still didn´t received payment from You. Are You interested i"
type textarea "Olá. Ainda não recebemos seu pagamento. Você tem interesse?"
type textarea "Hello. We still didn´t received payment from You. Are You interested in th"
type textarea "Olá. Ainda não recebemos seu pagamento. Você tem interesse em"
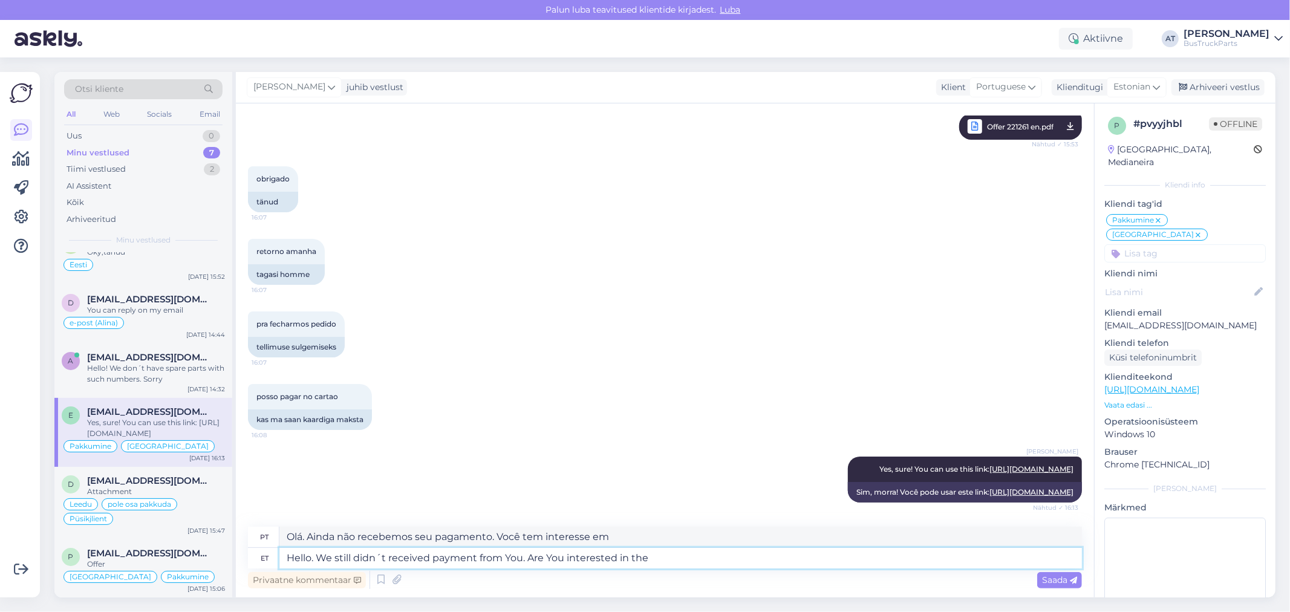
type textarea "Hello. We still didn´t received payment from You. Are You interested in the"
type textarea "Olá. Ainda não recebemos o pagamento de você. Você está interessado em"
type textarea "Hello. We still didn´t received payment from You. Are You interested in thi"
type textarea "Olá. Ainda não recebemos o seu pagamento. Você tem interesse em..."
type textarea "Hello. We still didn´t received payment from You. Are You interested in this o"
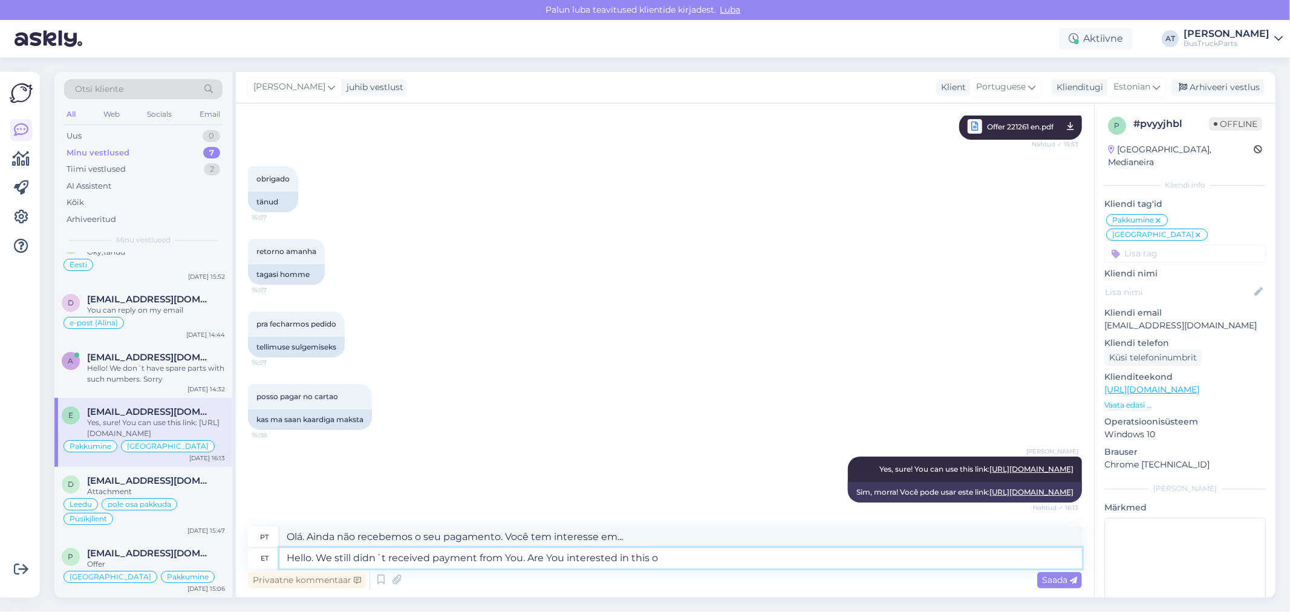
type textarea "Olá. Ainda não recebemos seu pagamento. Você tem interesse?"
type textarea "Hello. We still didn´t received payment from You. Are You interested in this or…"
type textarea "Olá. Ainda não recebemos seu pagamento. Você tem interesse neste pedido?"
type textarea "Hello. We still didn´t received payment from You. Are You interested in this or…"
click at [1053, 574] on span "Saada" at bounding box center [1059, 579] width 35 height 11
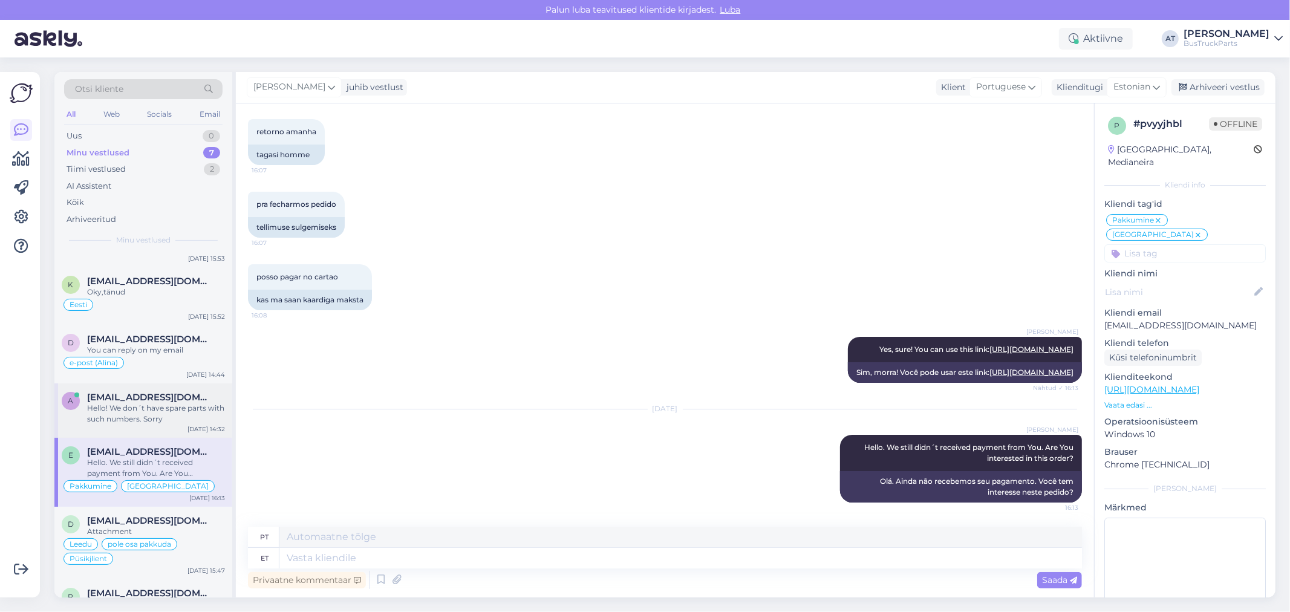
scroll to position [0, 0]
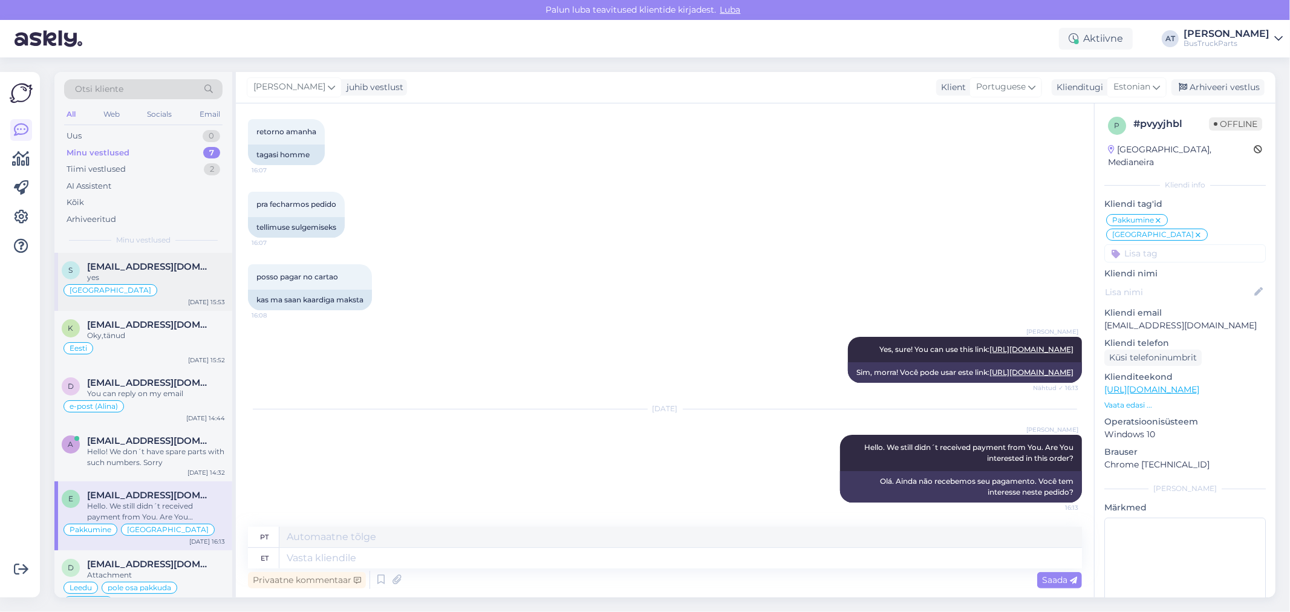
click at [112, 253] on div "s [EMAIL_ADDRESS][DOMAIN_NAME] yes [GEOGRAPHIC_DATA] [DATE] 15:53" at bounding box center [143, 282] width 178 height 58
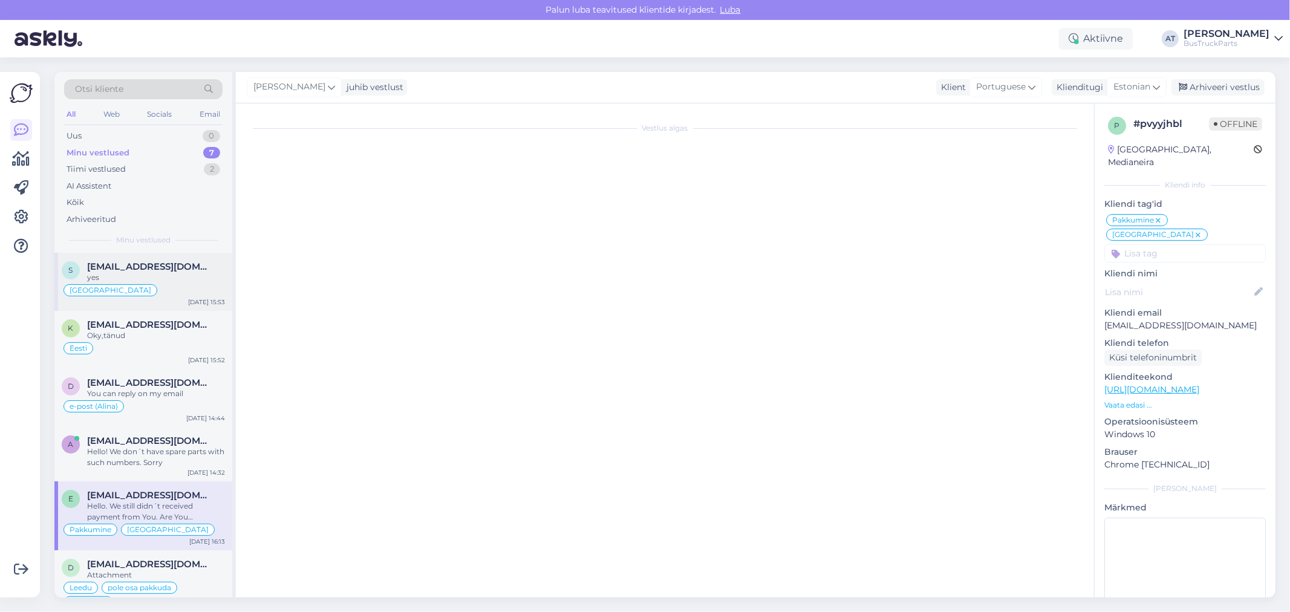
scroll to position [3535, 0]
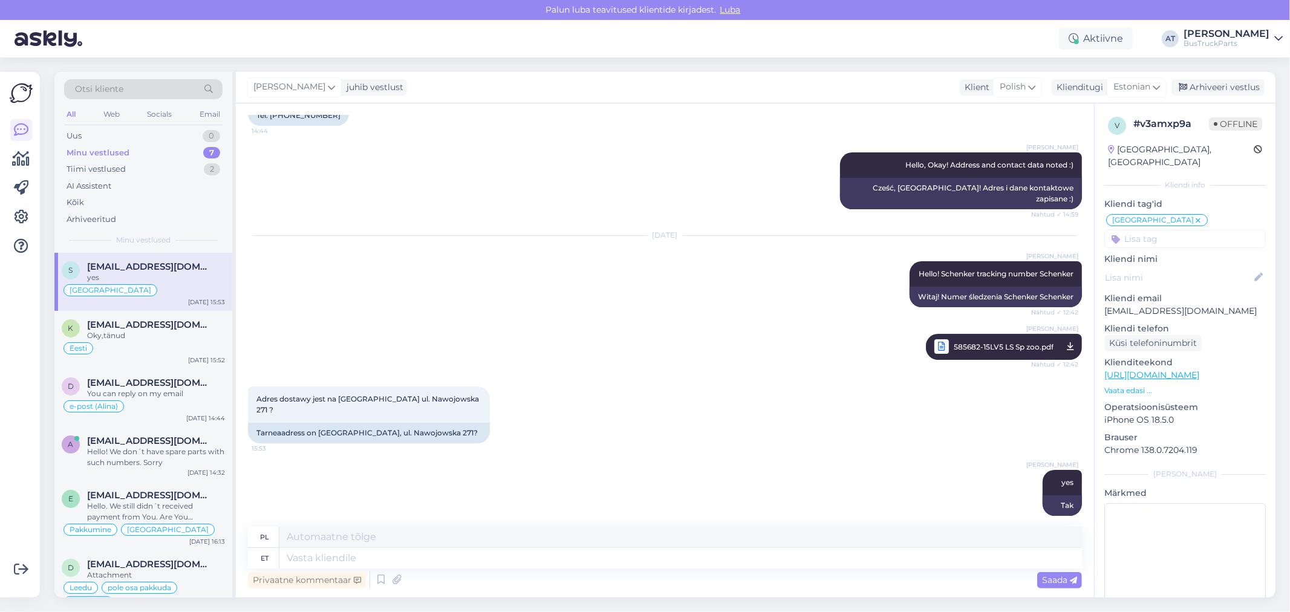
click at [753, 457] on div "[PERSON_NAME] yes Nähtud ✓ 16:01 Tak" at bounding box center [665, 493] width 834 height 73
click at [1185, 230] on input at bounding box center [1184, 239] width 161 height 18
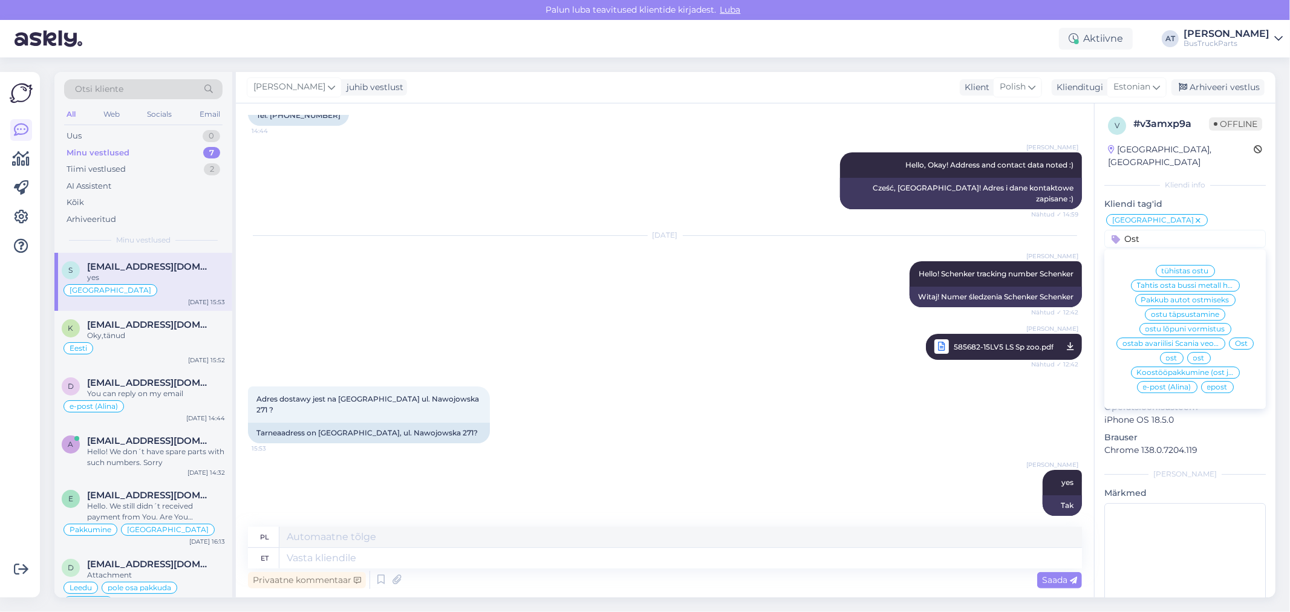
type input "Ost"
click at [1234, 337] on div "Ost" at bounding box center [1241, 343] width 25 height 12
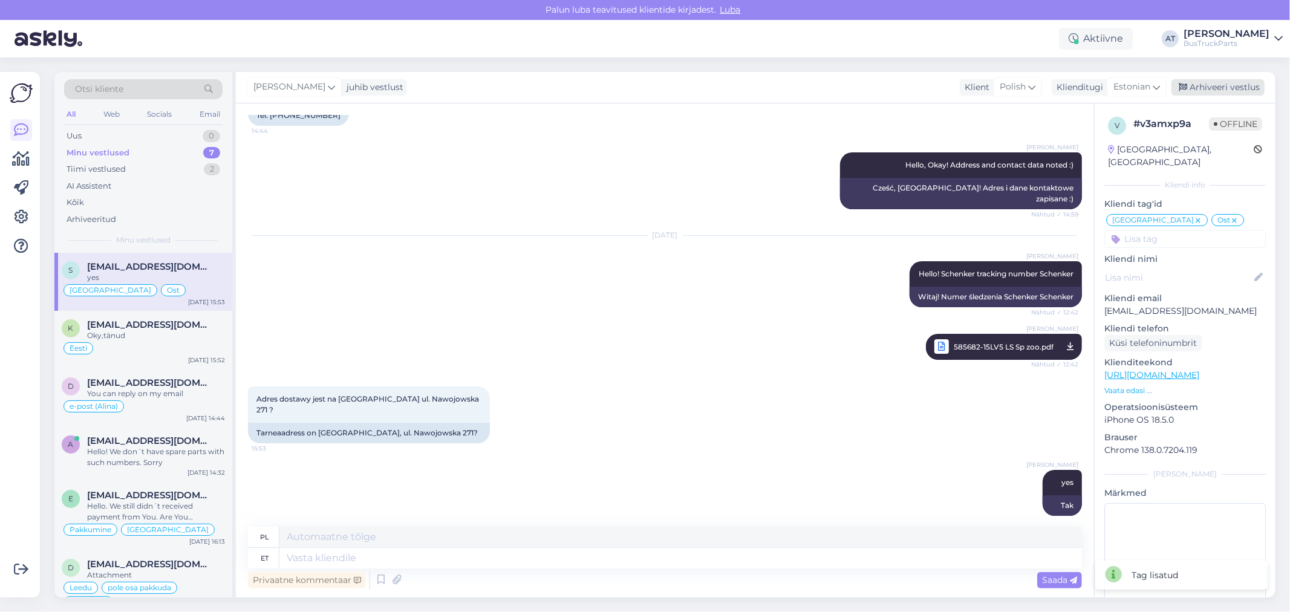
click at [1222, 86] on div "Arhiveeri vestlus" at bounding box center [1217, 87] width 93 height 16
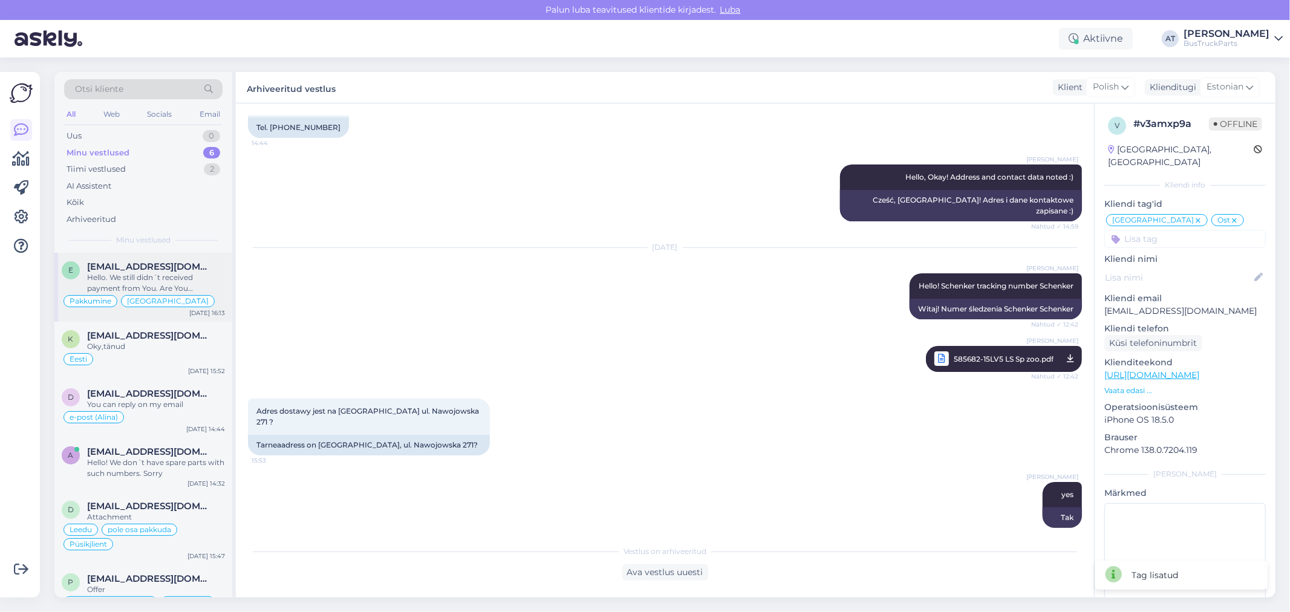
click at [172, 269] on span "[EMAIL_ADDRESS][DOMAIN_NAME]" at bounding box center [150, 266] width 126 height 11
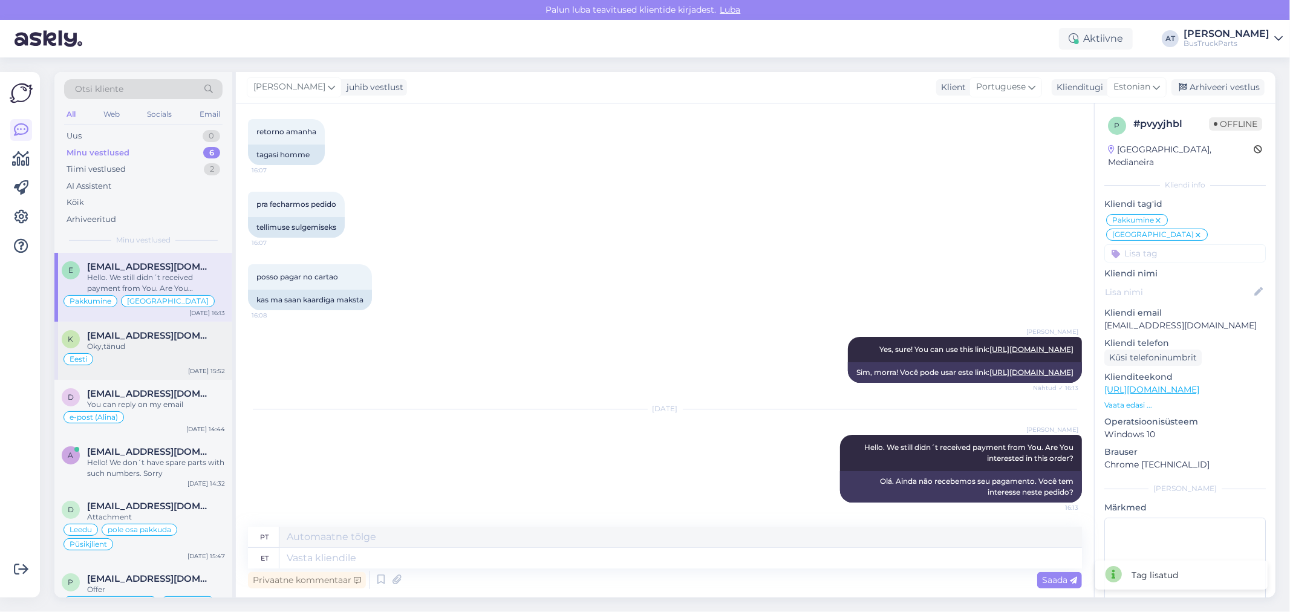
click at [152, 351] on div "Oky,tänud" at bounding box center [156, 346] width 138 height 11
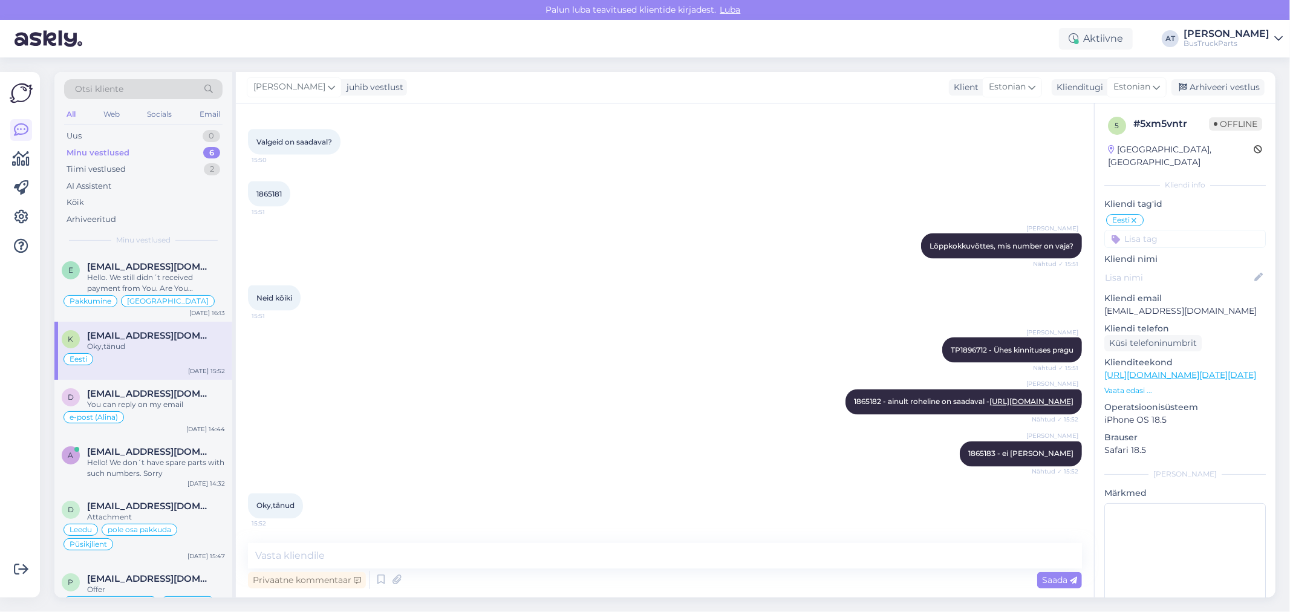
click at [1171, 230] on input at bounding box center [1184, 239] width 161 height 18
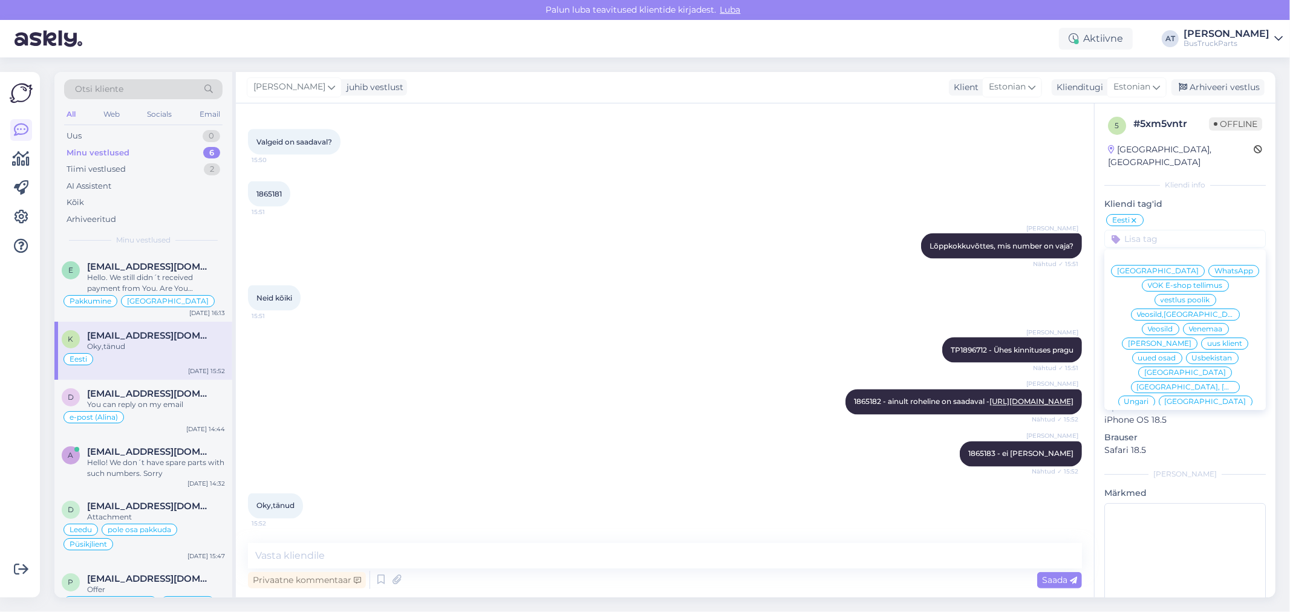
click at [597, 337] on div "[PERSON_NAME] TP1896712 - Ühes kinnituses pragu Nähtud ✓ 15:51" at bounding box center [665, 350] width 834 height 52
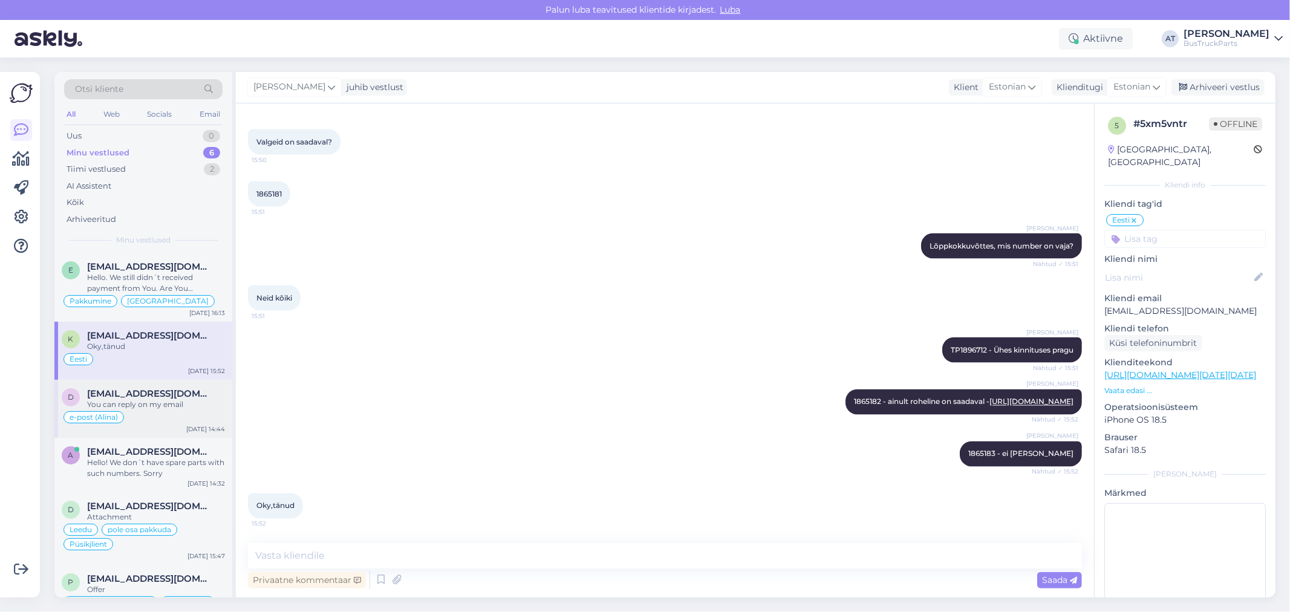
click at [134, 406] on div "You can reply on my email" at bounding box center [156, 404] width 138 height 11
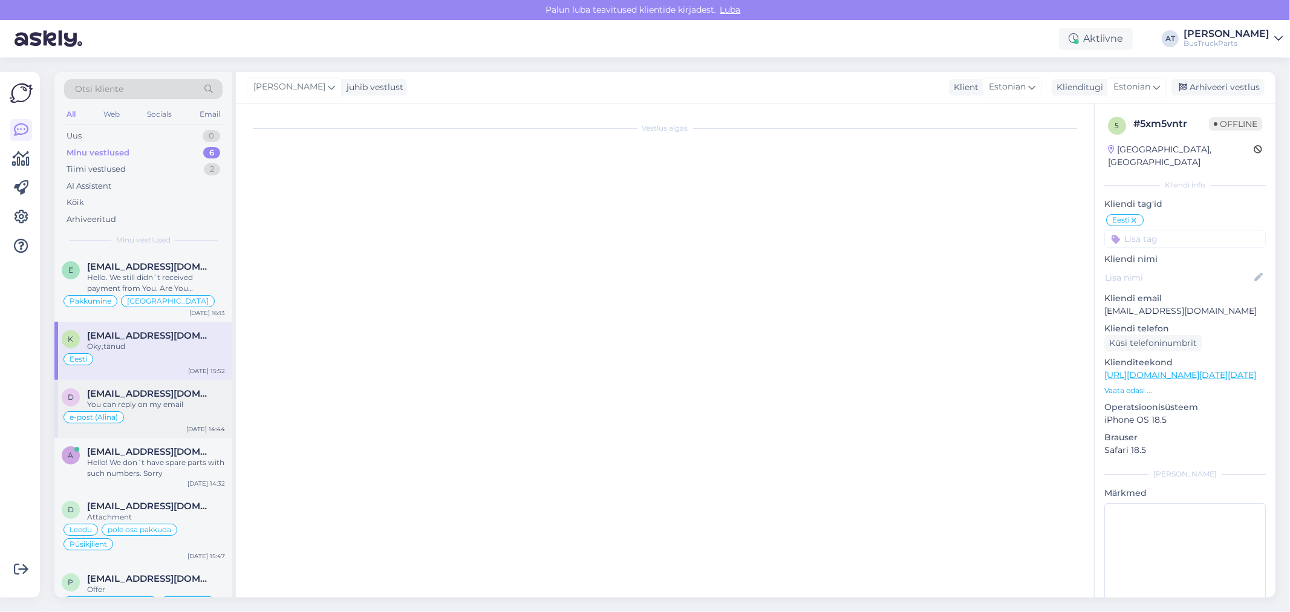
scroll to position [0, 0]
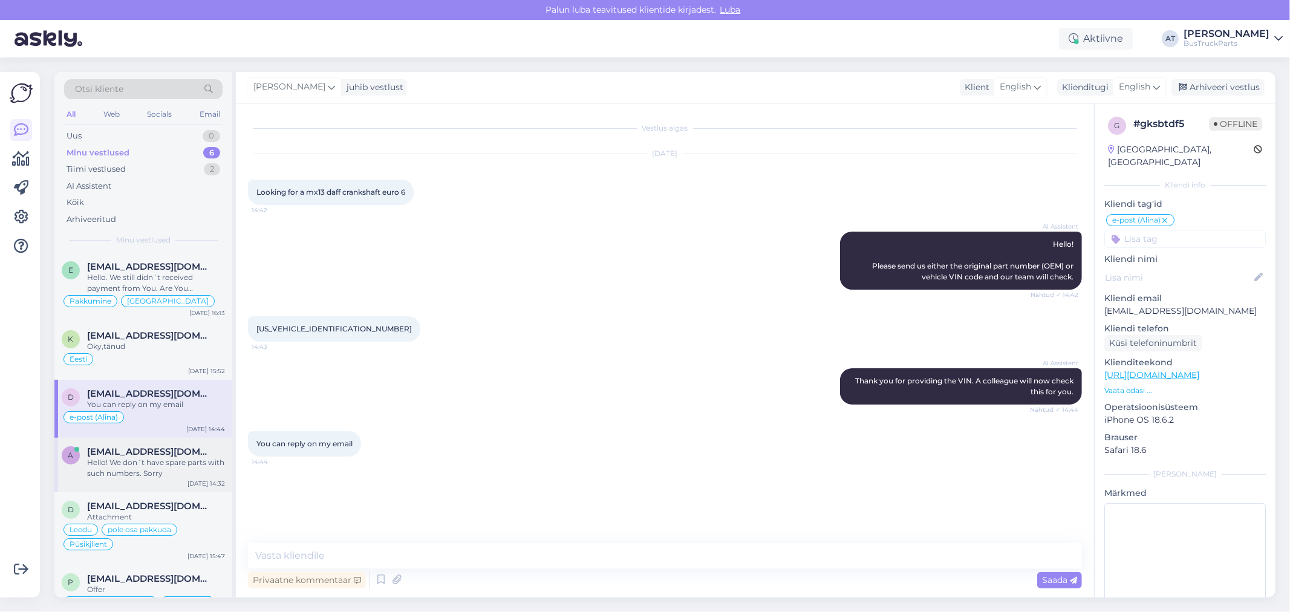
click at [164, 451] on span "[EMAIL_ADDRESS][DOMAIN_NAME]" at bounding box center [150, 451] width 126 height 11
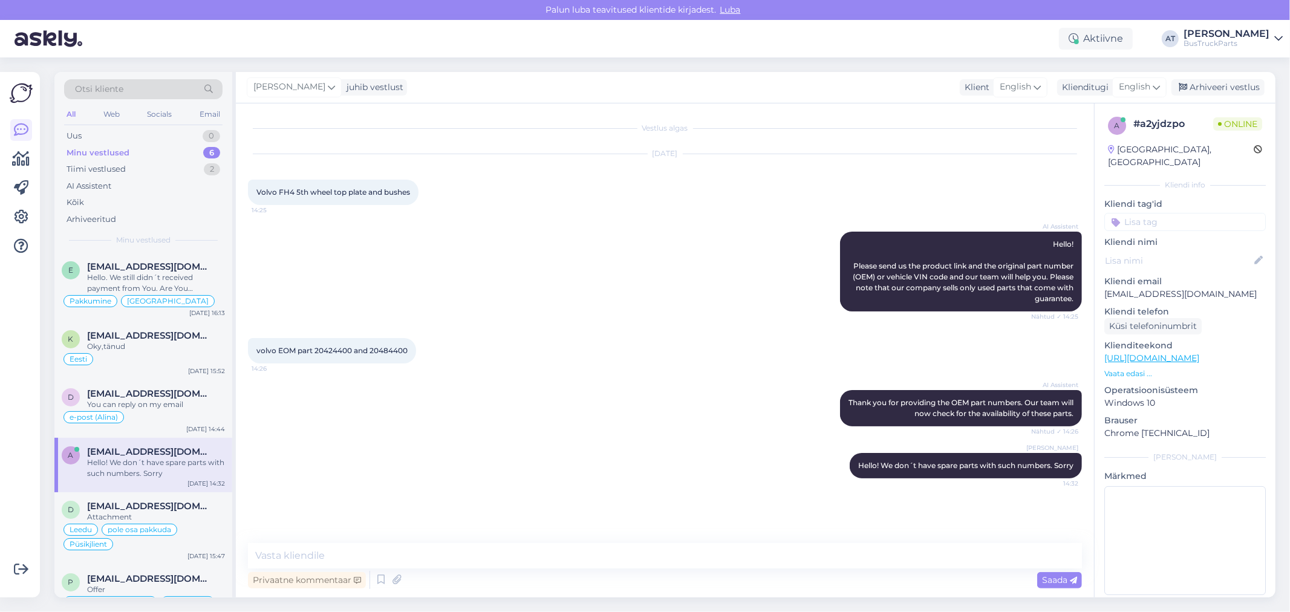
click at [1172, 213] on input at bounding box center [1184, 222] width 161 height 18
type input "ei o"
click at [1205, 265] on span "Ei [PERSON_NAME]" at bounding box center [1185, 268] width 72 height 7
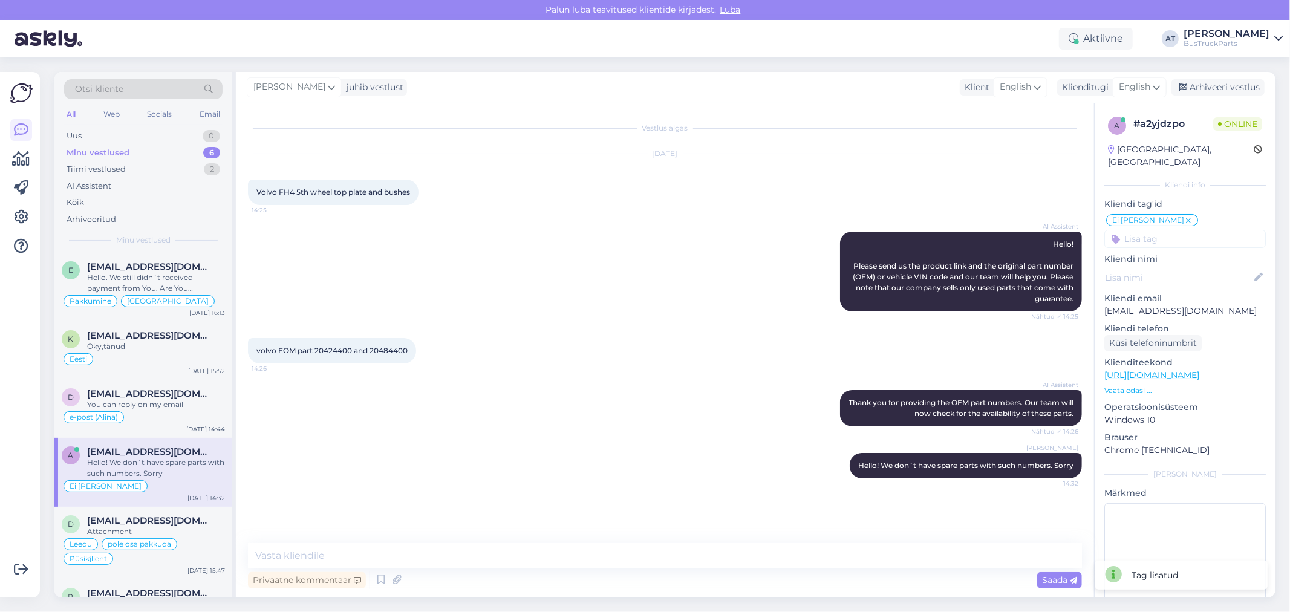
click at [1180, 230] on input at bounding box center [1184, 239] width 161 height 18
type input "UK"
click at [1228, 267] on span "UK" at bounding box center [1233, 270] width 11 height 7
click at [1217, 86] on div "Arhiveeri vestlus" at bounding box center [1217, 87] width 93 height 16
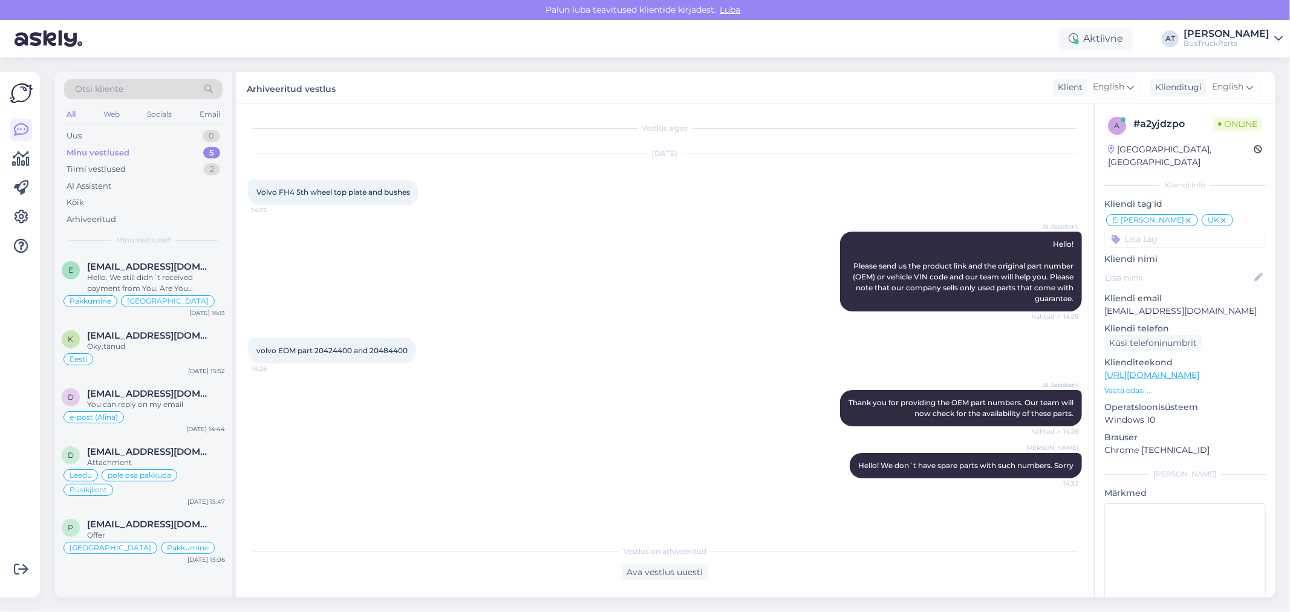
drag, startPoint x: 172, startPoint y: 406, endPoint x: 327, endPoint y: 413, distance: 155.0
click at [192, 408] on div "You can reply on my email" at bounding box center [156, 404] width 138 height 11
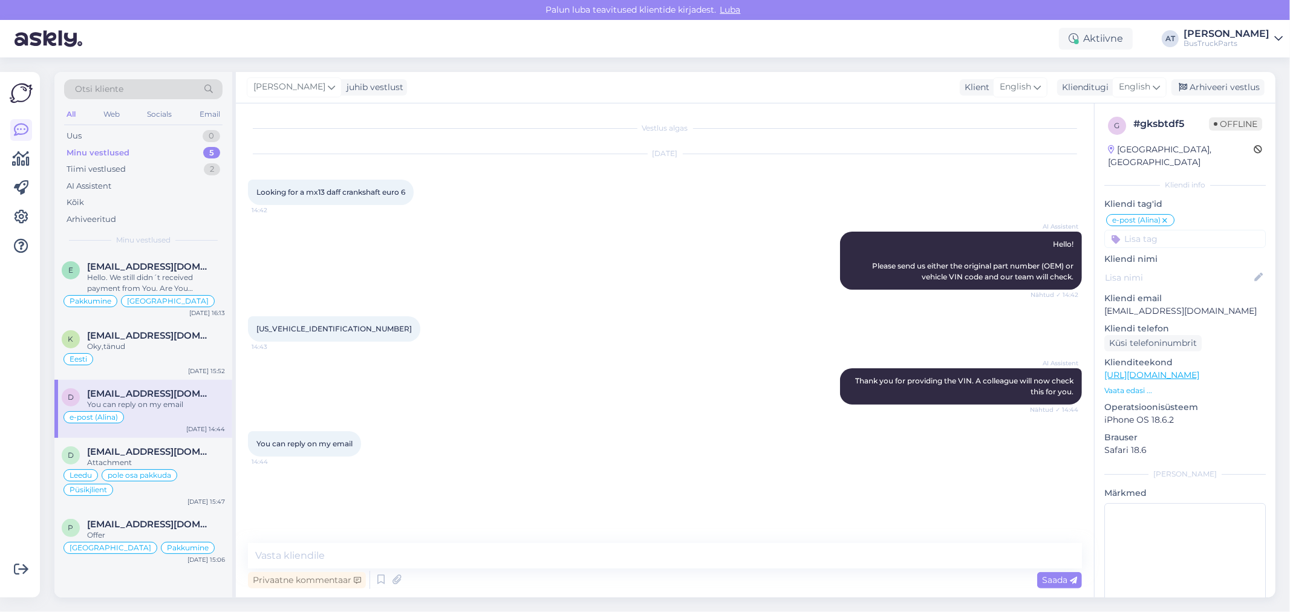
click at [569, 480] on div "Vestlus algas [DATE] Looking for a mx13 daff crankshaft euro 6 14:42 AI Assiste…" at bounding box center [670, 324] width 845 height 417
click at [1220, 85] on div "Arhiveeri vestlus" at bounding box center [1217, 87] width 93 height 16
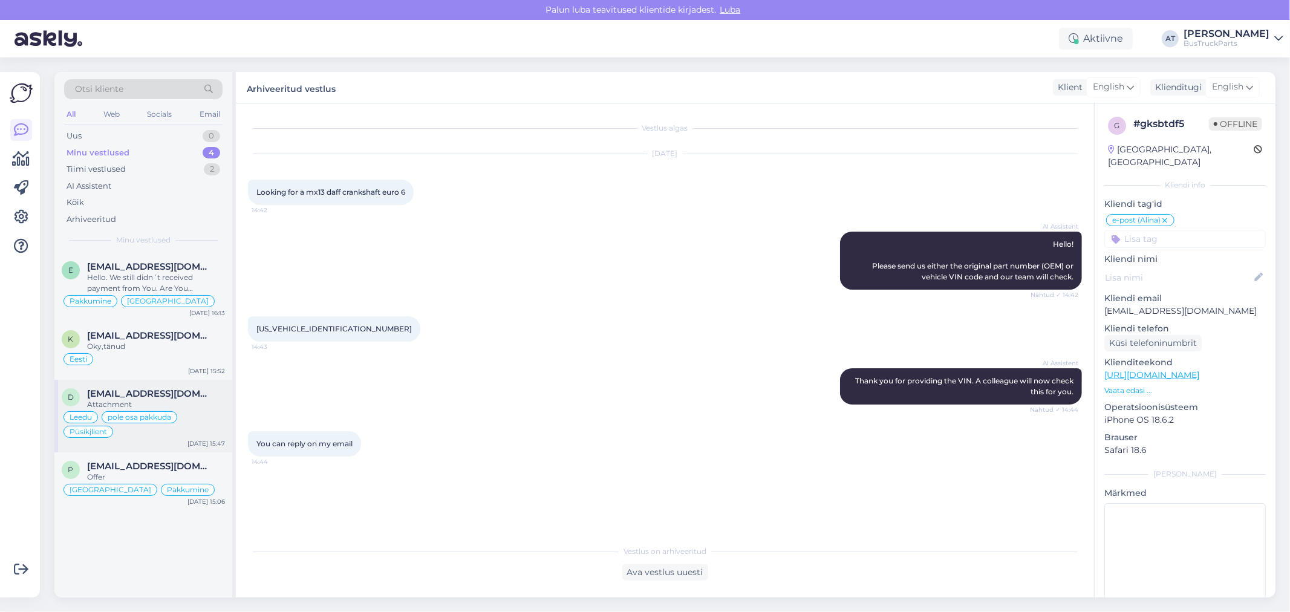
click at [191, 395] on div "[EMAIL_ADDRESS][DOMAIN_NAME]" at bounding box center [156, 393] width 138 height 11
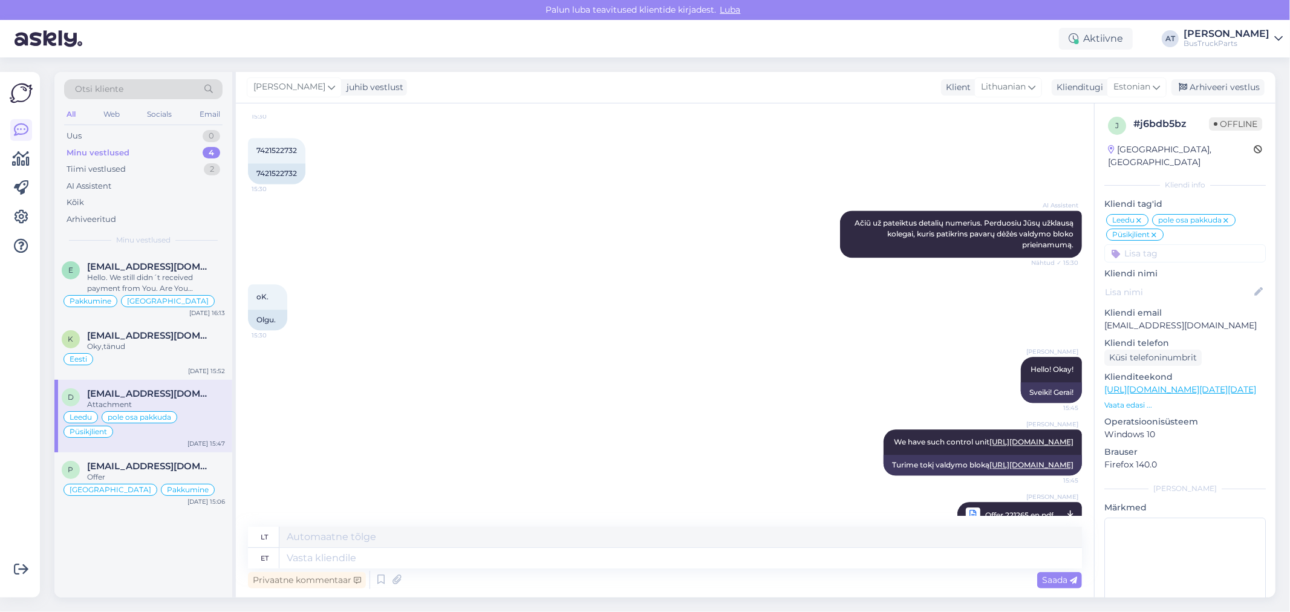
scroll to position [2297, 0]
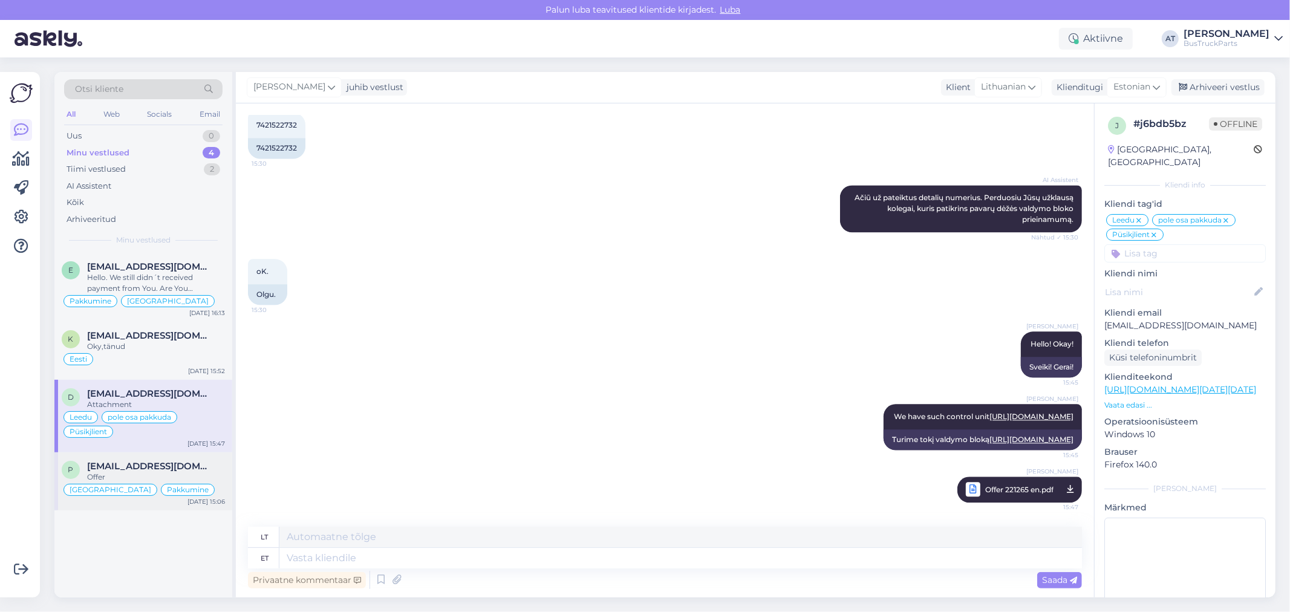
click at [201, 468] on span "[EMAIL_ADDRESS][DOMAIN_NAME]" at bounding box center [150, 466] width 126 height 11
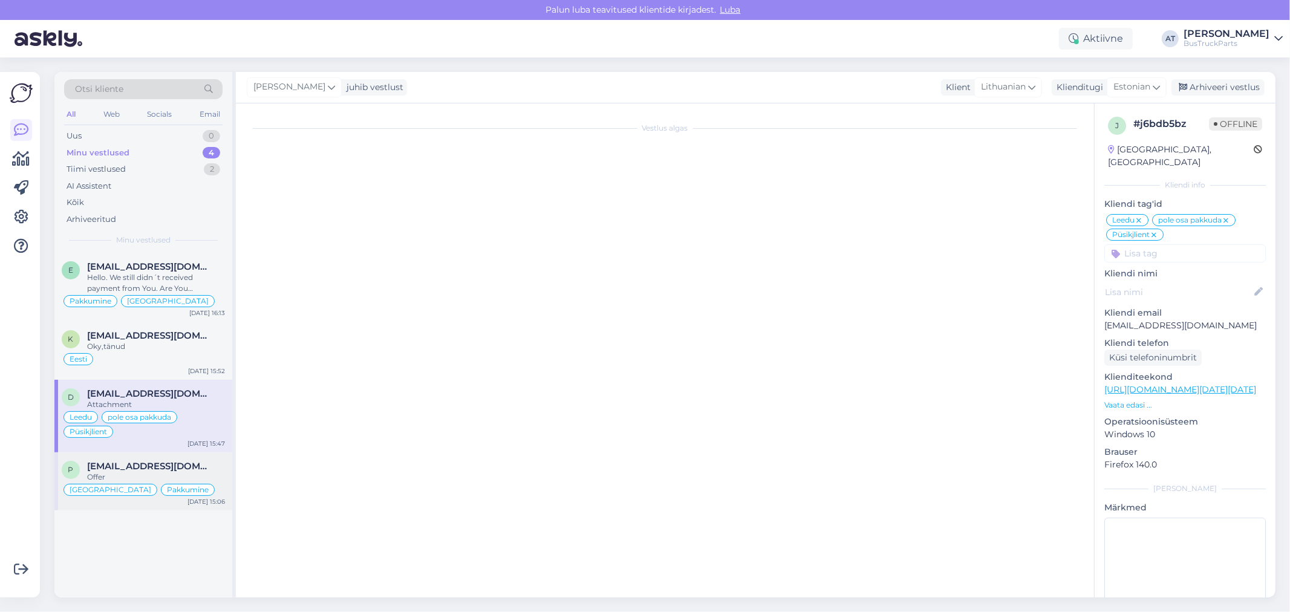
scroll to position [1110, 0]
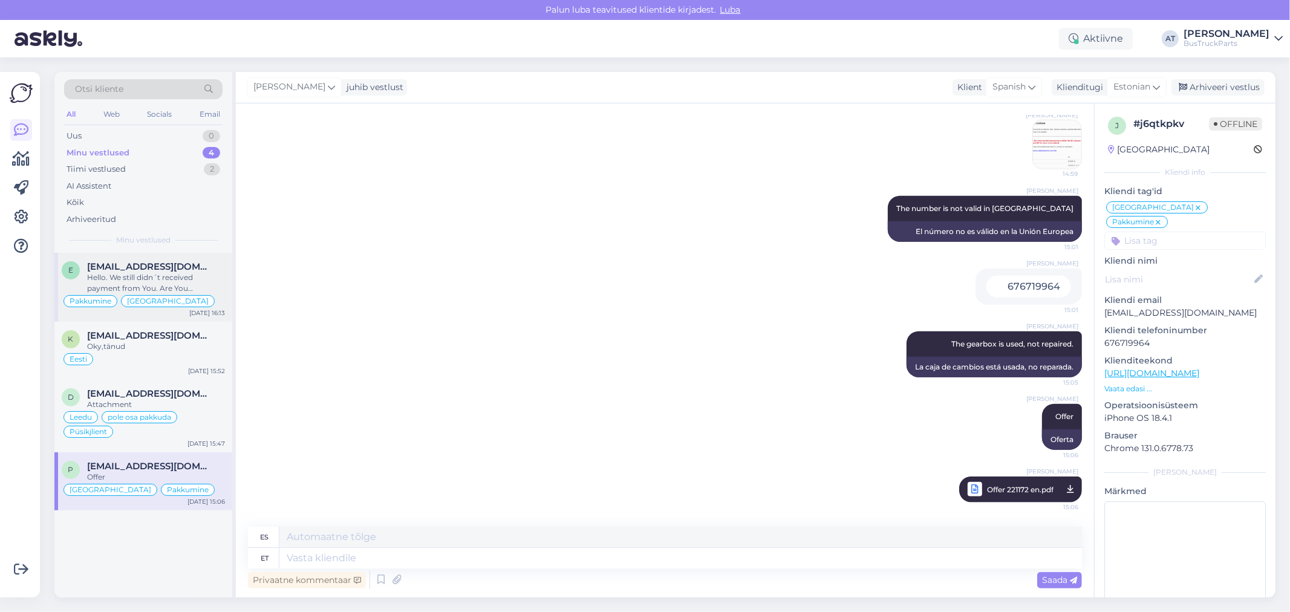
click at [184, 273] on div "Hello. We still didn´t received payment from You. Are You interested in this or…" at bounding box center [156, 283] width 138 height 22
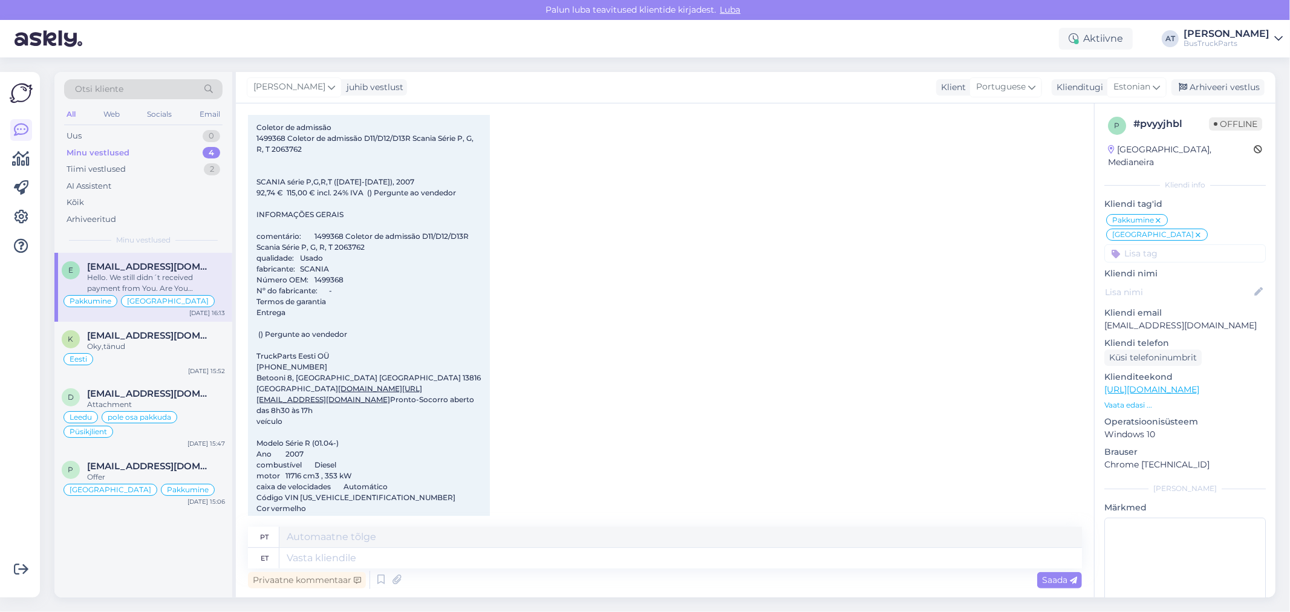
scroll to position [3878, 0]
